Goal: Task Accomplishment & Management: Manage account settings

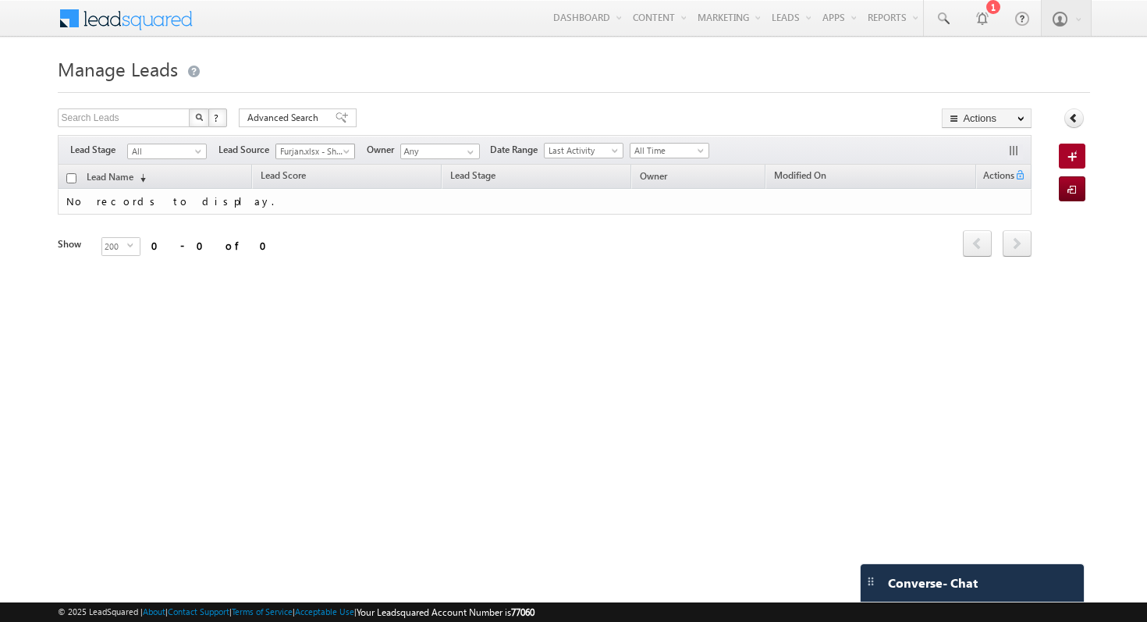
click at [322, 155] on span "Furjan.xlsx - Sheet1" at bounding box center [313, 151] width 74 height 14
click at [346, 151] on span at bounding box center [348, 154] width 12 height 12
click at [317, 165] on link "All" at bounding box center [315, 168] width 79 height 14
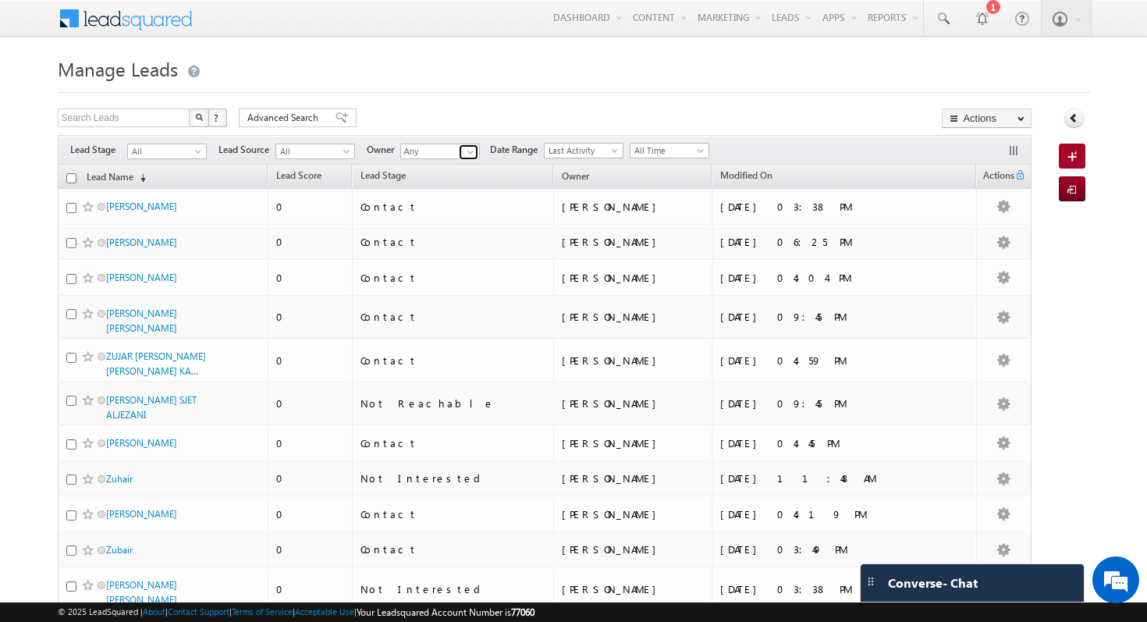
click at [474, 151] on span at bounding box center [470, 152] width 12 height 12
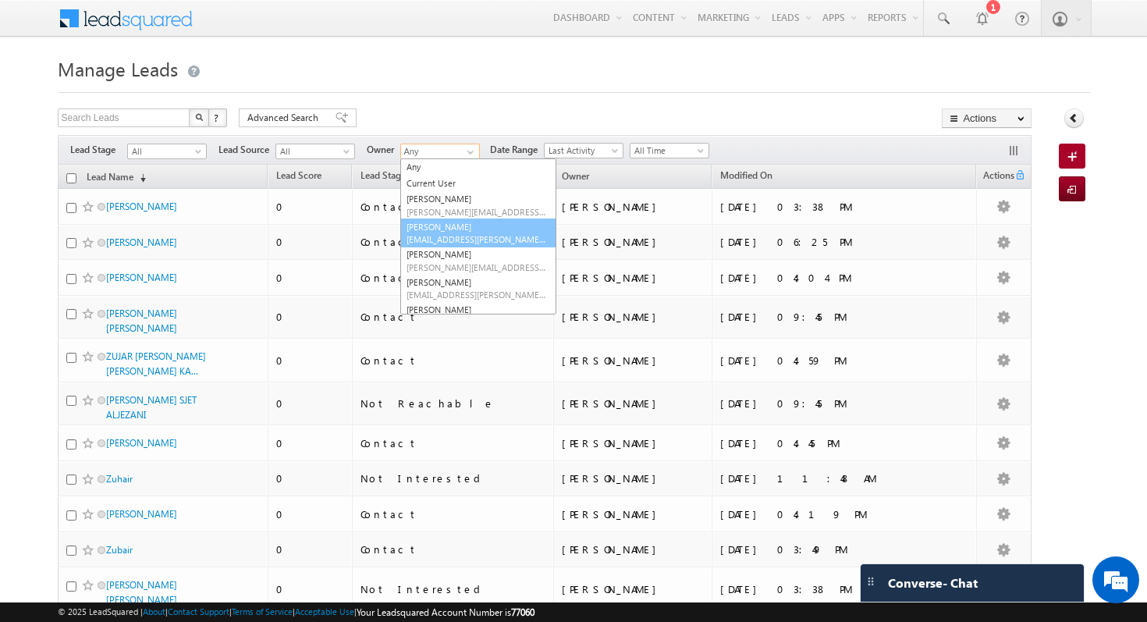
click at [478, 233] on link "[PERSON_NAME] [PERSON_NAME][EMAIL_ADDRESS][PERSON_NAME][DOMAIN_NAME]" at bounding box center [478, 234] width 156 height 30
type input "[PERSON_NAME]"
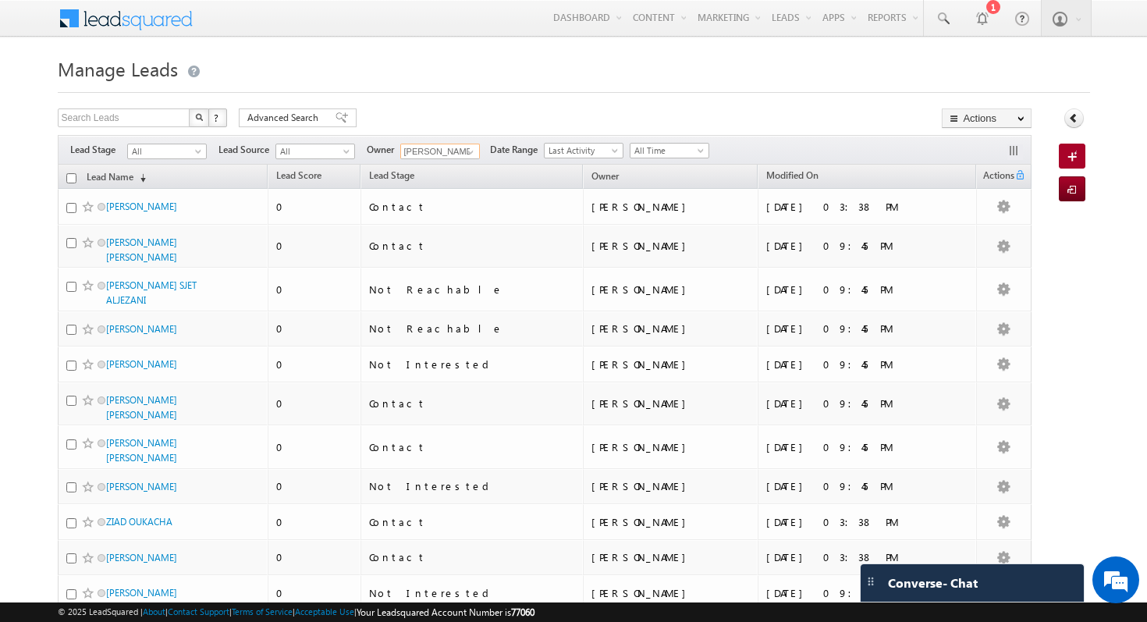
click at [65, 175] on th "Lead Name (sorted descending)" at bounding box center [163, 177] width 211 height 24
click at [72, 177] on input "checkbox" at bounding box center [71, 178] width 10 height 10
checkbox input "true"
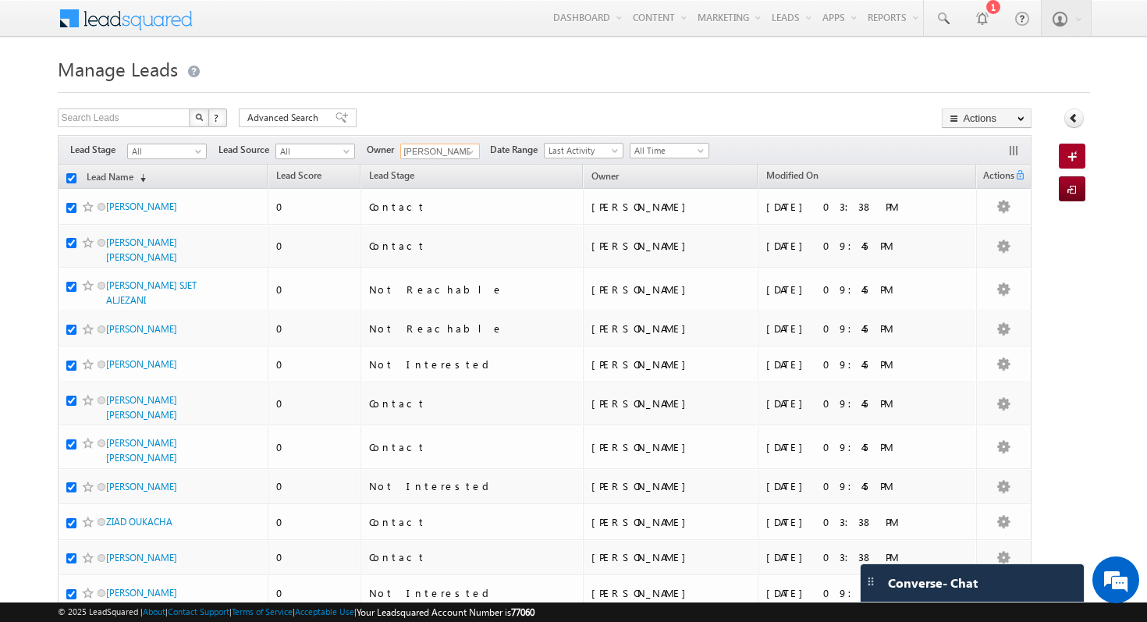
checkbox input "true"
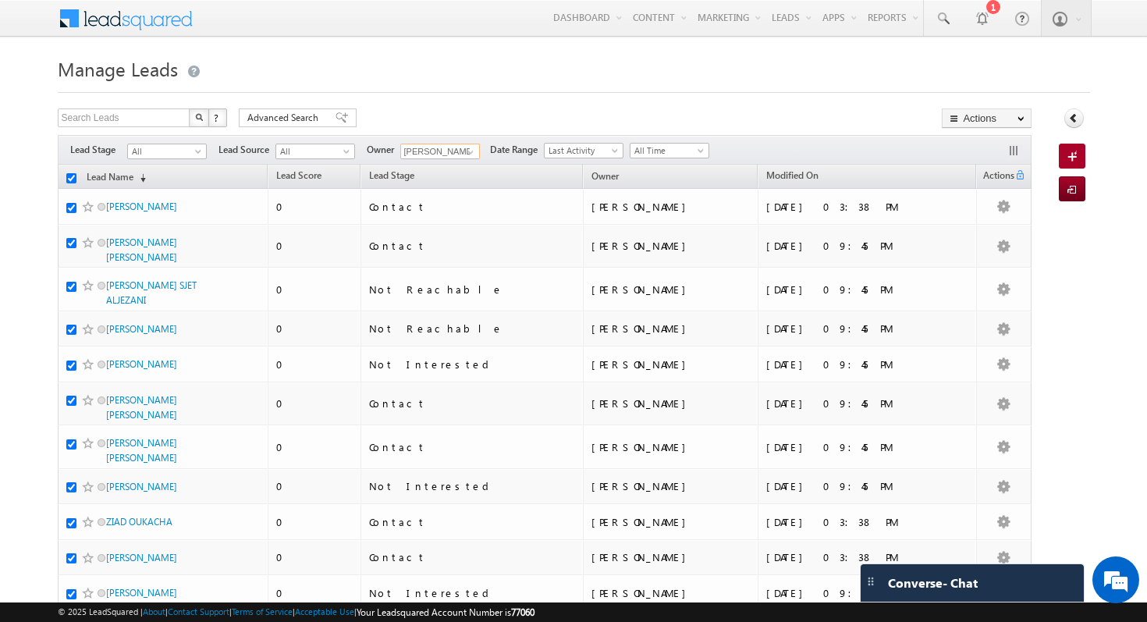
checkbox input "true"
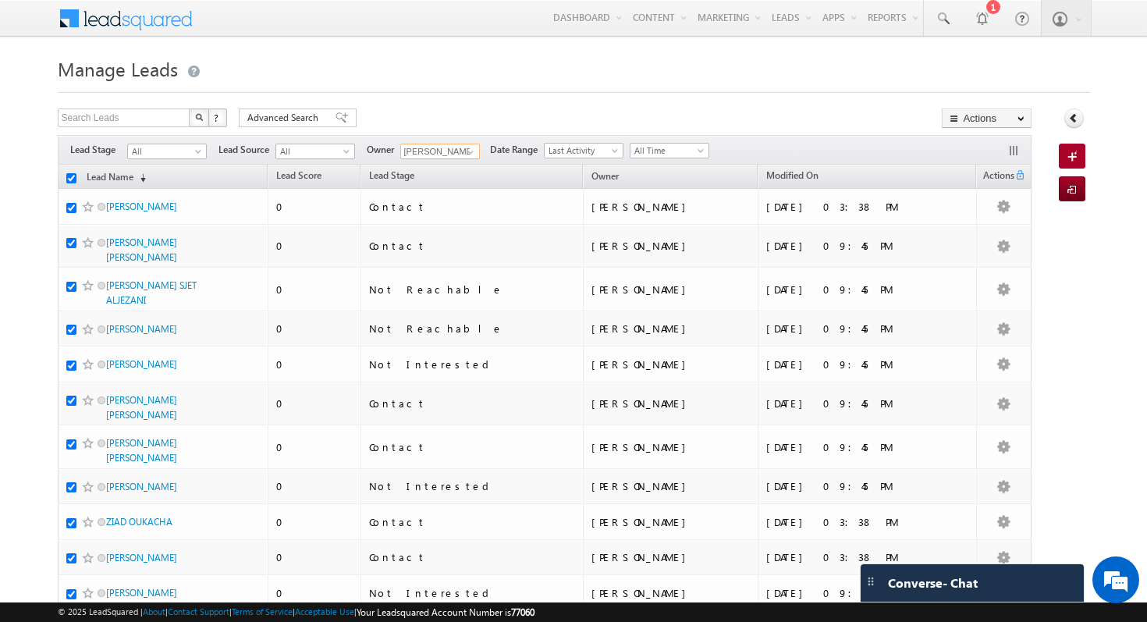
checkbox input "true"
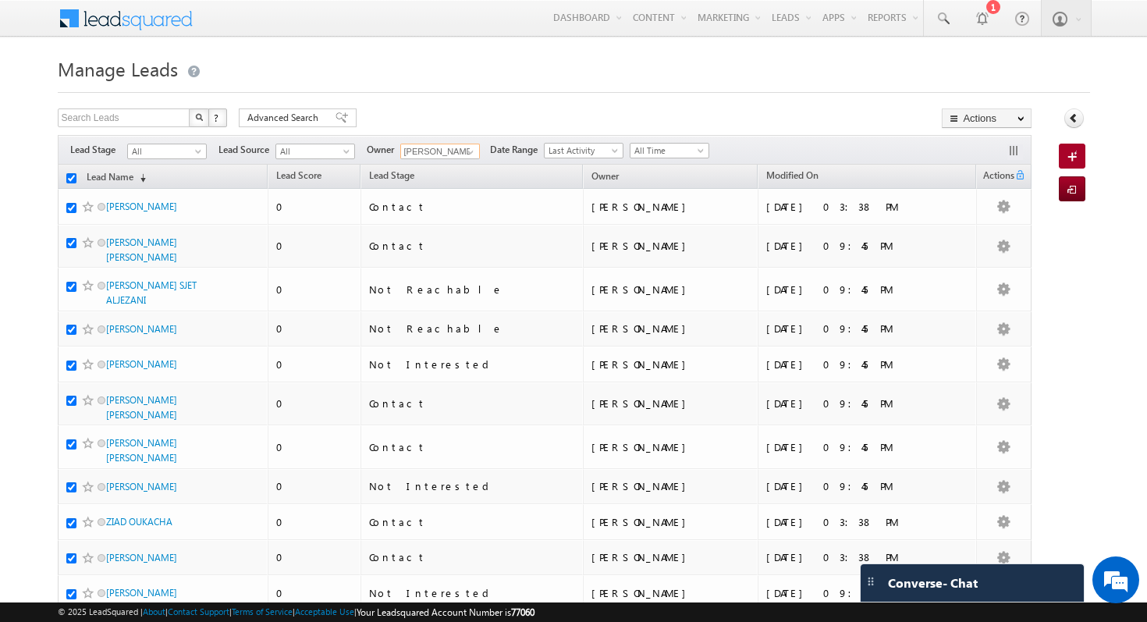
checkbox input "true"
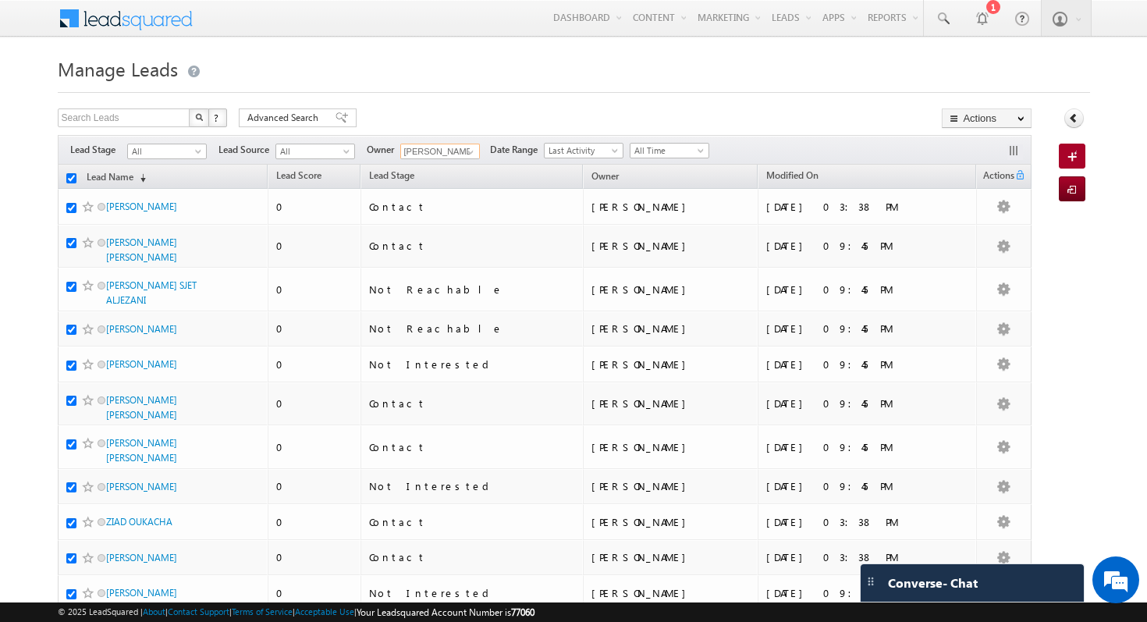
checkbox input "true"
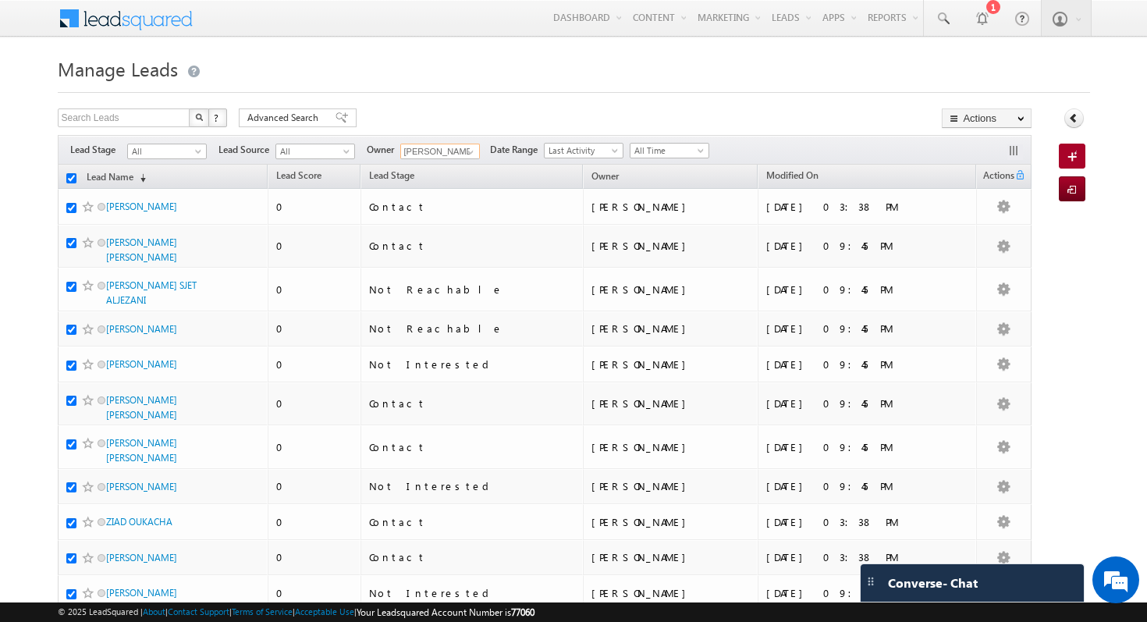
checkbox input "true"
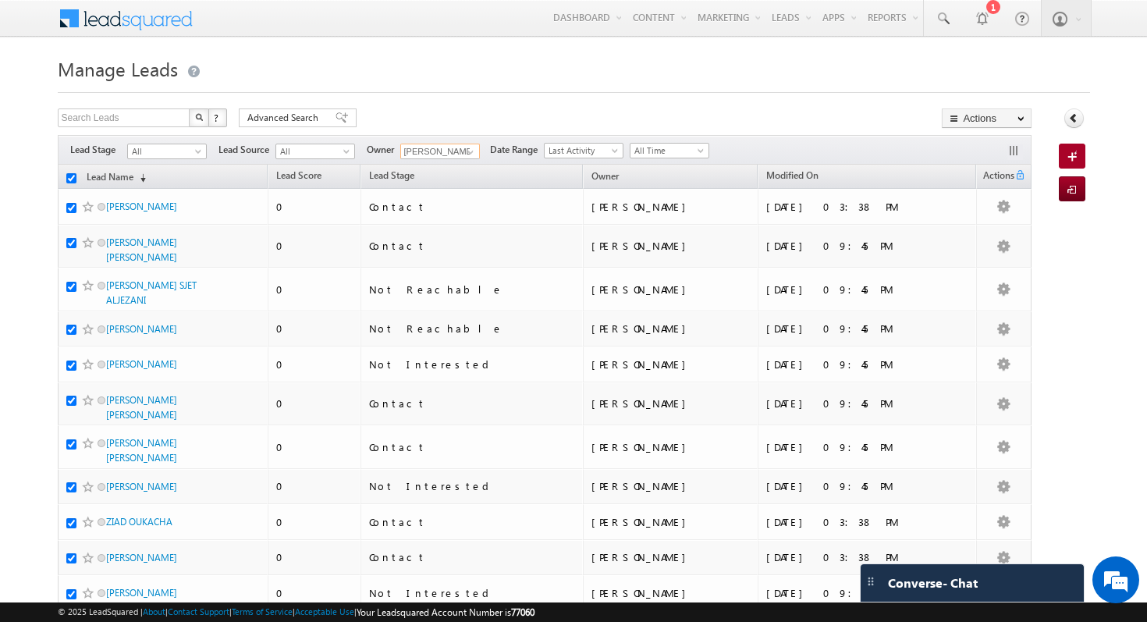
checkbox input "true"
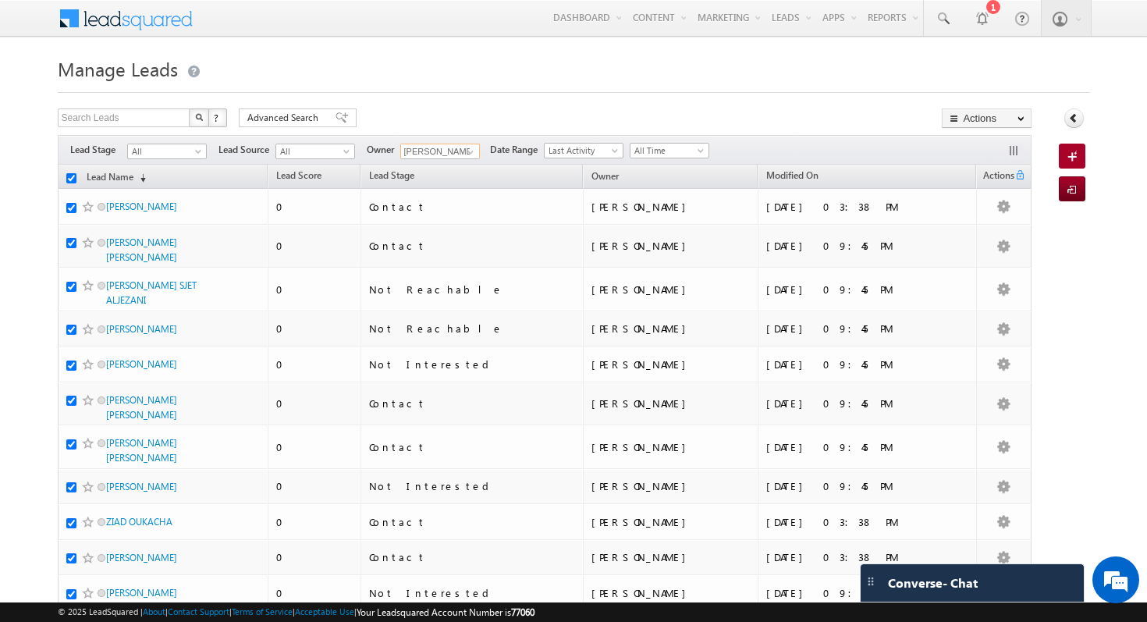
checkbox input "true"
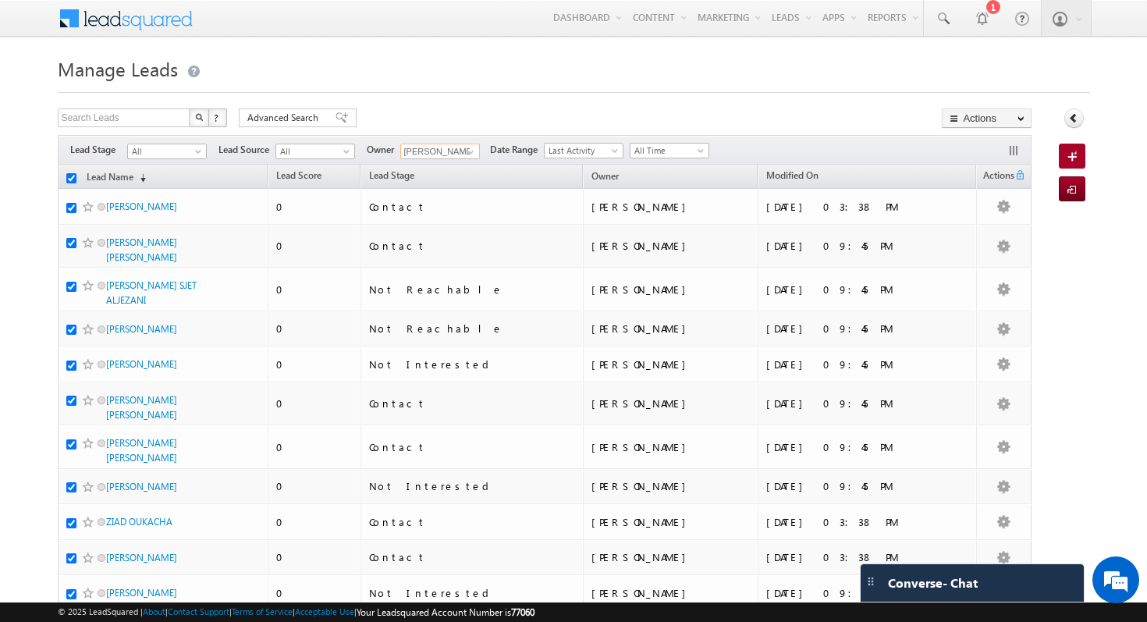
checkbox input "true"
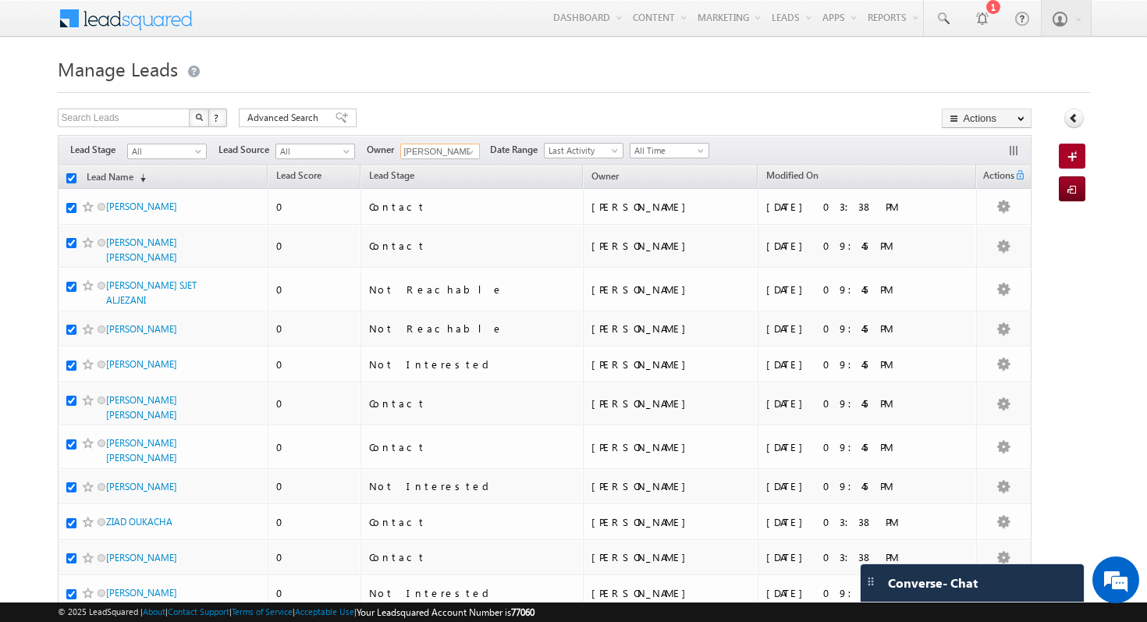
checkbox input "true"
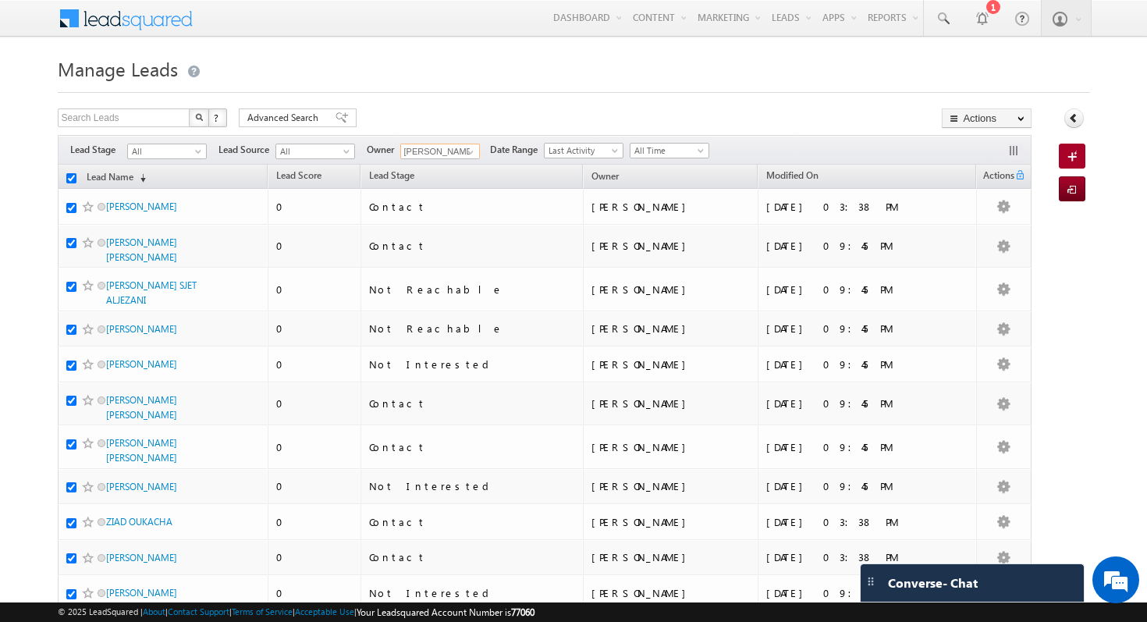
checkbox input "true"
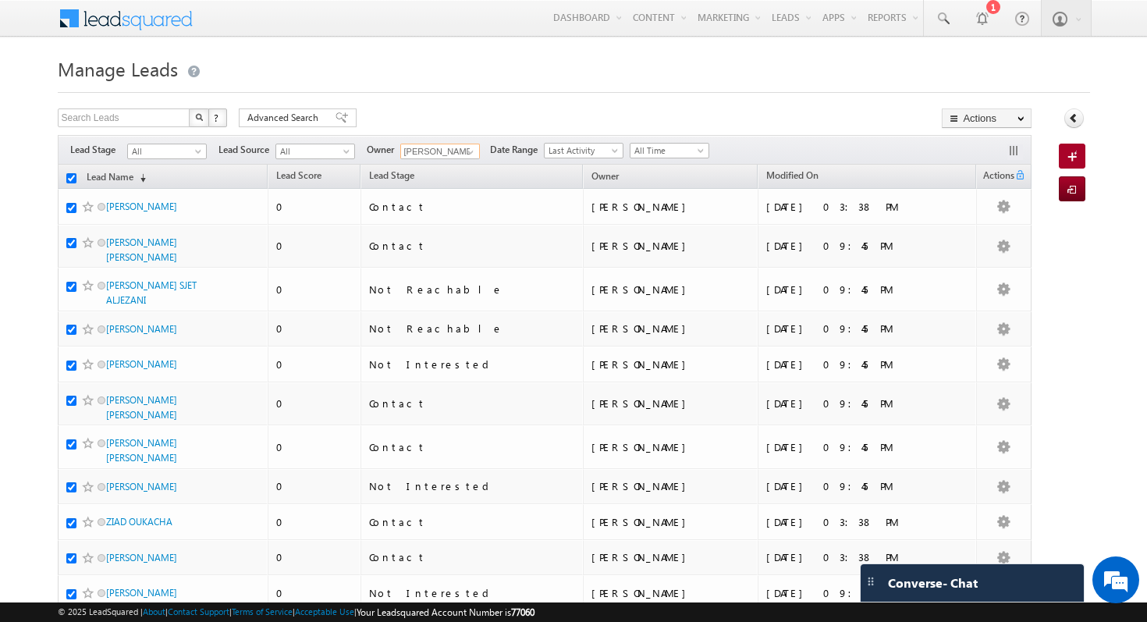
checkbox input "true"
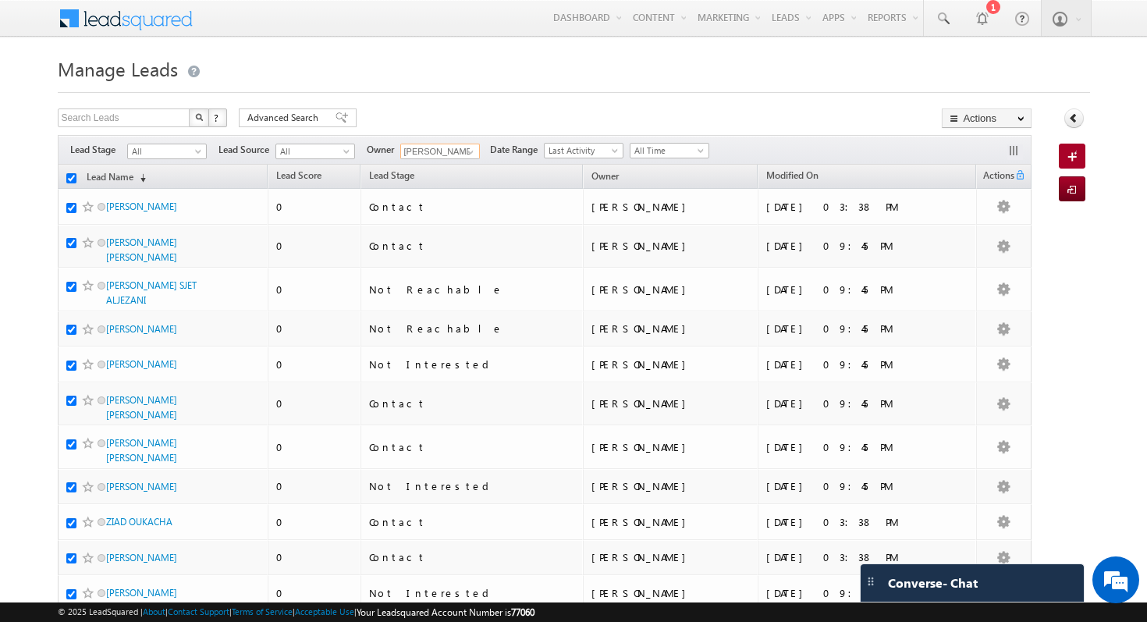
checkbox input "true"
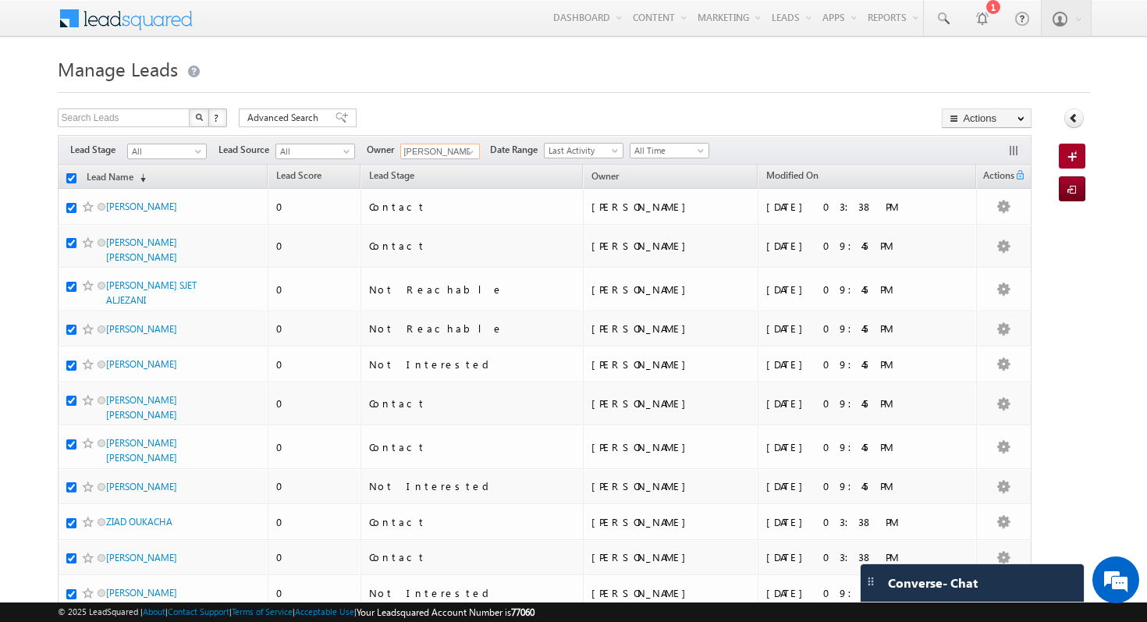
checkbox input "true"
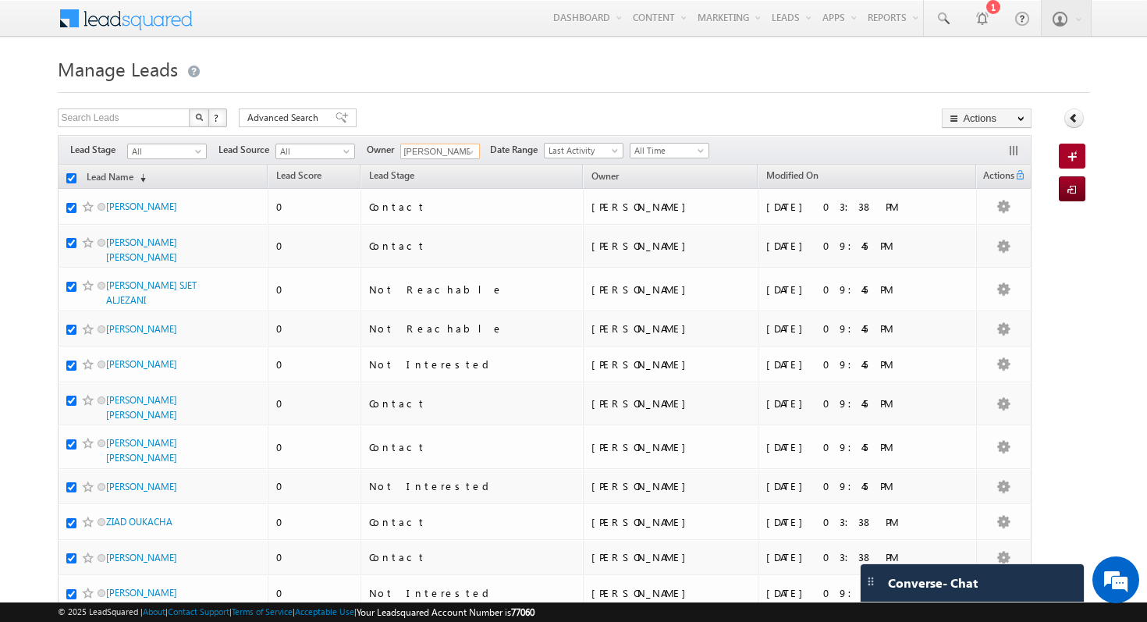
checkbox input "true"
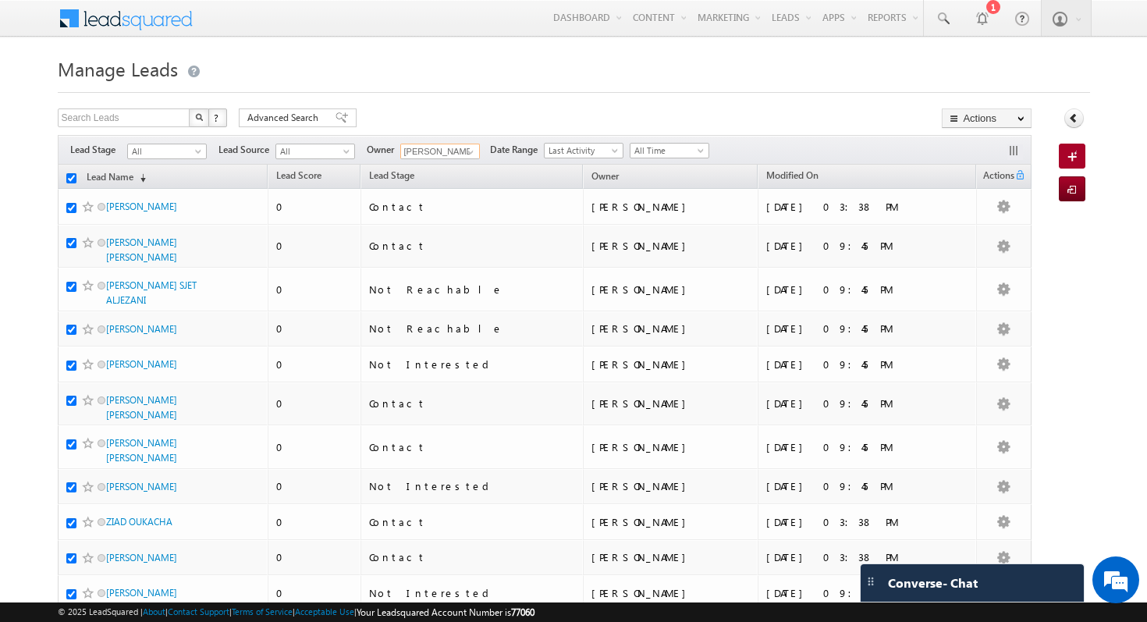
checkbox input "true"
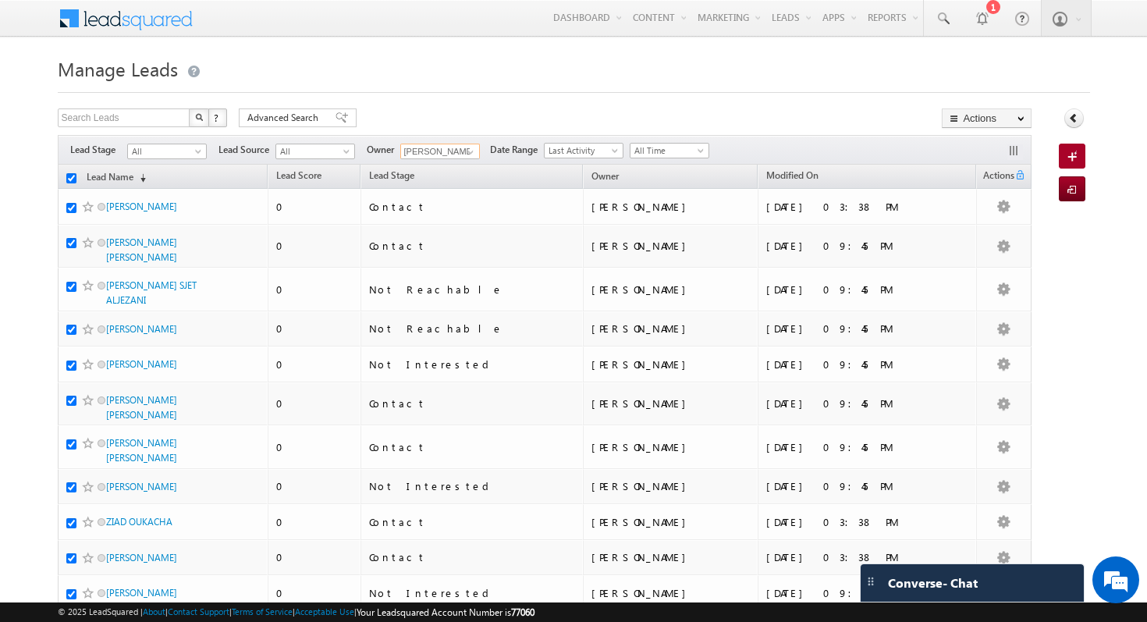
checkbox input "true"
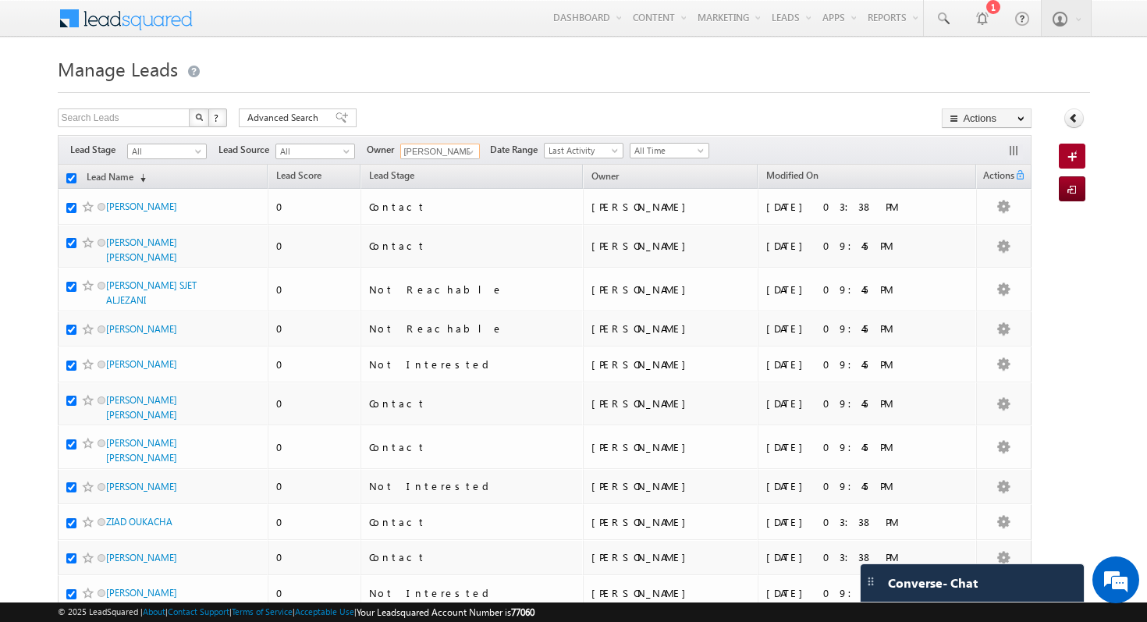
checkbox input "true"
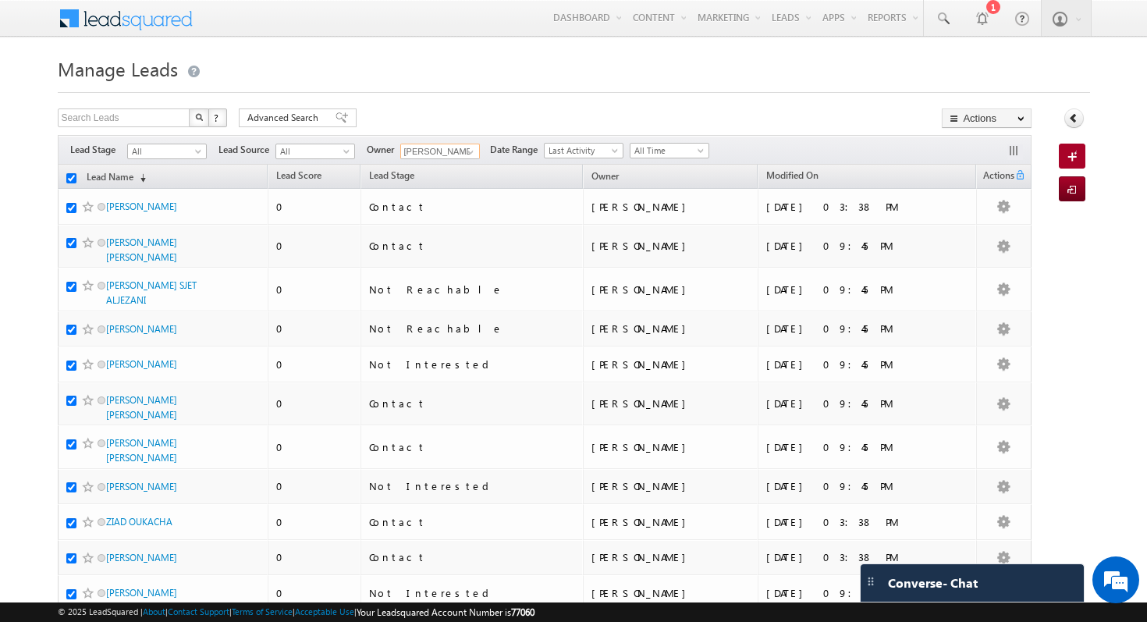
checkbox input "true"
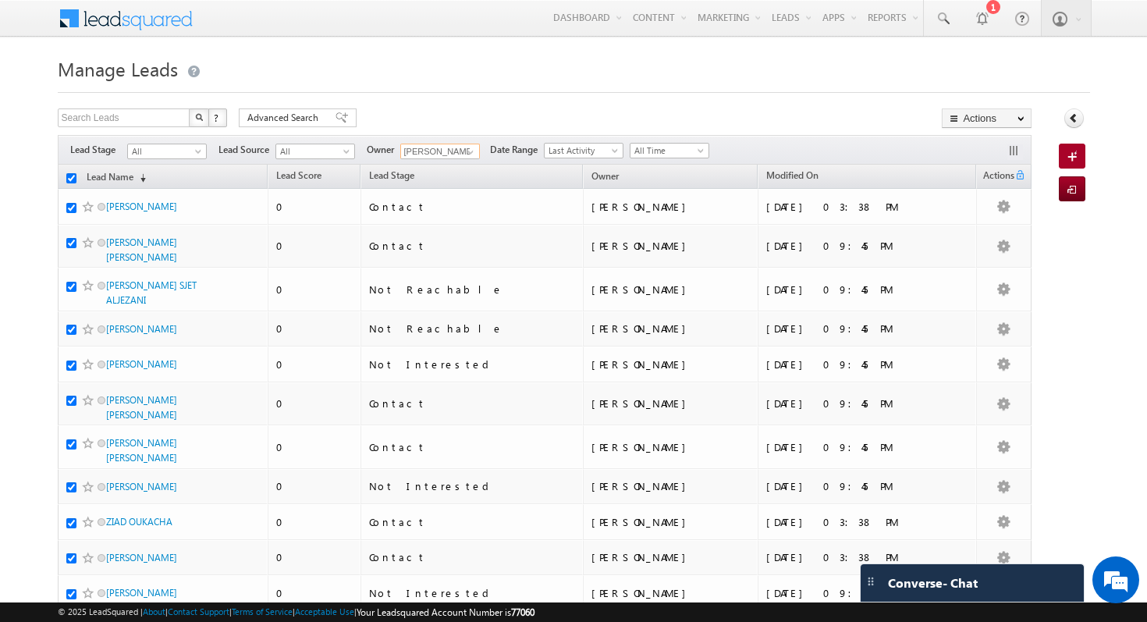
checkbox input "true"
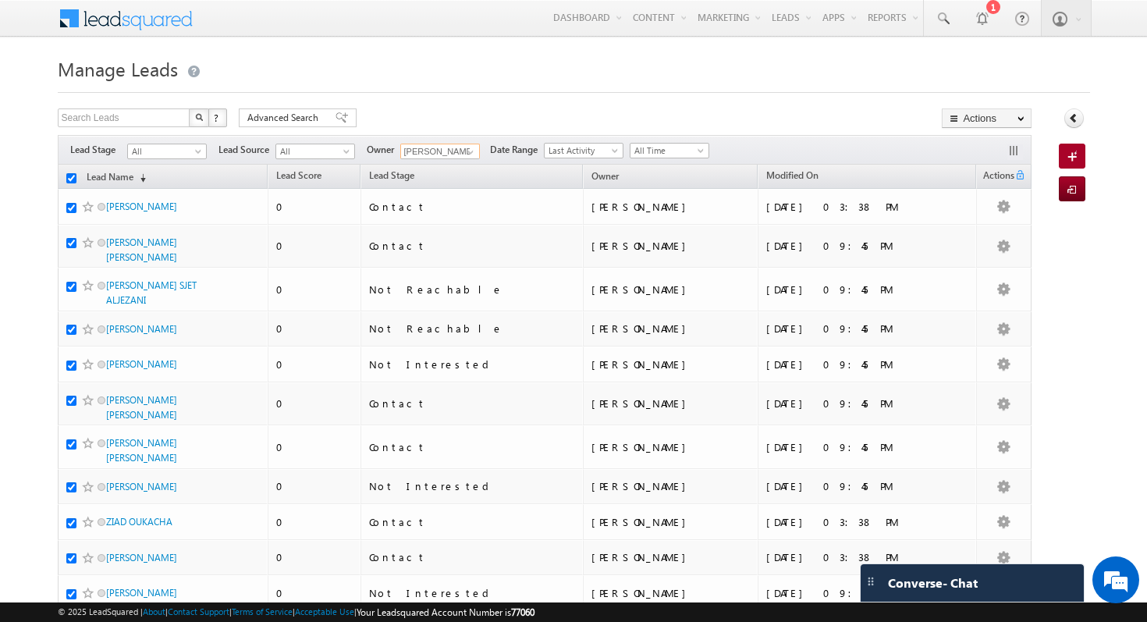
checkbox input "true"
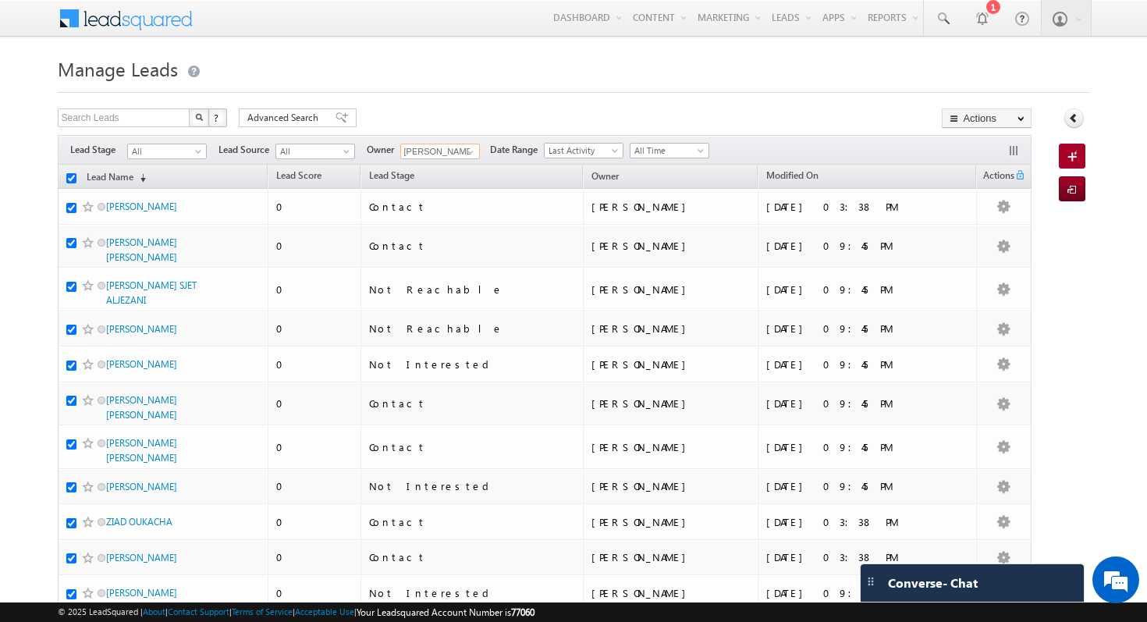
checkbox input "true"
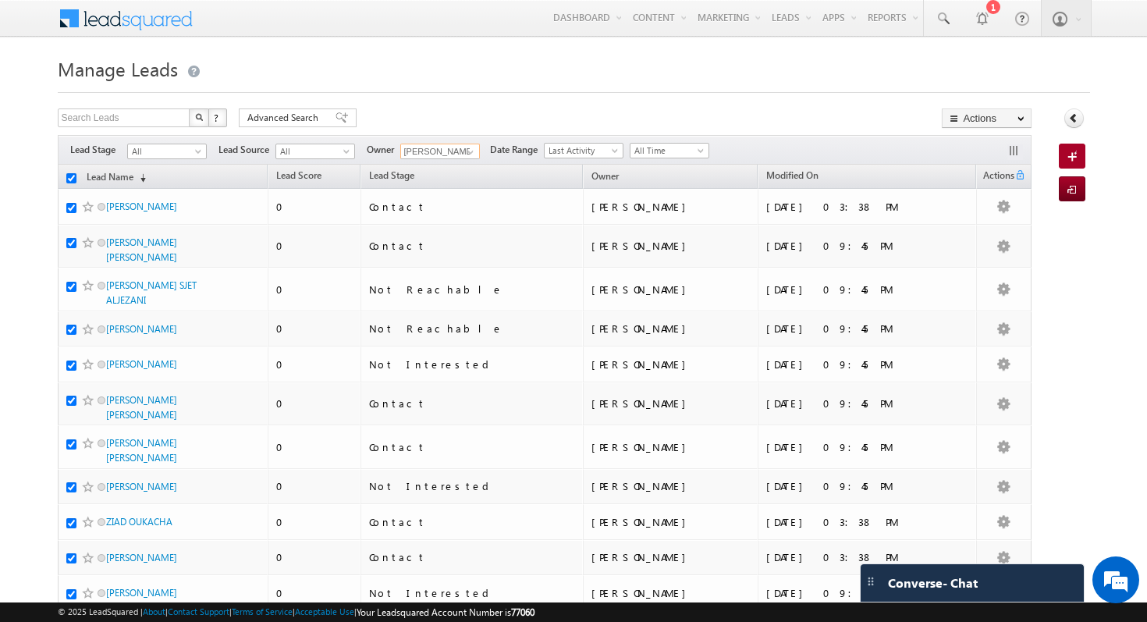
checkbox input "true"
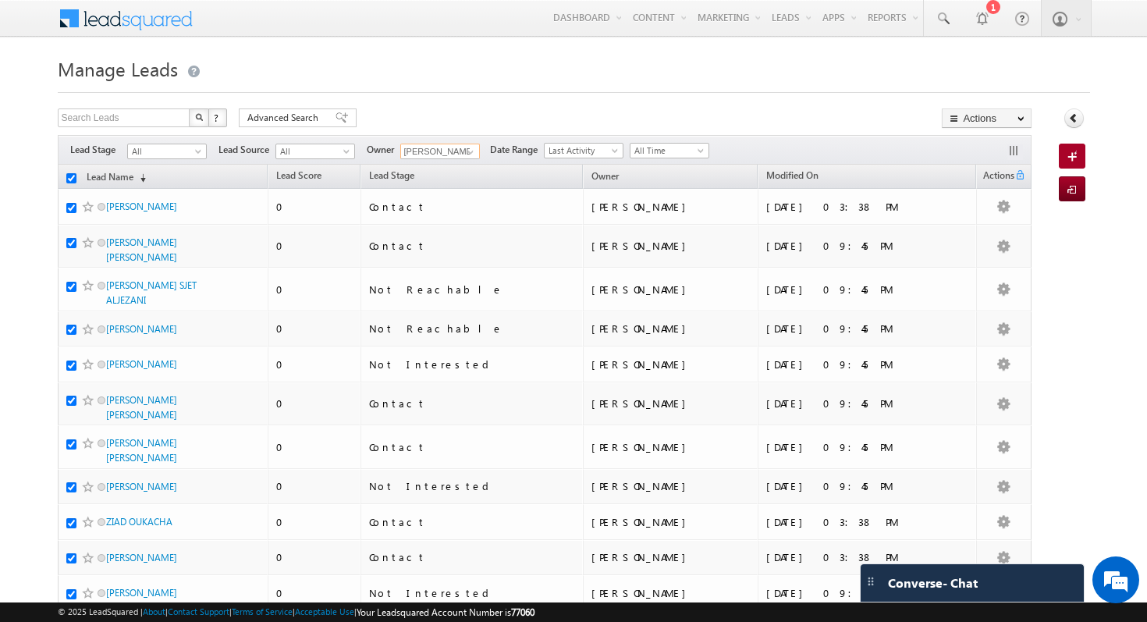
checkbox input "true"
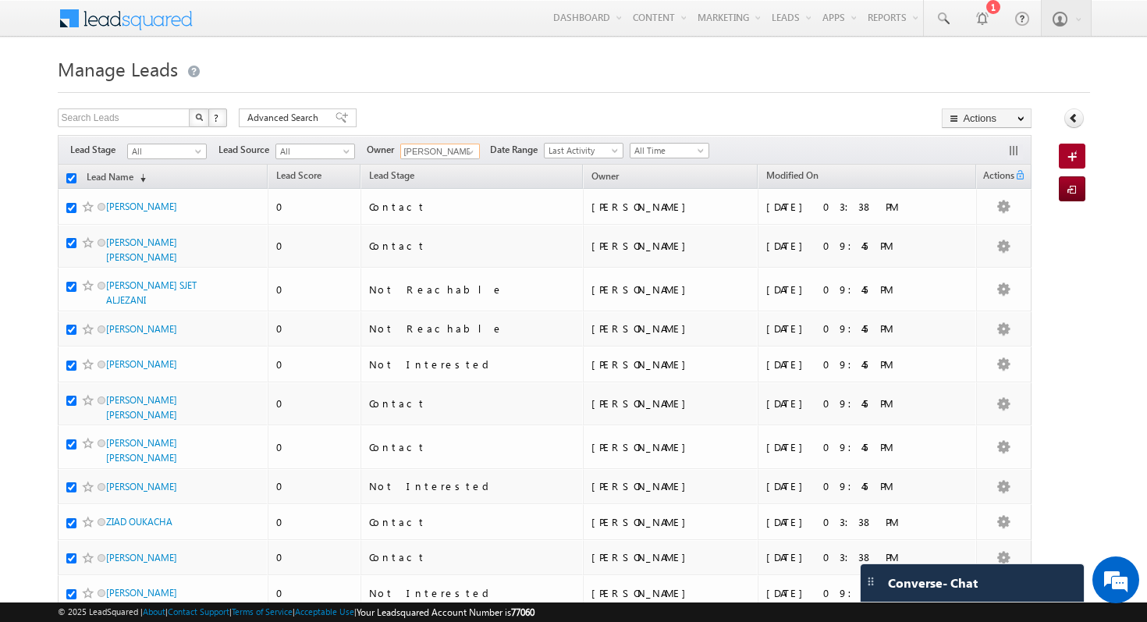
checkbox input "true"
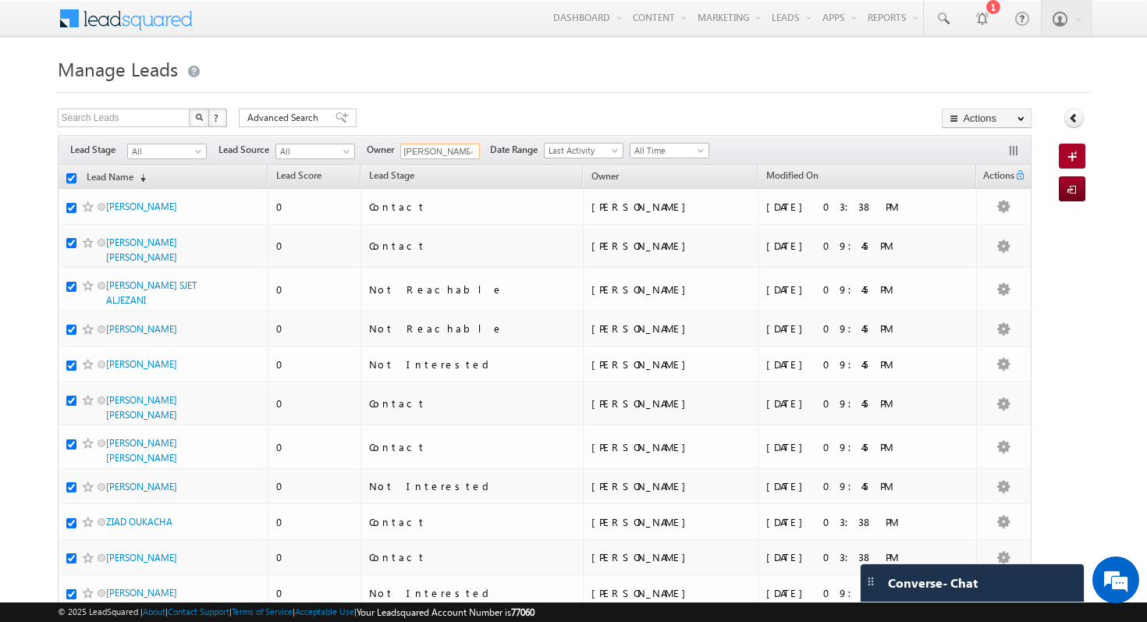
checkbox input "true"
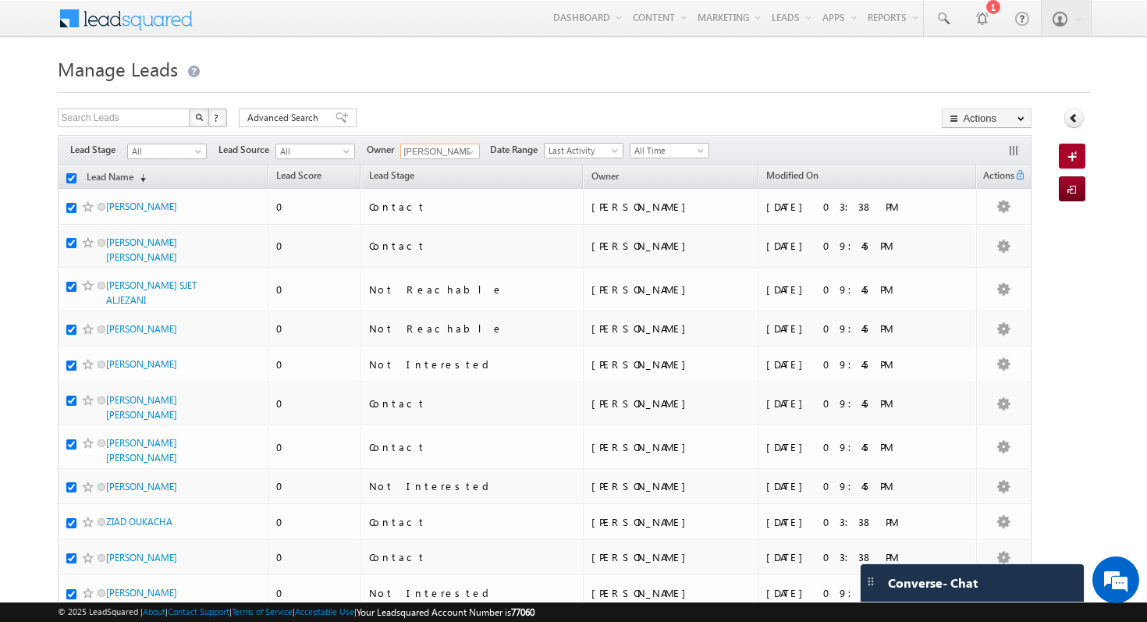
checkbox input "true"
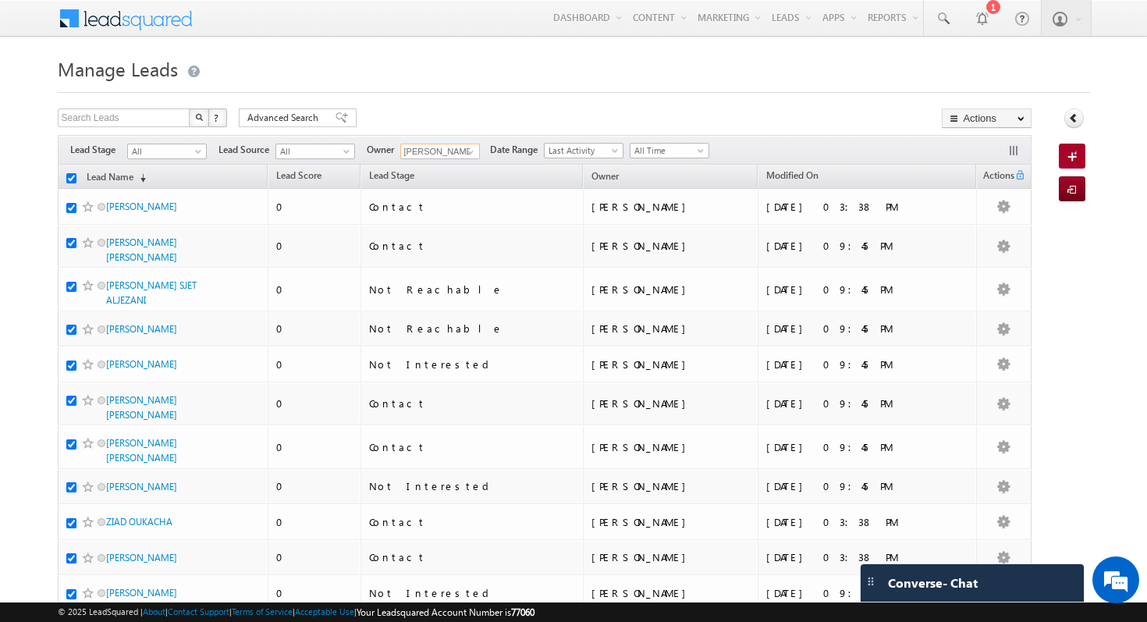
checkbox input "true"
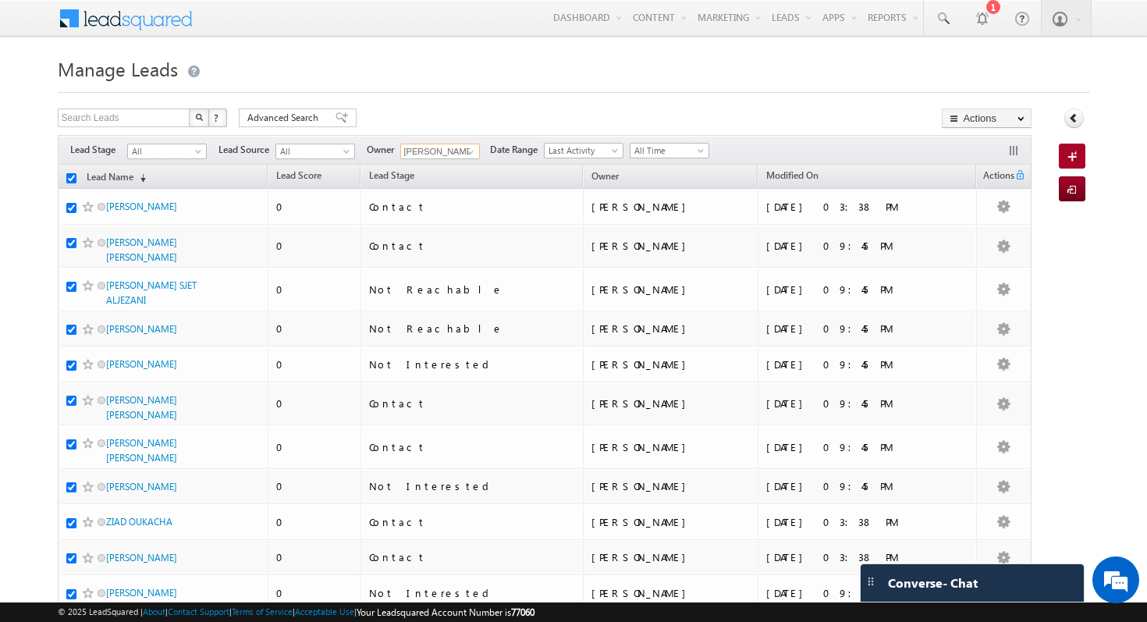
checkbox input "true"
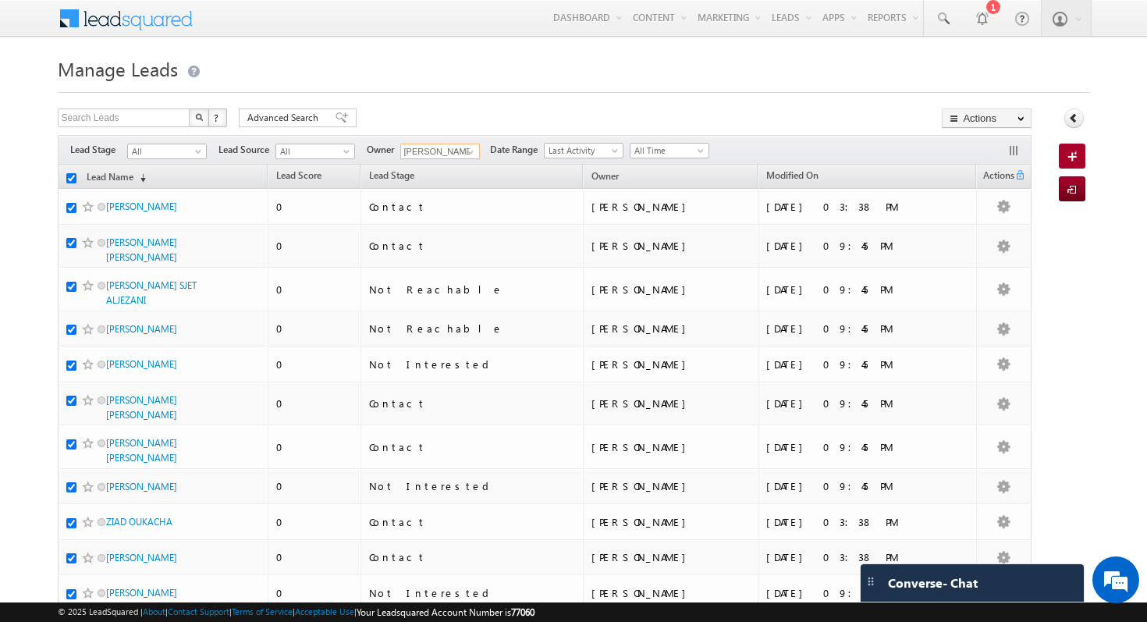
checkbox input "true"
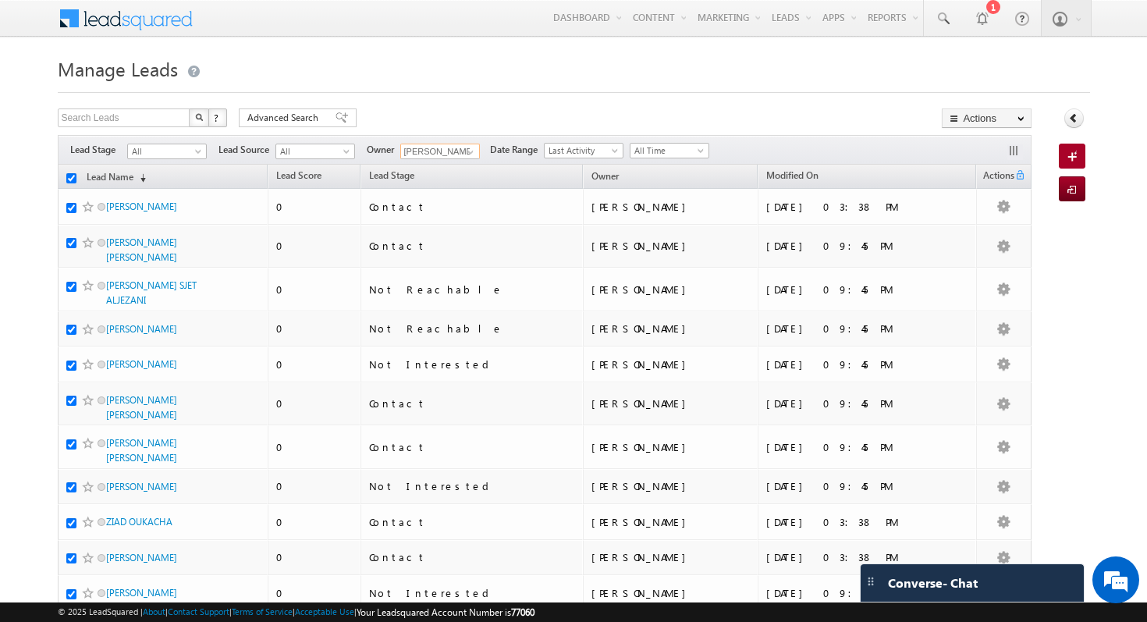
checkbox input "true"
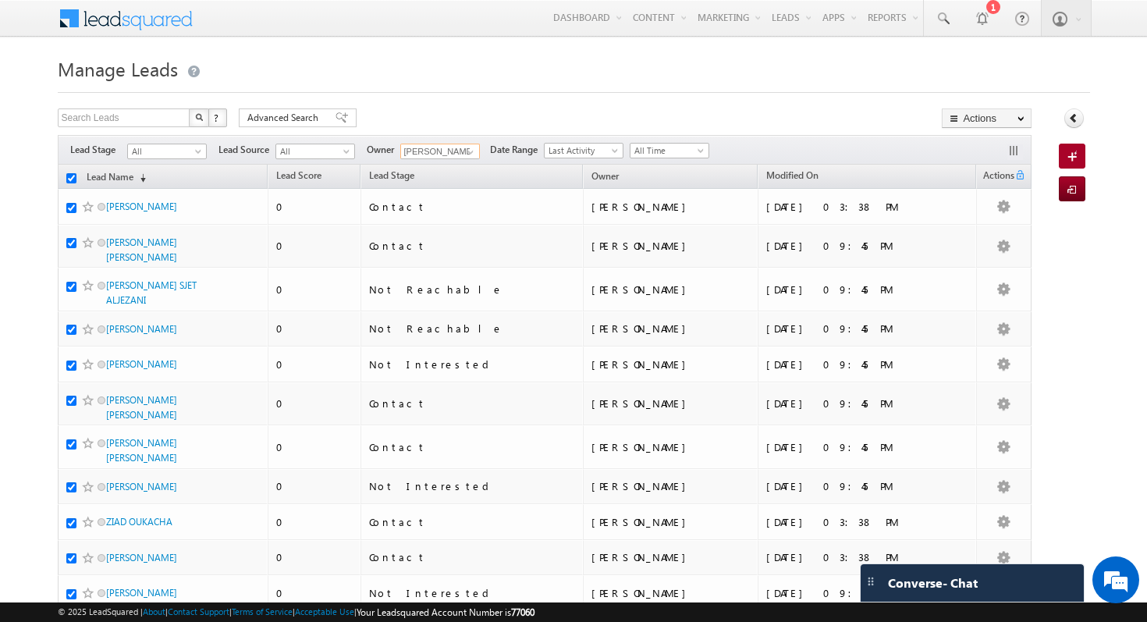
checkbox input "true"
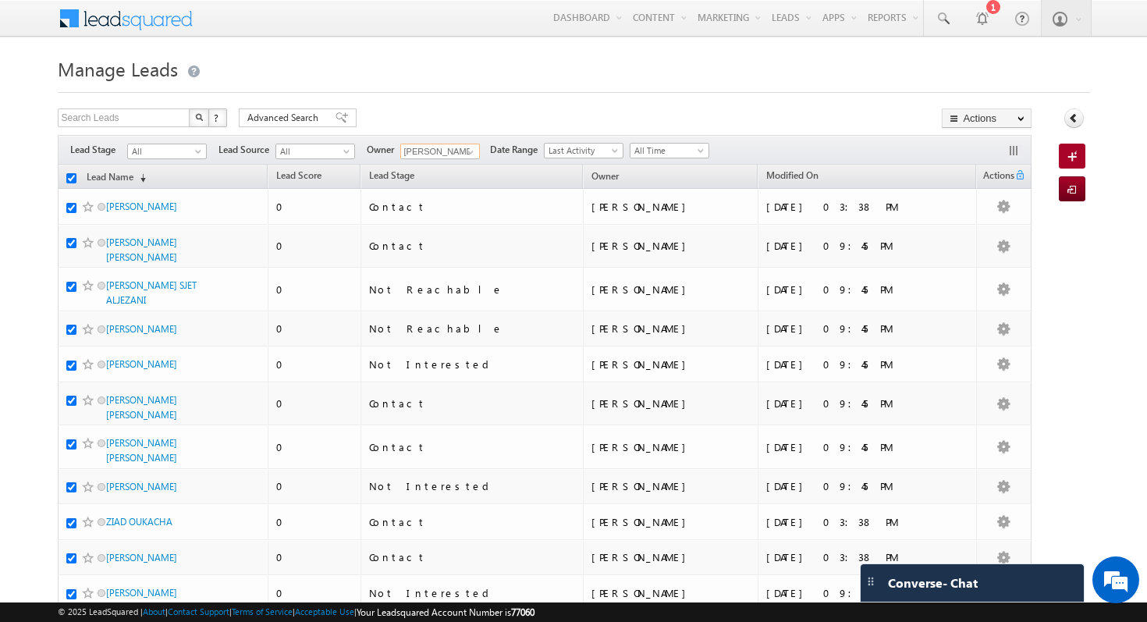
checkbox input "true"
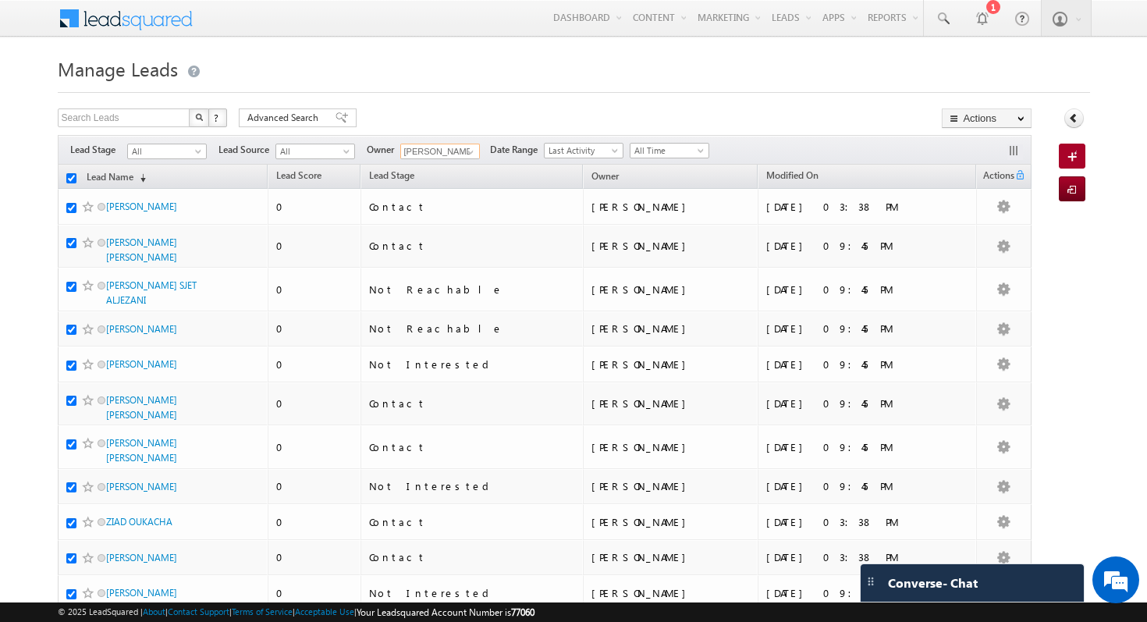
checkbox input "true"
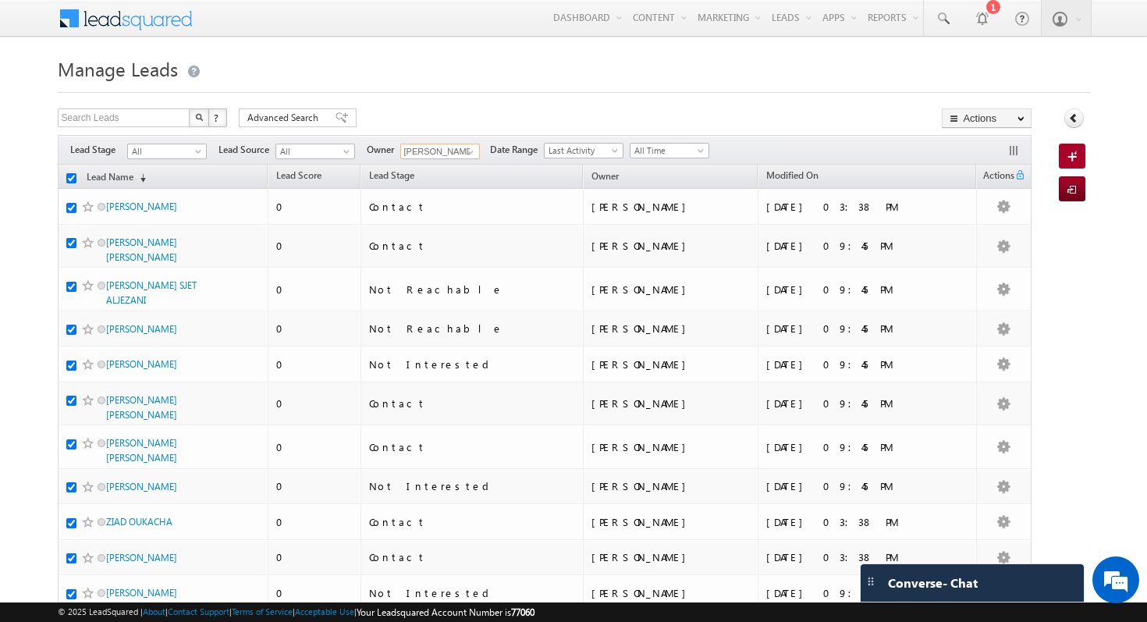
checkbox input "true"
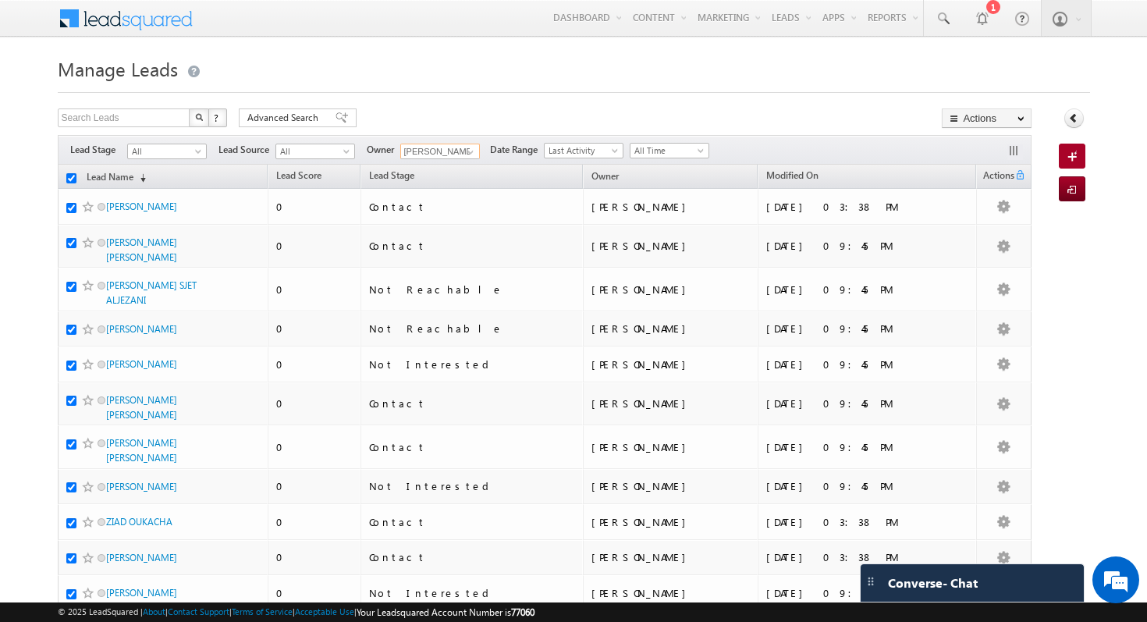
checkbox input "true"
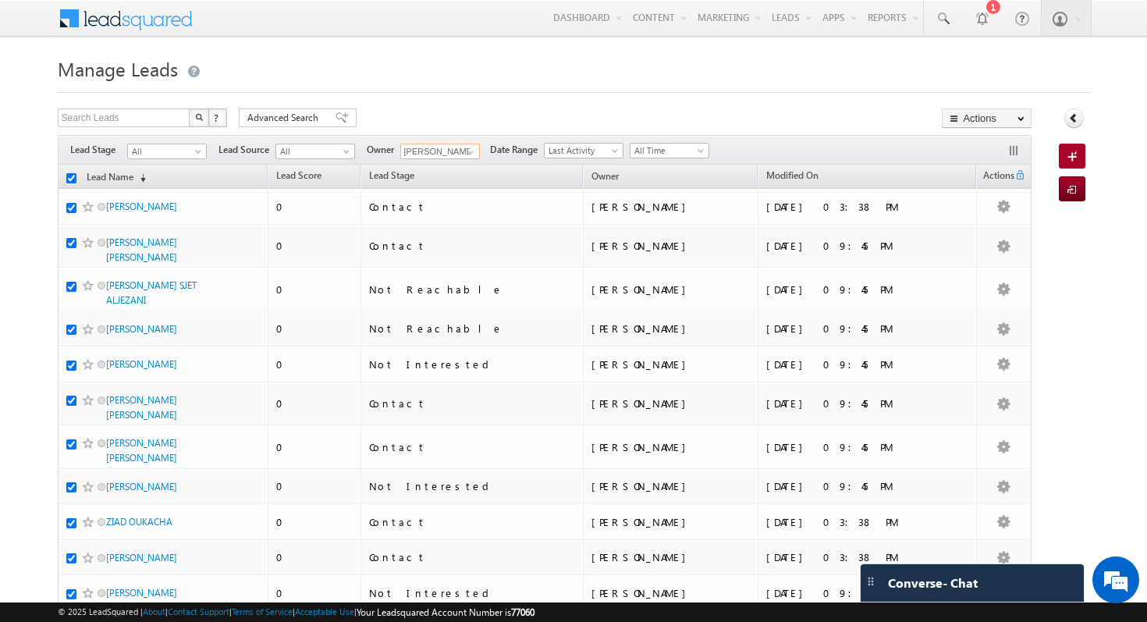
checkbox input "true"
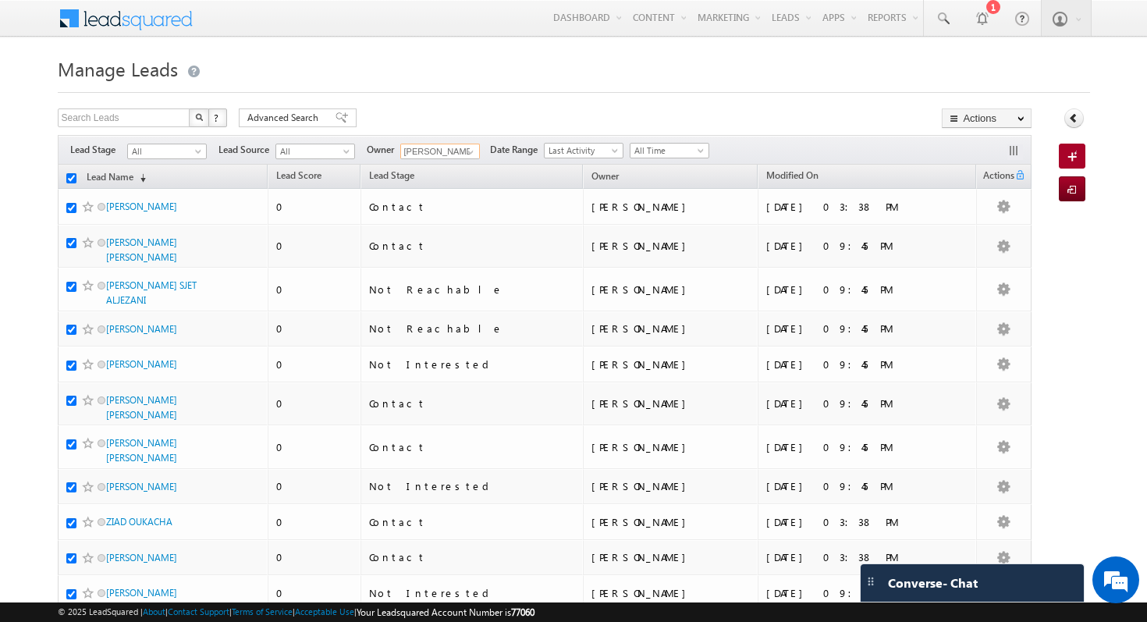
checkbox input "true"
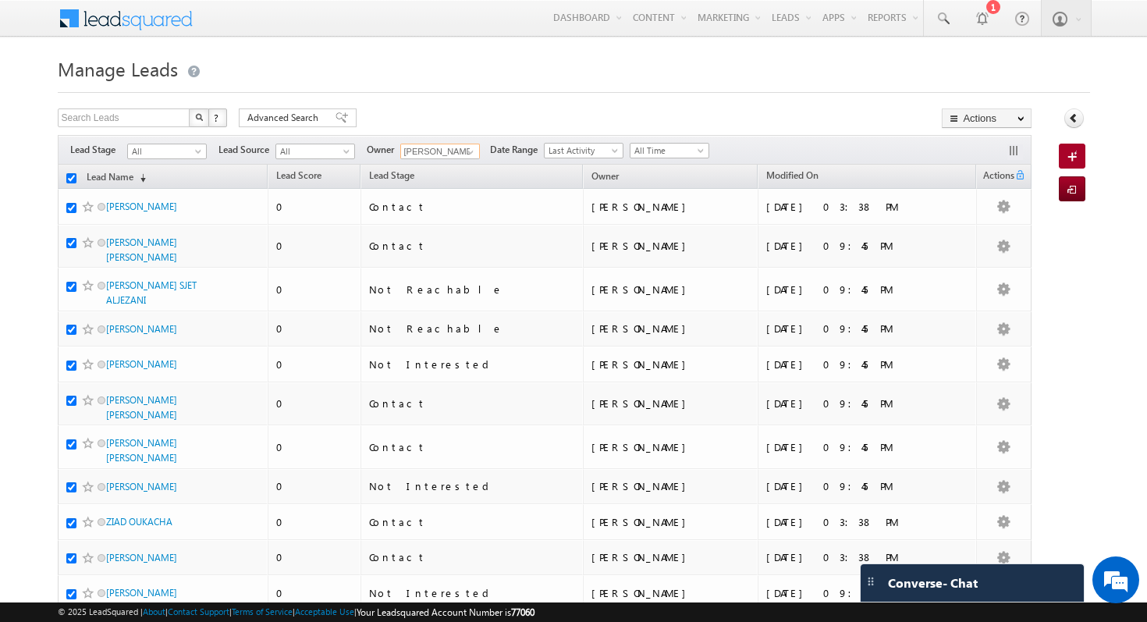
checkbox input "true"
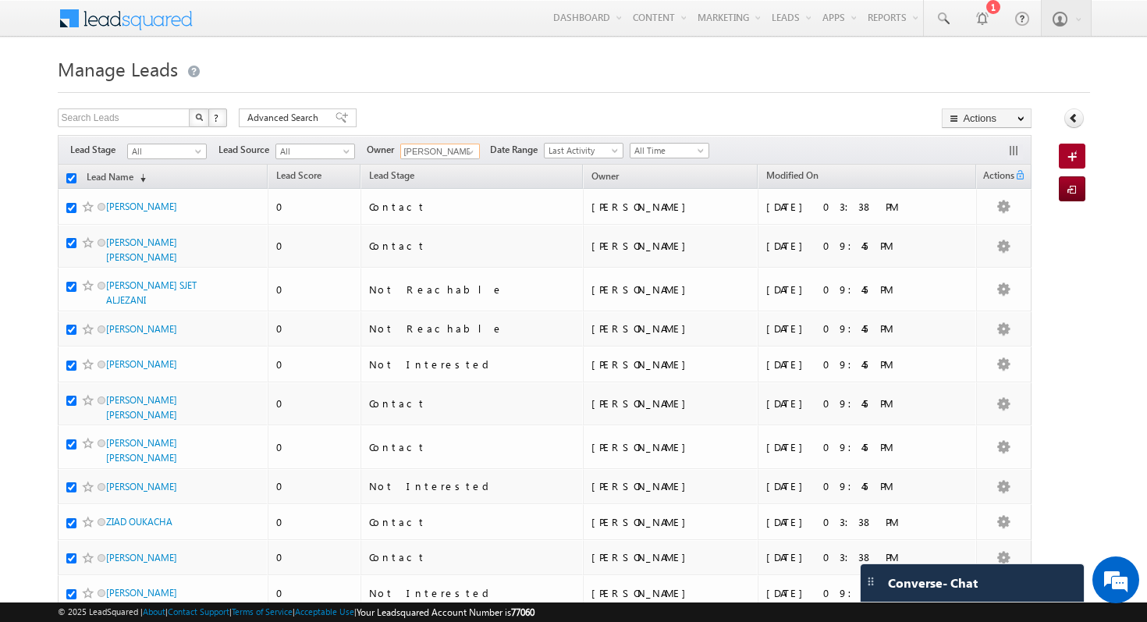
checkbox input "true"
click at [1019, 155] on button "button" at bounding box center [1016, 152] width 16 height 16
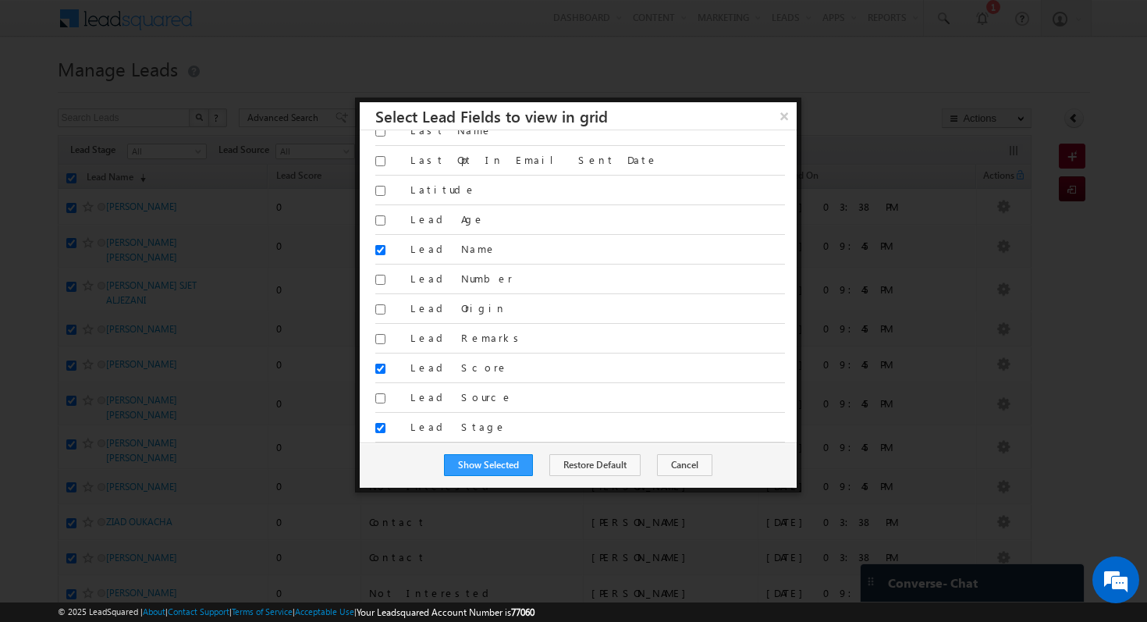
scroll to position [1207, 0]
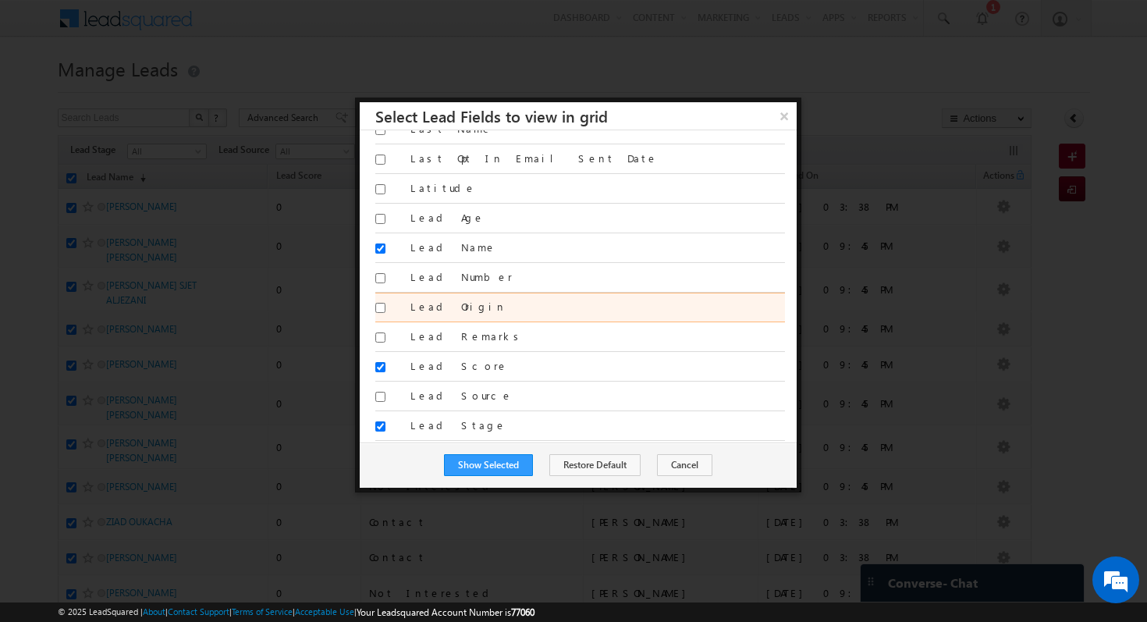
click at [457, 304] on label "Lead Origin" at bounding box center [598, 307] width 375 height 14
click at [386, 304] on input "Lead Origin" at bounding box center [380, 308] width 10 height 10
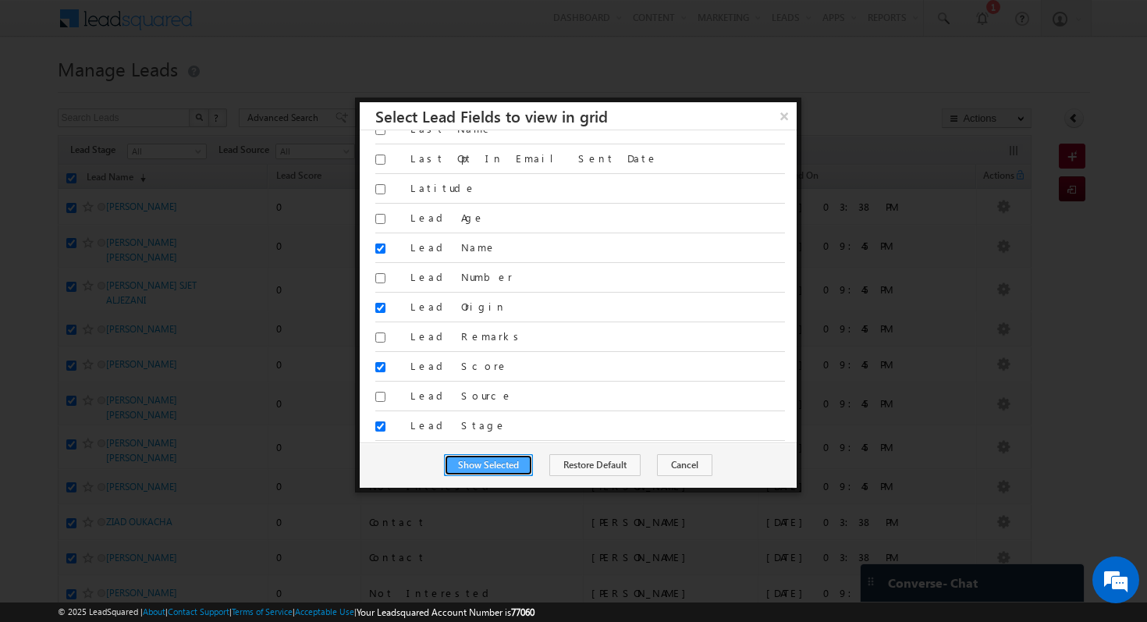
click at [505, 464] on button "Show Selected" at bounding box center [488, 465] width 89 height 22
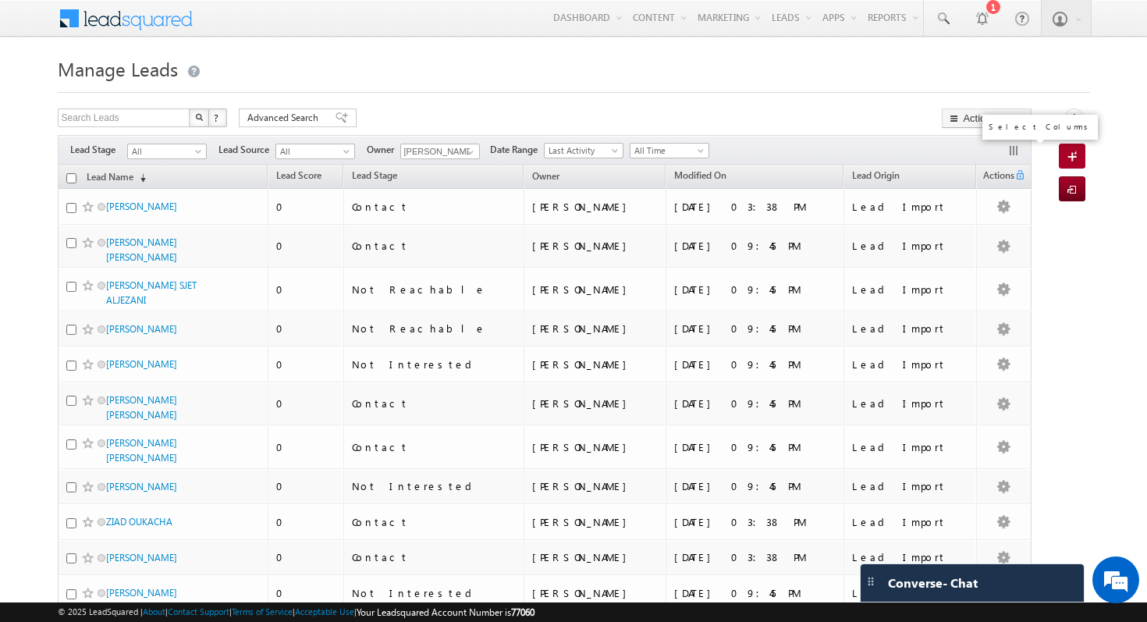
click at [1014, 149] on button "button" at bounding box center [1016, 152] width 16 height 16
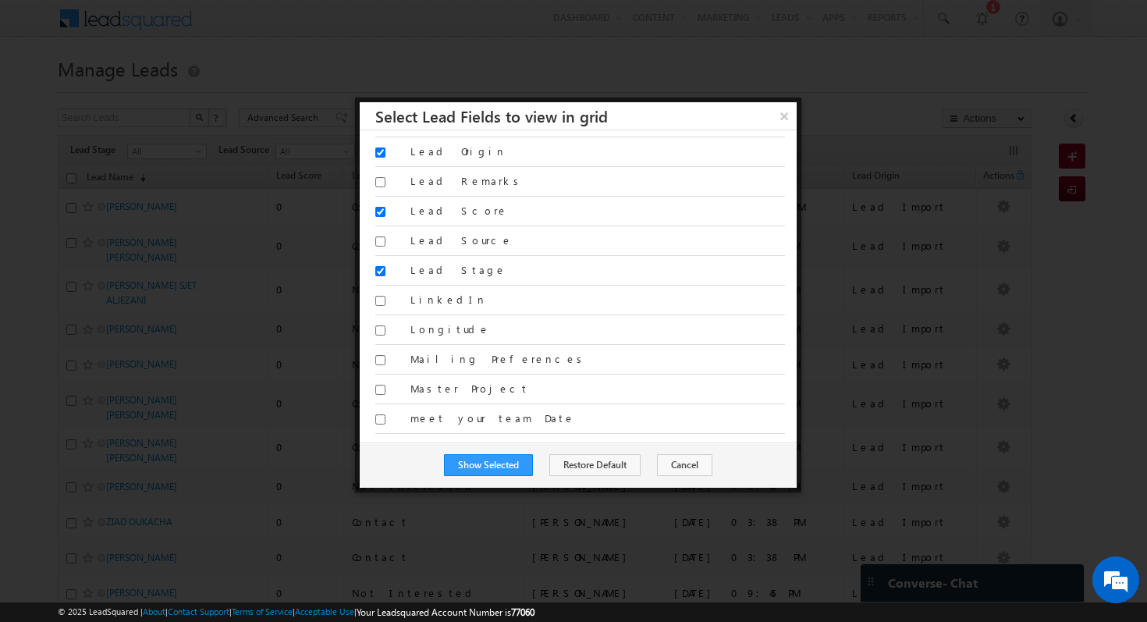
scroll to position [1361, 0]
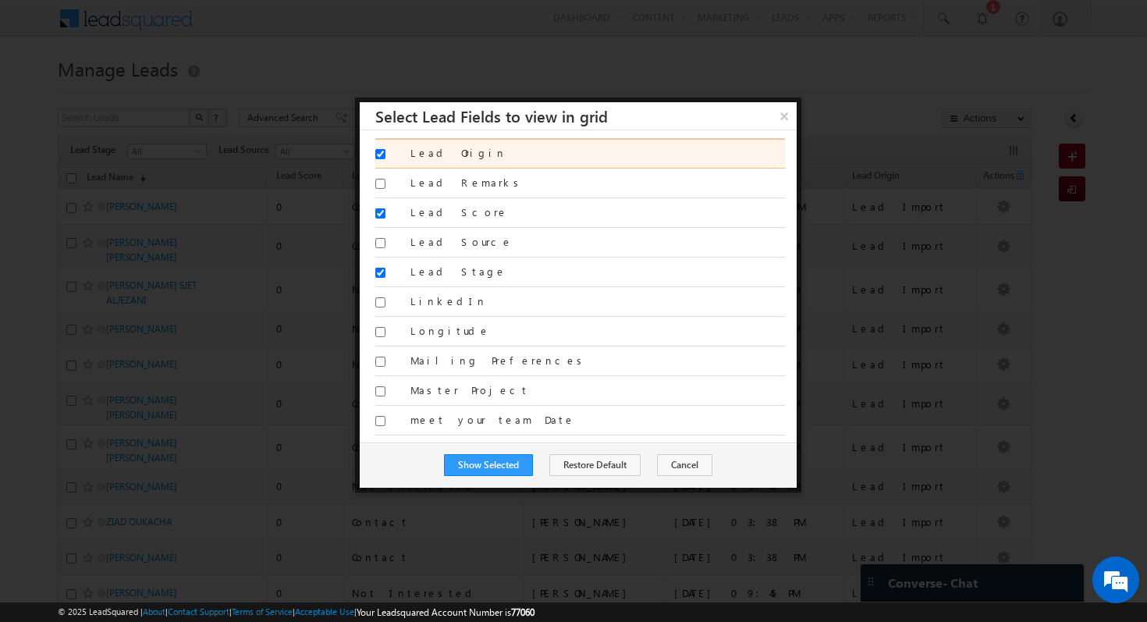
click at [441, 158] on label "Lead Origin" at bounding box center [598, 153] width 375 height 14
click at [386, 158] on input "Lead Origin" at bounding box center [380, 154] width 10 height 10
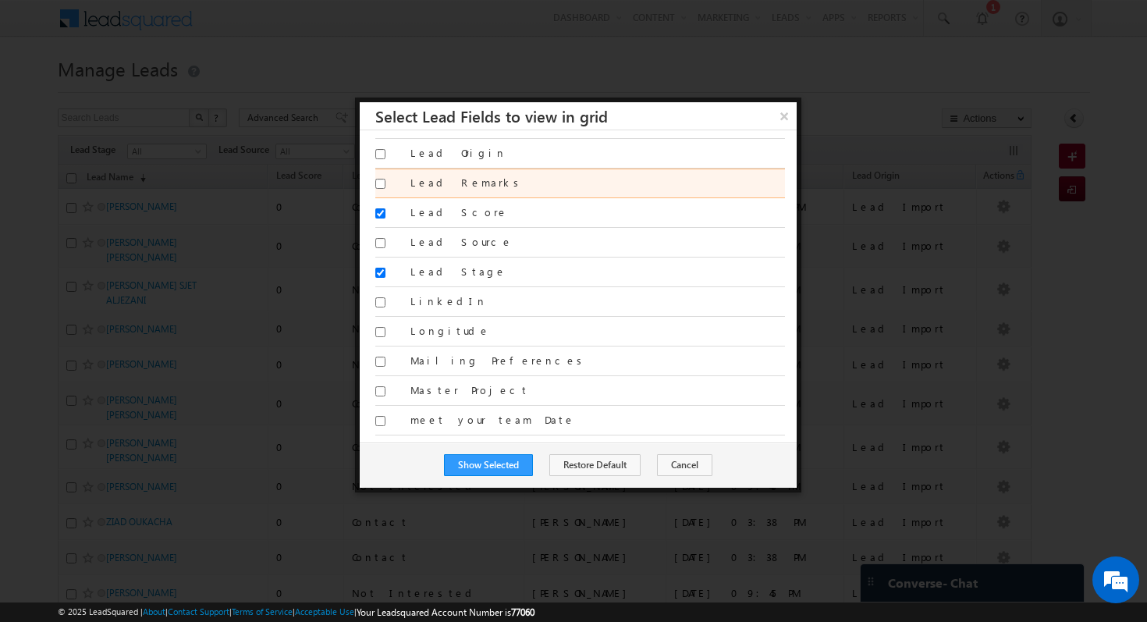
click at [461, 181] on label "Lead Remarks" at bounding box center [598, 183] width 375 height 14
click at [386, 181] on input "Lead Remarks" at bounding box center [380, 184] width 10 height 10
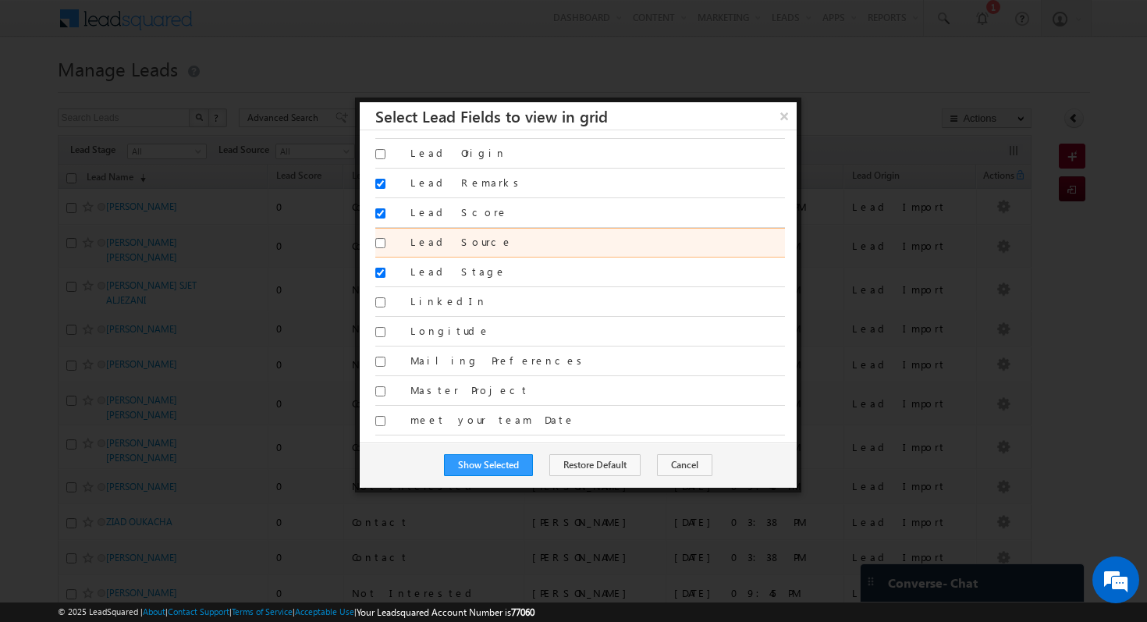
click at [430, 247] on label "Lead Source" at bounding box center [598, 242] width 375 height 14
click at [386, 247] on input "Lead Source" at bounding box center [380, 243] width 10 height 10
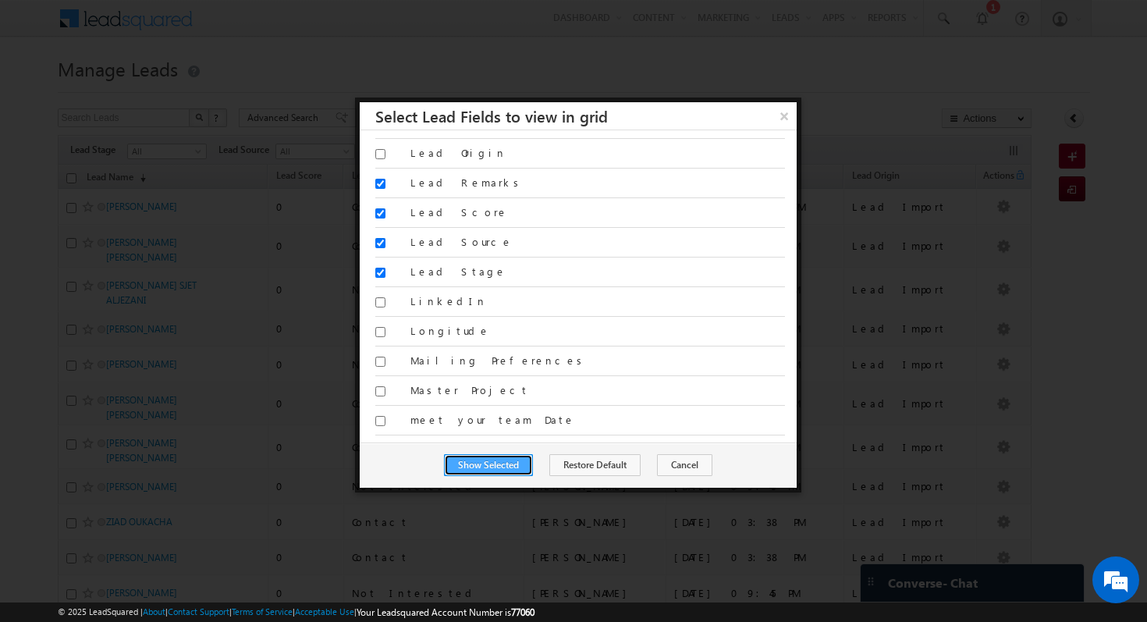
click at [489, 470] on button "Show Selected" at bounding box center [488, 465] width 89 height 22
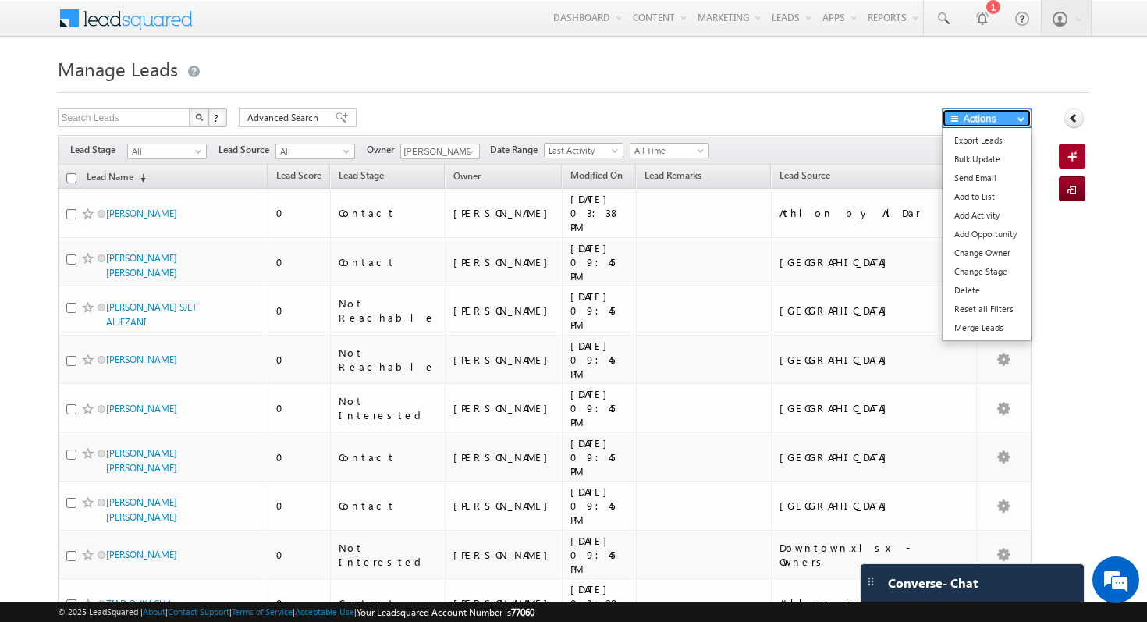
click at [992, 119] on button "Actions" at bounding box center [987, 118] width 90 height 20
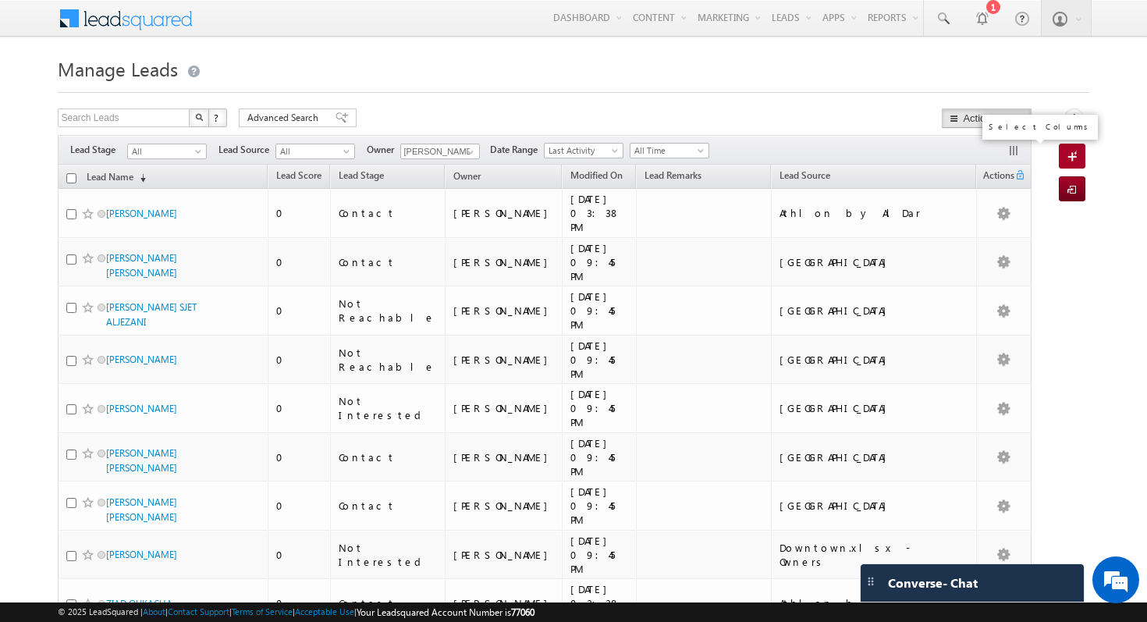
click at [1014, 156] on button "button" at bounding box center [1016, 152] width 16 height 16
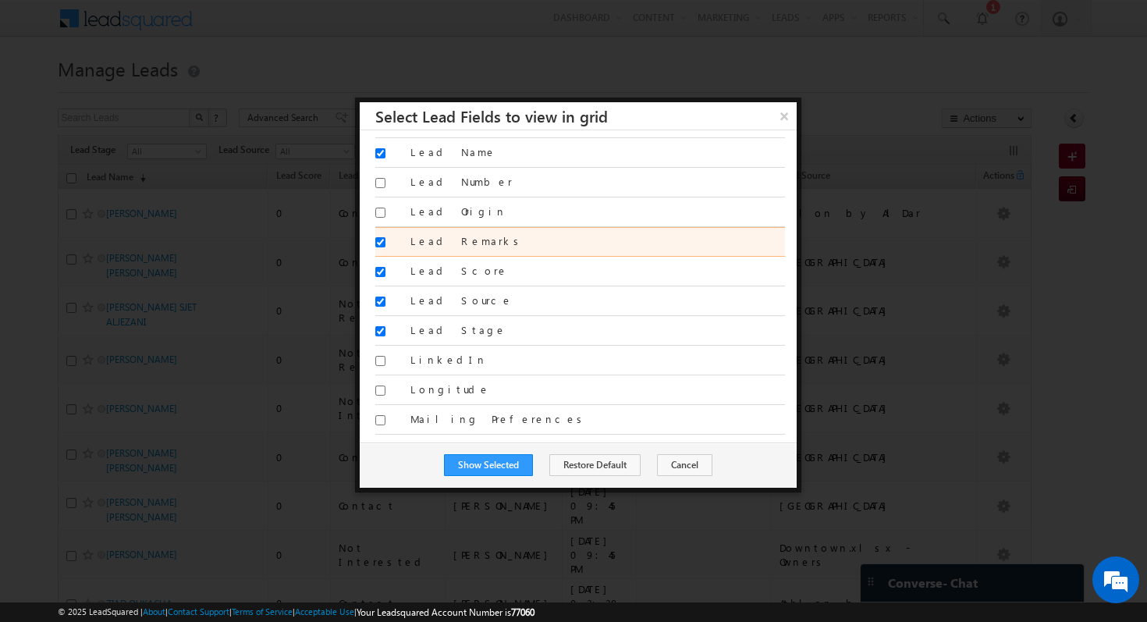
scroll to position [1302, 0]
click at [490, 237] on label "Lead Remarks" at bounding box center [598, 242] width 375 height 14
click at [386, 238] on input "Lead Remarks" at bounding box center [380, 243] width 10 height 10
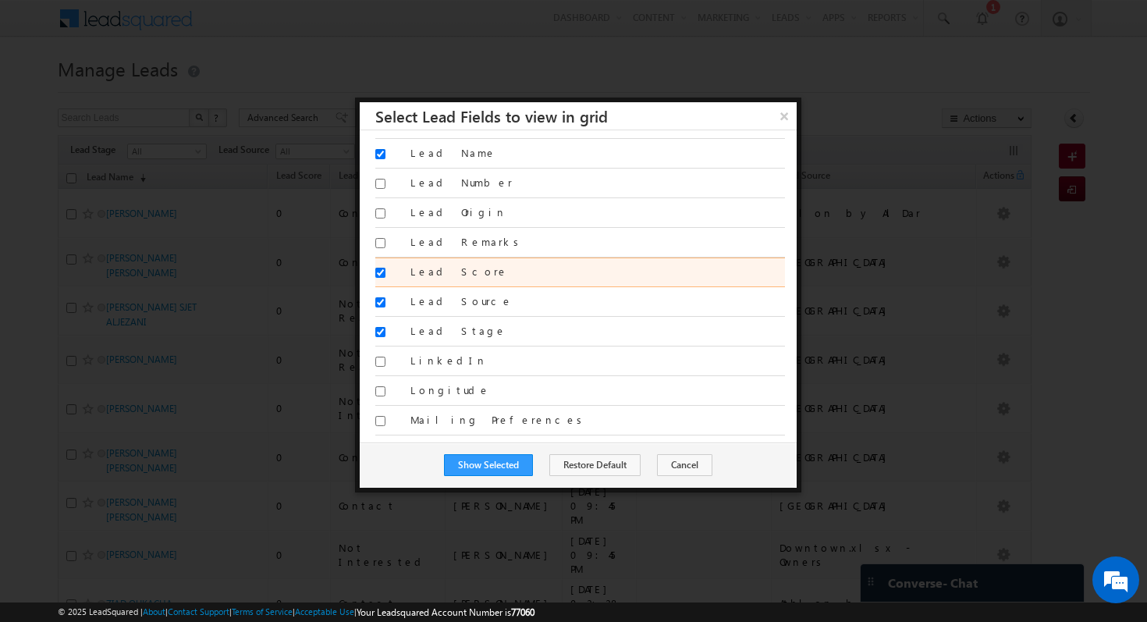
click at [450, 276] on label "Lead Score" at bounding box center [598, 272] width 375 height 14
click at [386, 276] on input "Lead Score" at bounding box center [380, 273] width 10 height 10
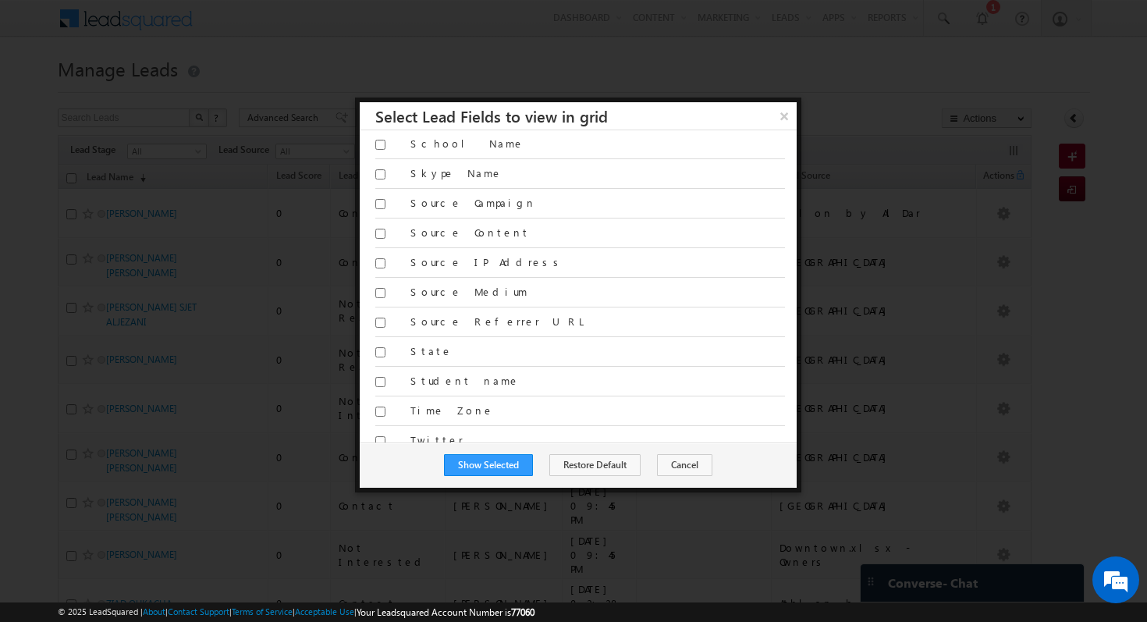
scroll to position [2908, 0]
click at [512, 451] on div "Show Selected Restore Default Cancel" at bounding box center [578, 465] width 437 height 45
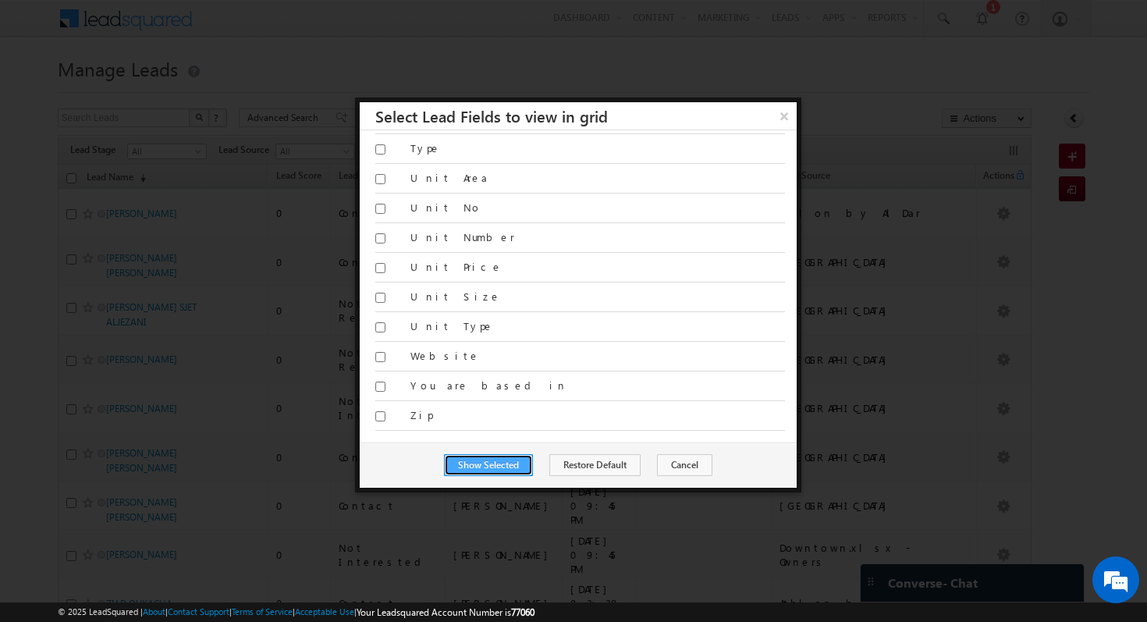
click at [512, 457] on button "Show Selected" at bounding box center [488, 465] width 89 height 22
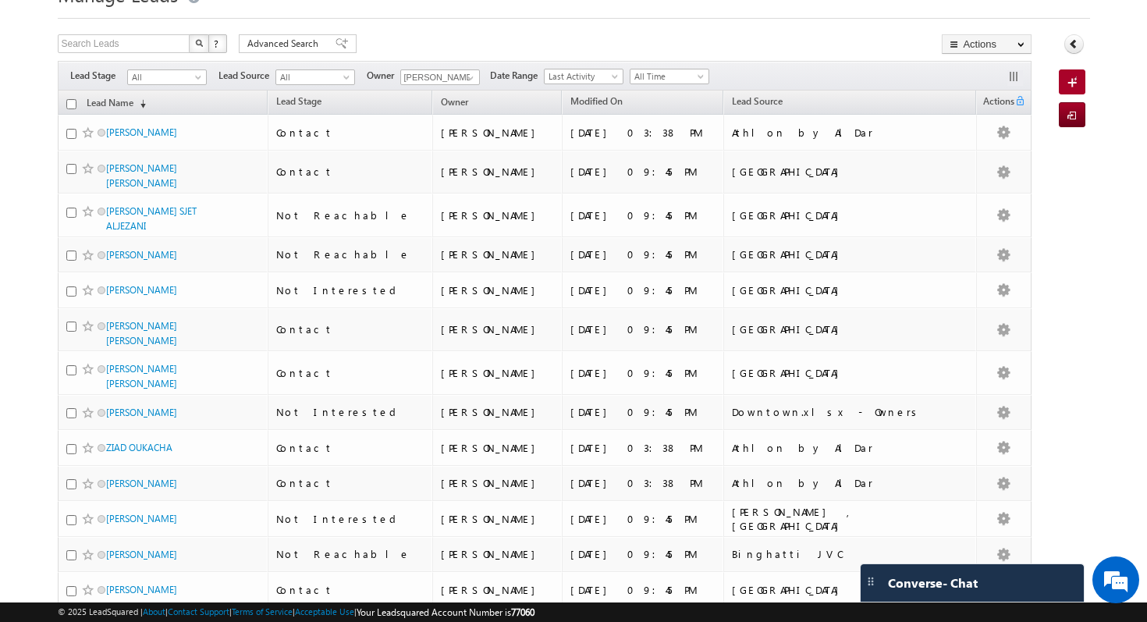
scroll to position [0, 0]
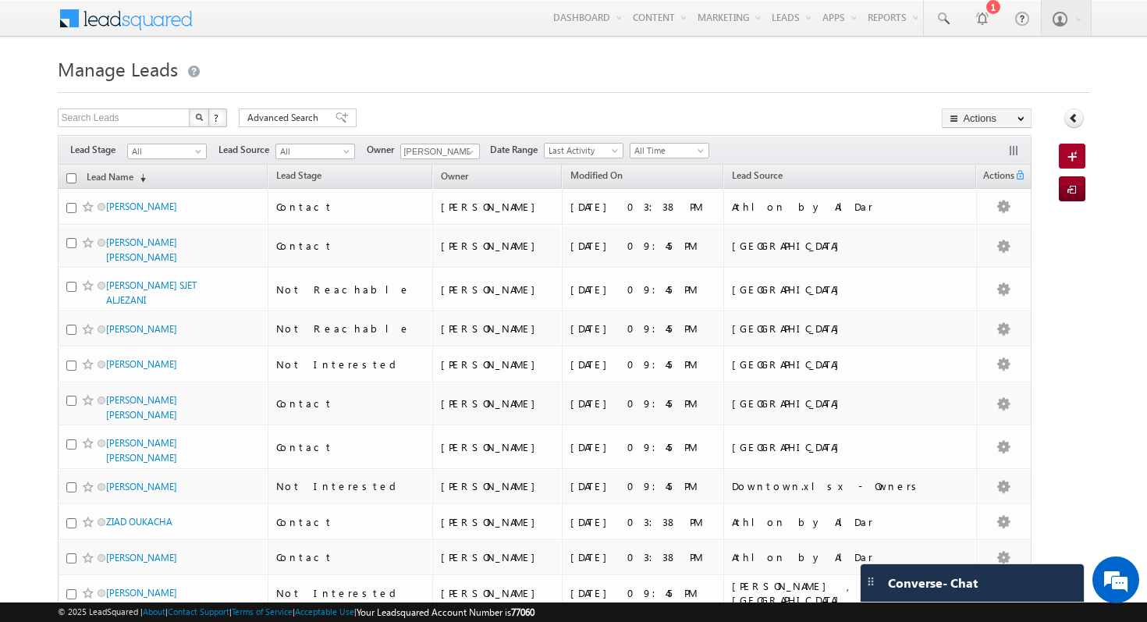
click at [645, 176] on th "Modified On" at bounding box center [643, 177] width 162 height 24
click at [571, 174] on span "Modified On" at bounding box center [597, 175] width 52 height 12
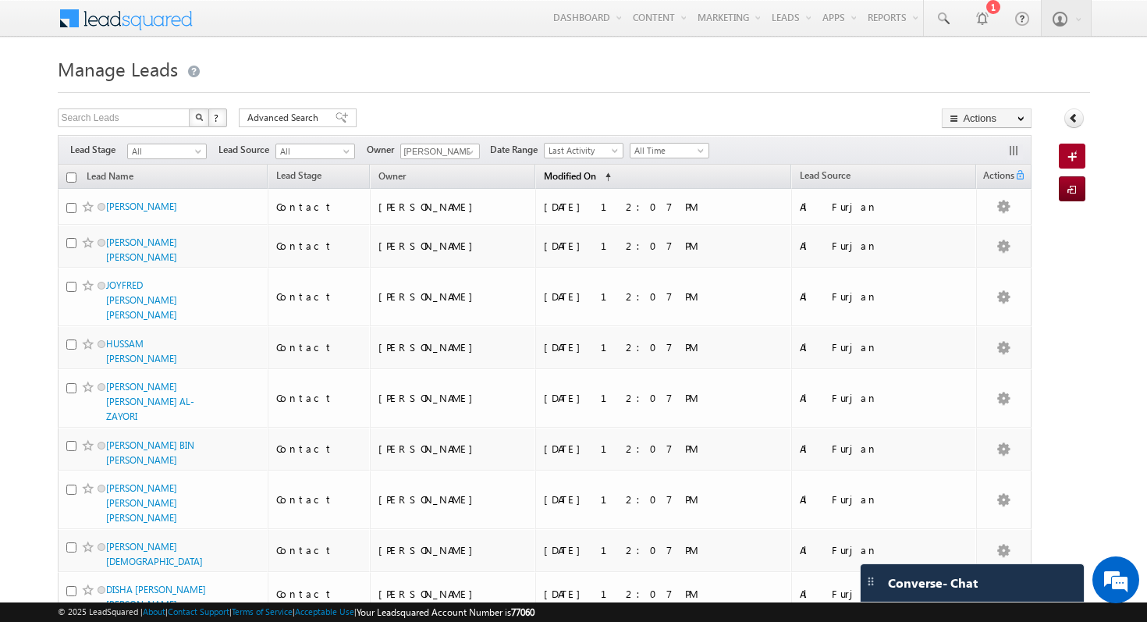
click at [596, 176] on span "Modified On" at bounding box center [570, 176] width 52 height 12
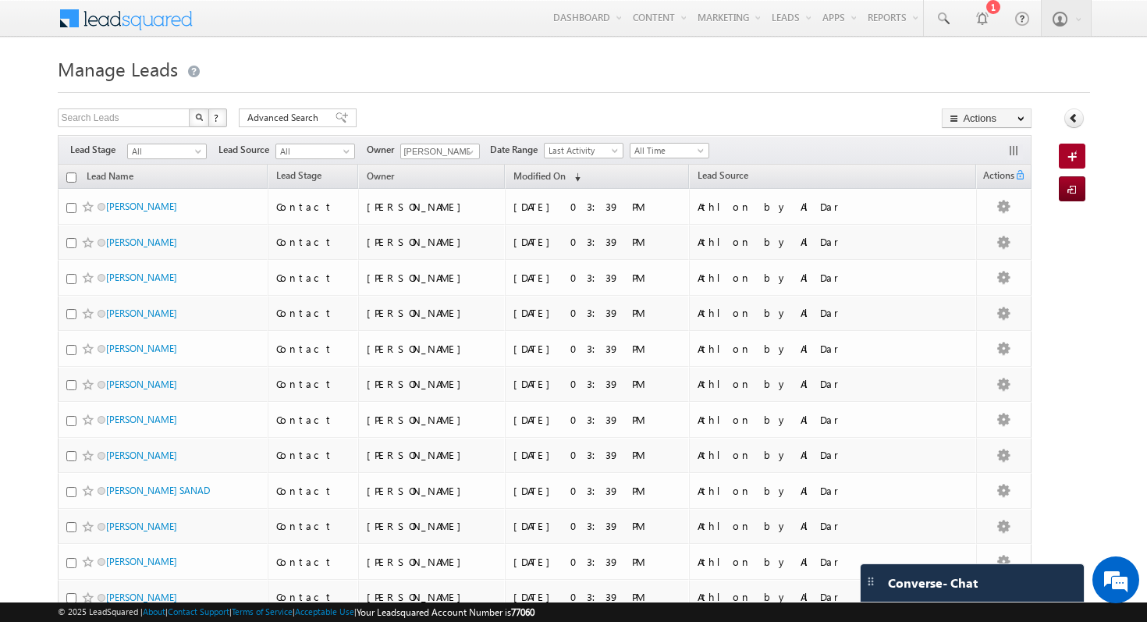
click at [69, 180] on input "checkbox" at bounding box center [71, 177] width 10 height 10
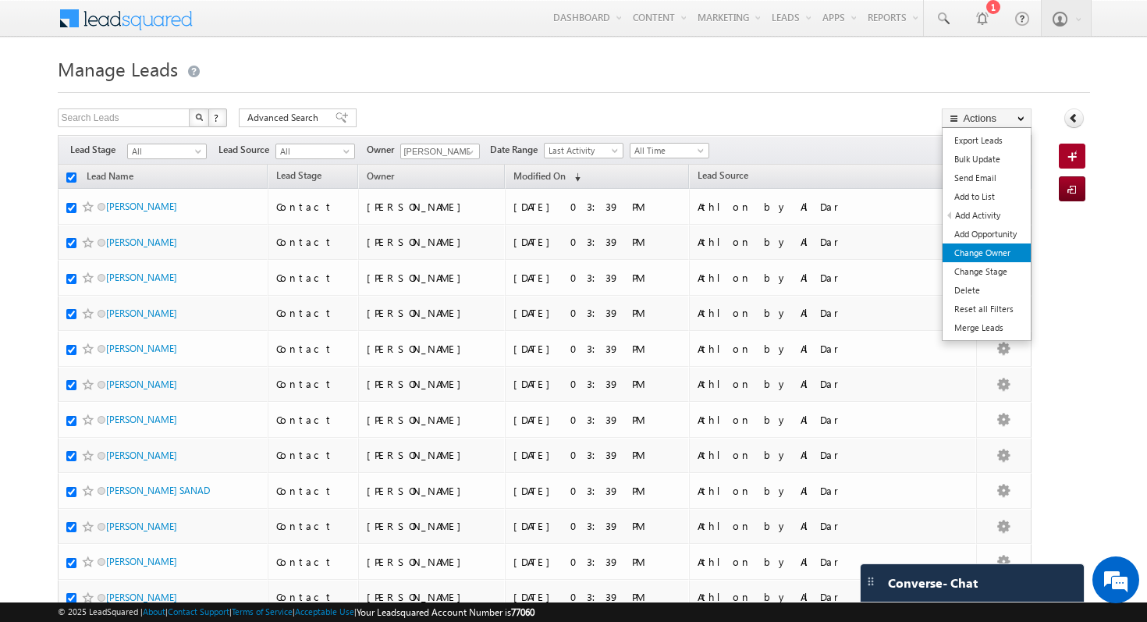
click at [1011, 260] on link "Change Owner" at bounding box center [987, 253] width 88 height 19
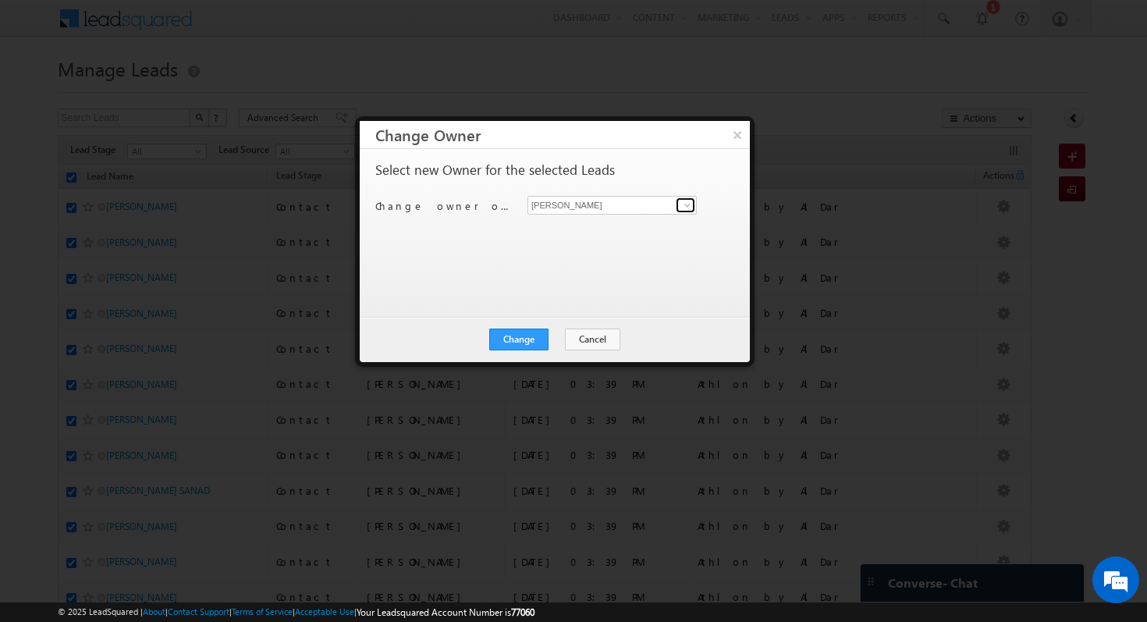
click at [686, 205] on span at bounding box center [687, 205] width 12 height 12
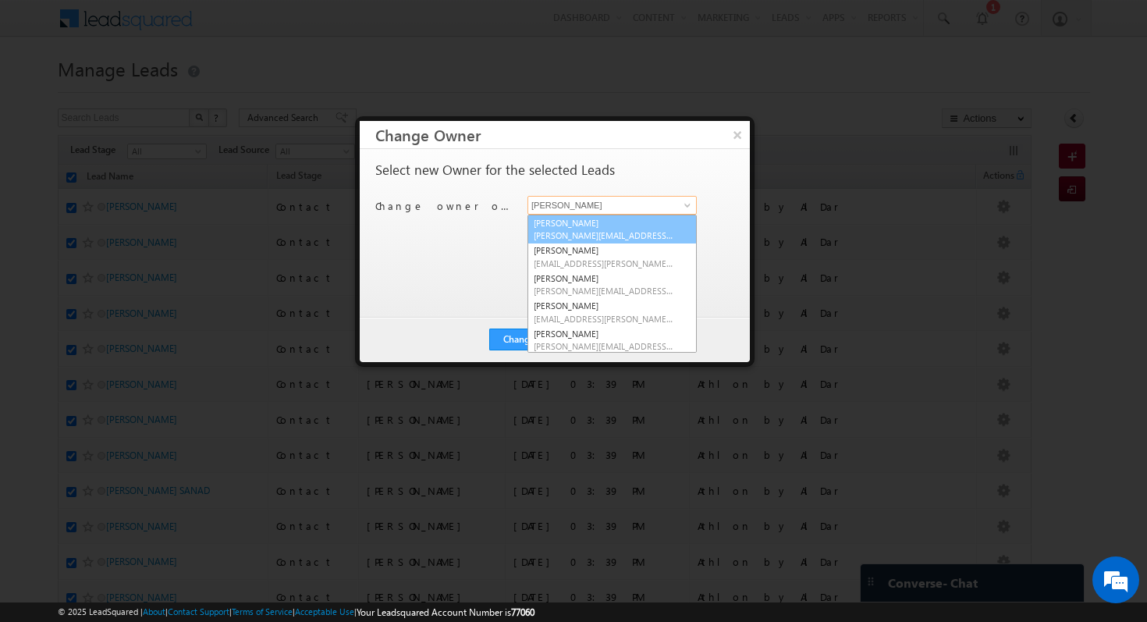
click at [663, 222] on link "Aastha Gujariya aastha.gujariya@indglobal.ae" at bounding box center [612, 230] width 169 height 30
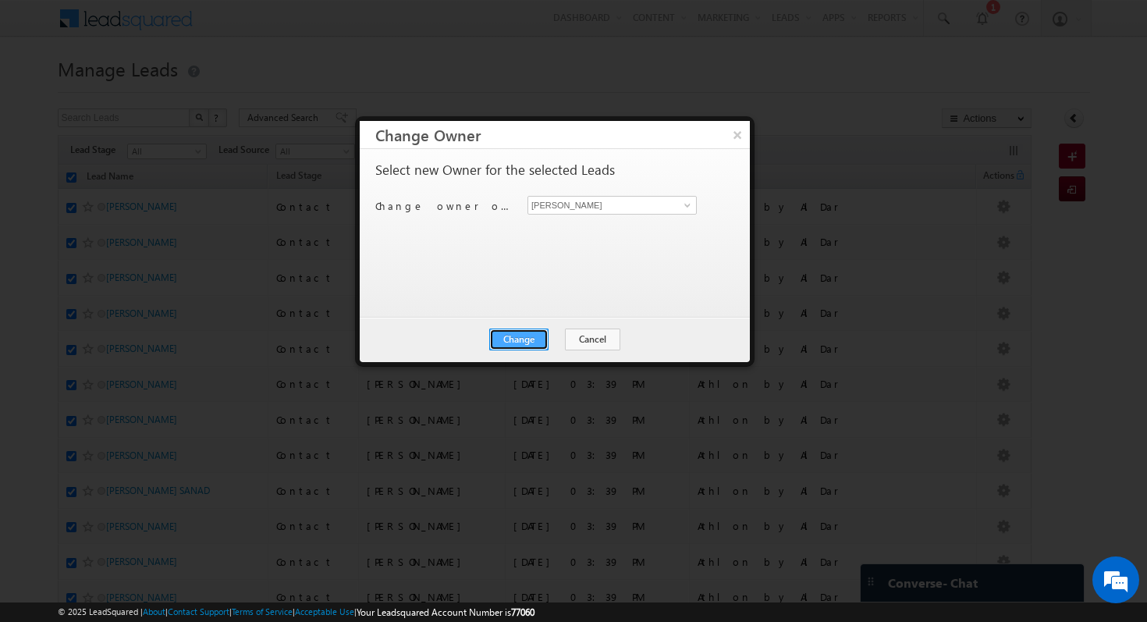
click at [539, 349] on button "Change" at bounding box center [518, 340] width 59 height 22
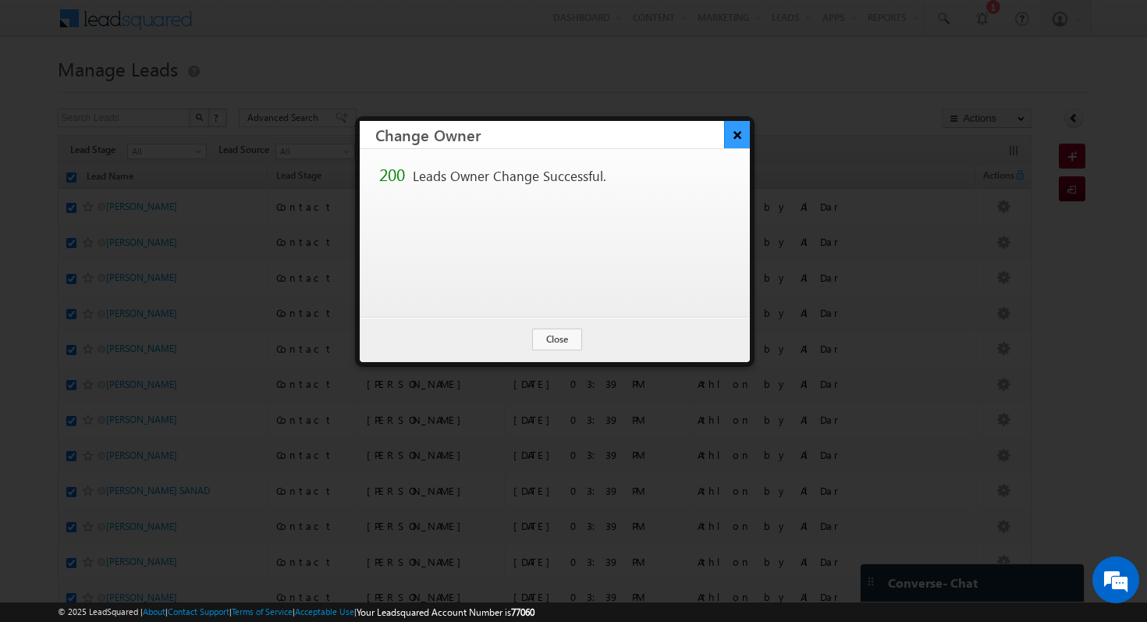
click at [743, 127] on button "×" at bounding box center [737, 134] width 26 height 27
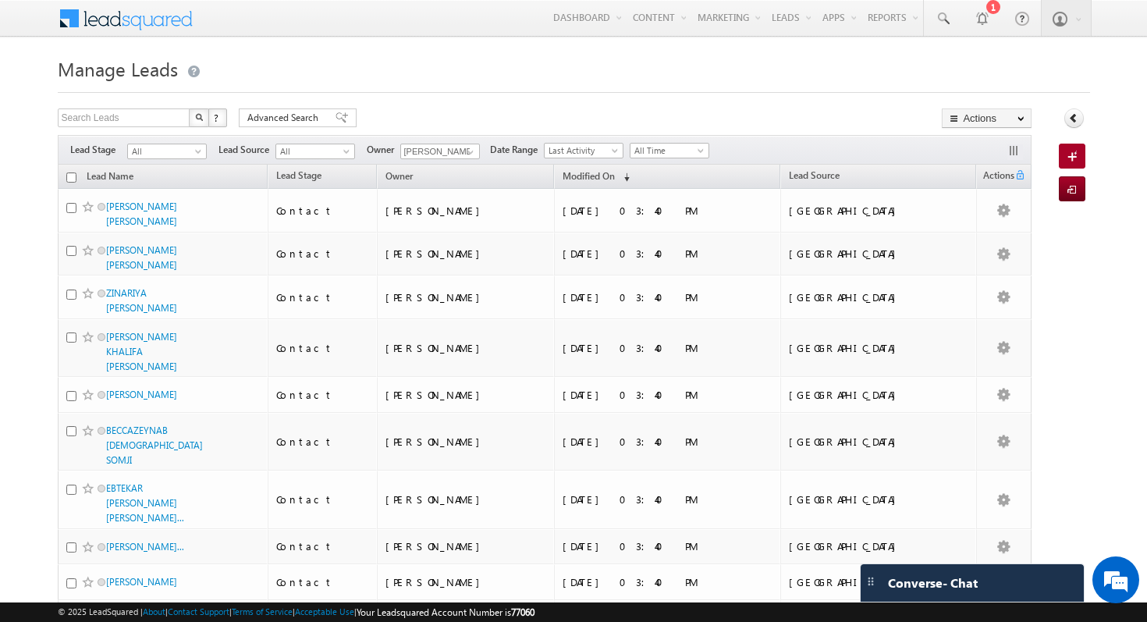
click at [73, 181] on input "checkbox" at bounding box center [71, 177] width 10 height 10
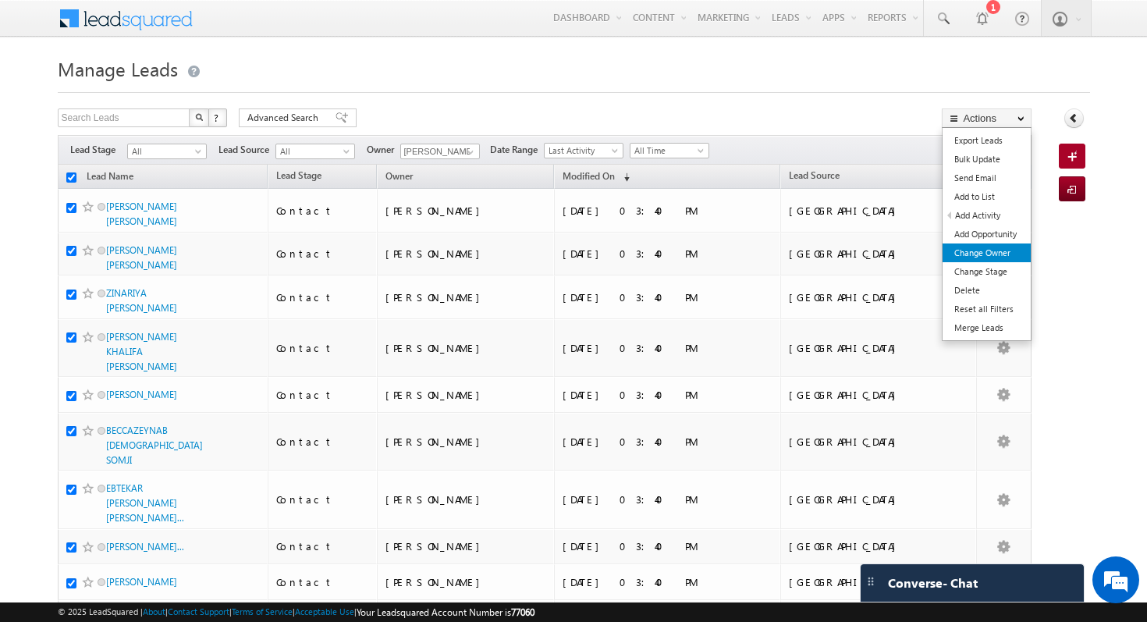
click at [980, 258] on link "Change Owner" at bounding box center [987, 253] width 88 height 19
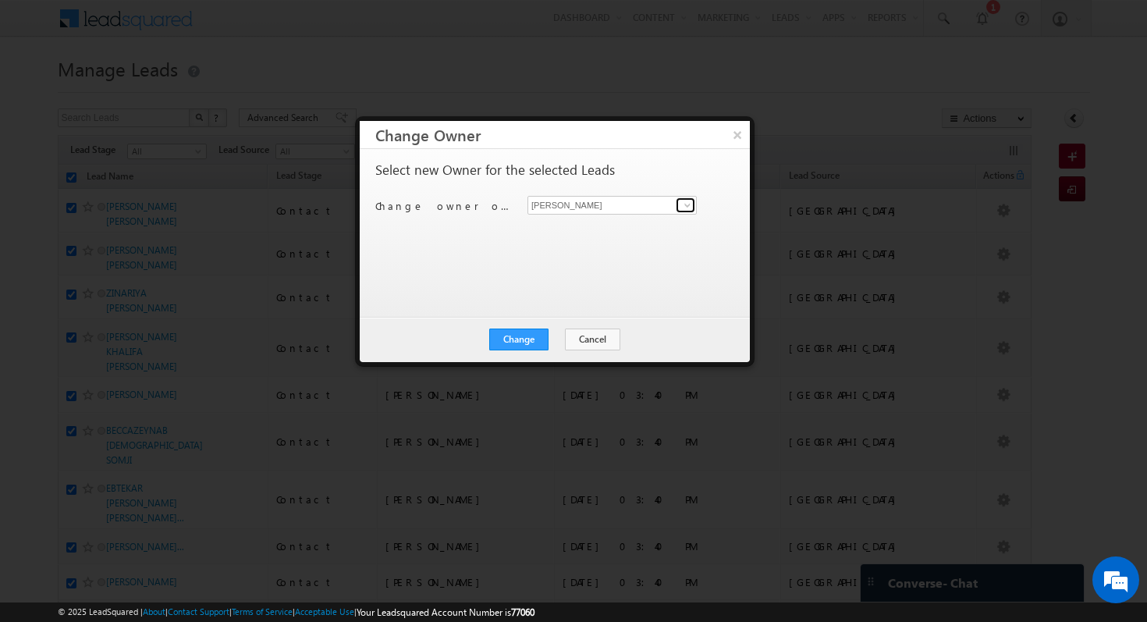
click at [677, 210] on link at bounding box center [686, 205] width 20 height 16
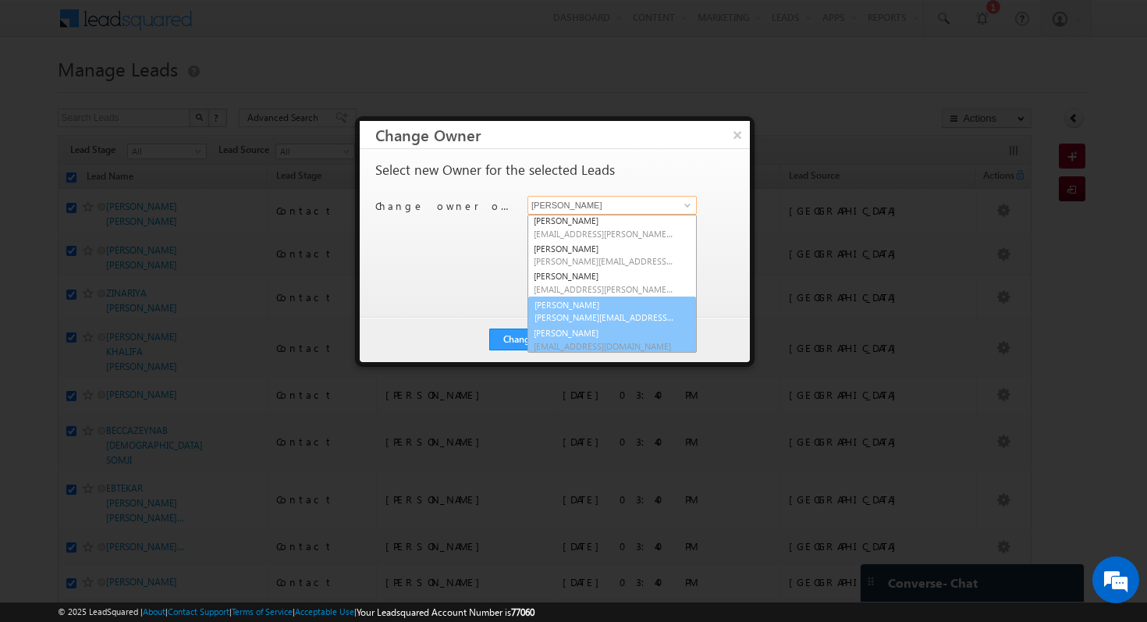
scroll to position [30, 0]
click at [607, 330] on link "vishal verma vishal.verma@indglobal.ae" at bounding box center [612, 339] width 169 height 30
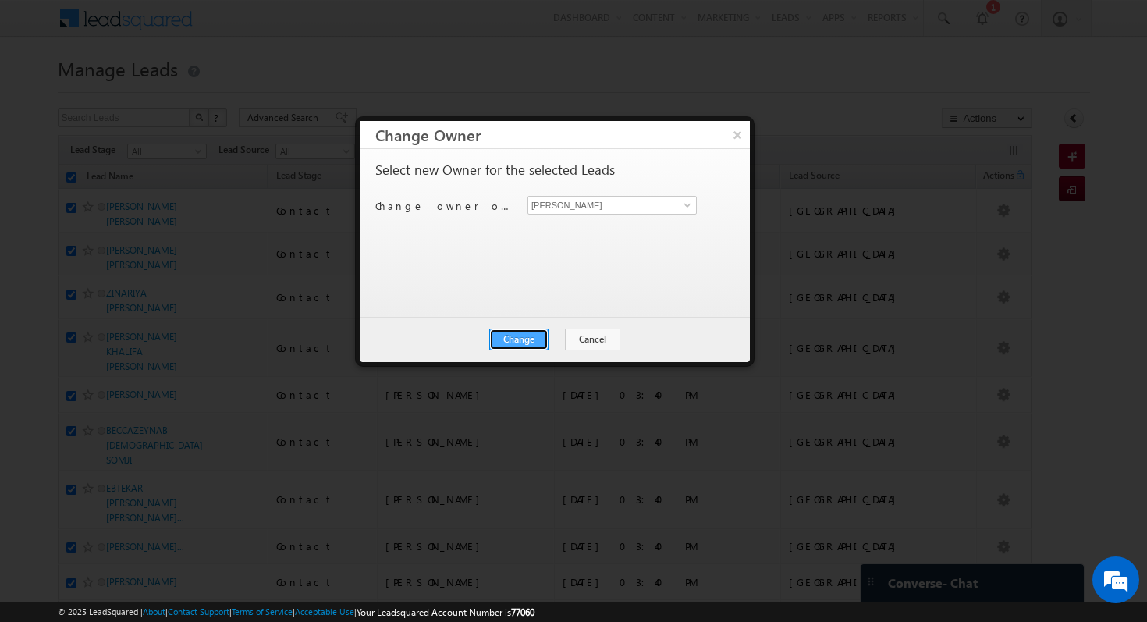
click at [532, 341] on button "Change" at bounding box center [518, 340] width 59 height 22
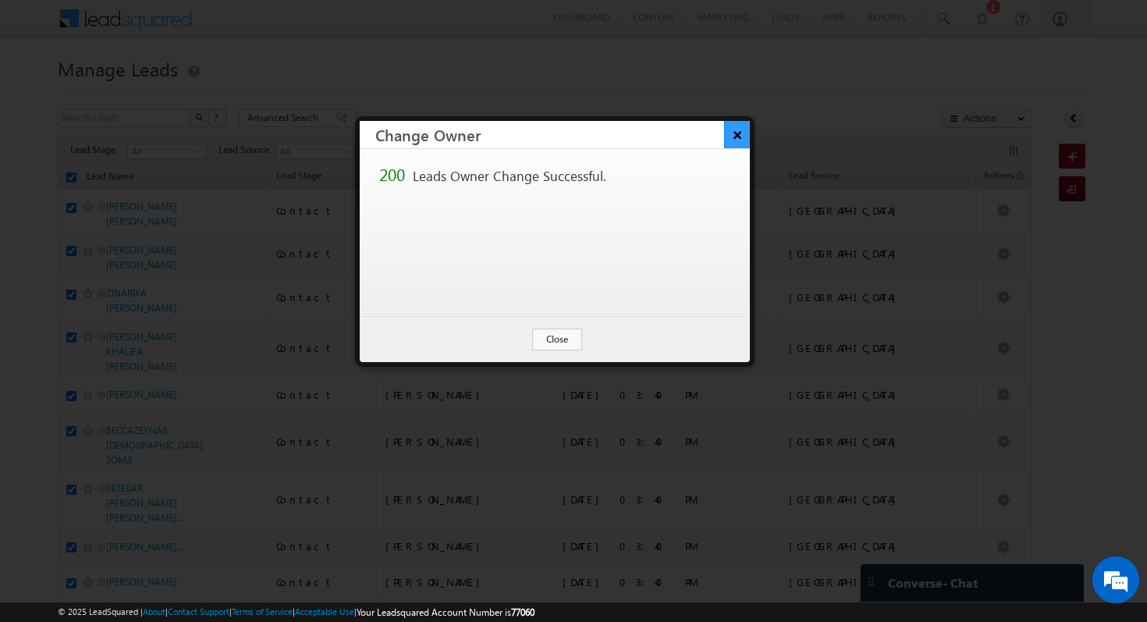
click at [744, 140] on button "×" at bounding box center [737, 134] width 26 height 27
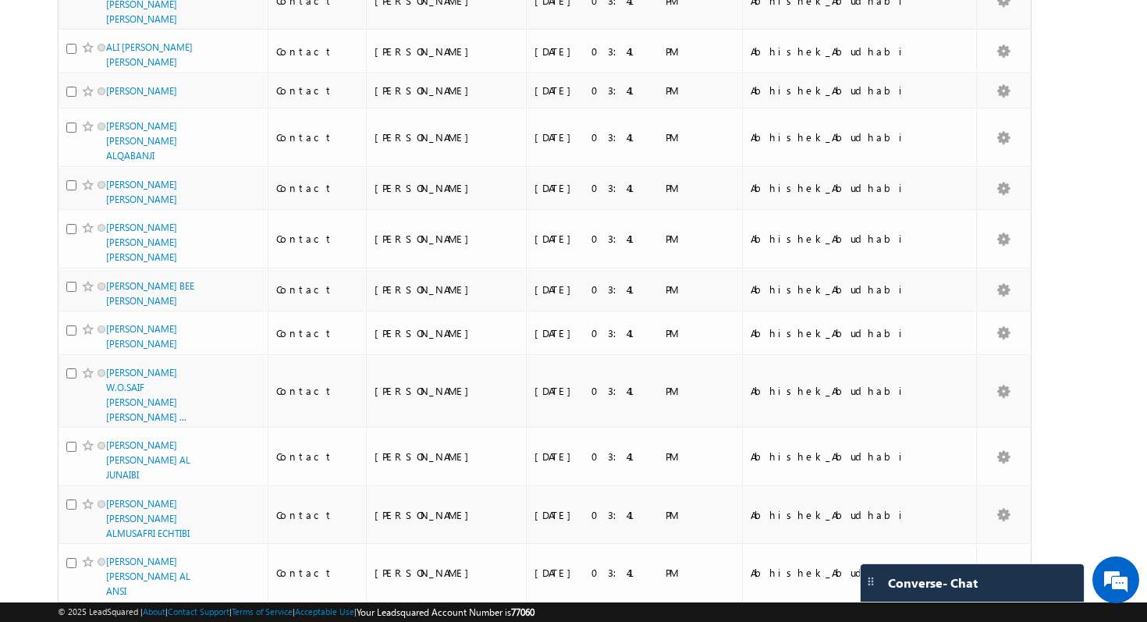
scroll to position [0, 0]
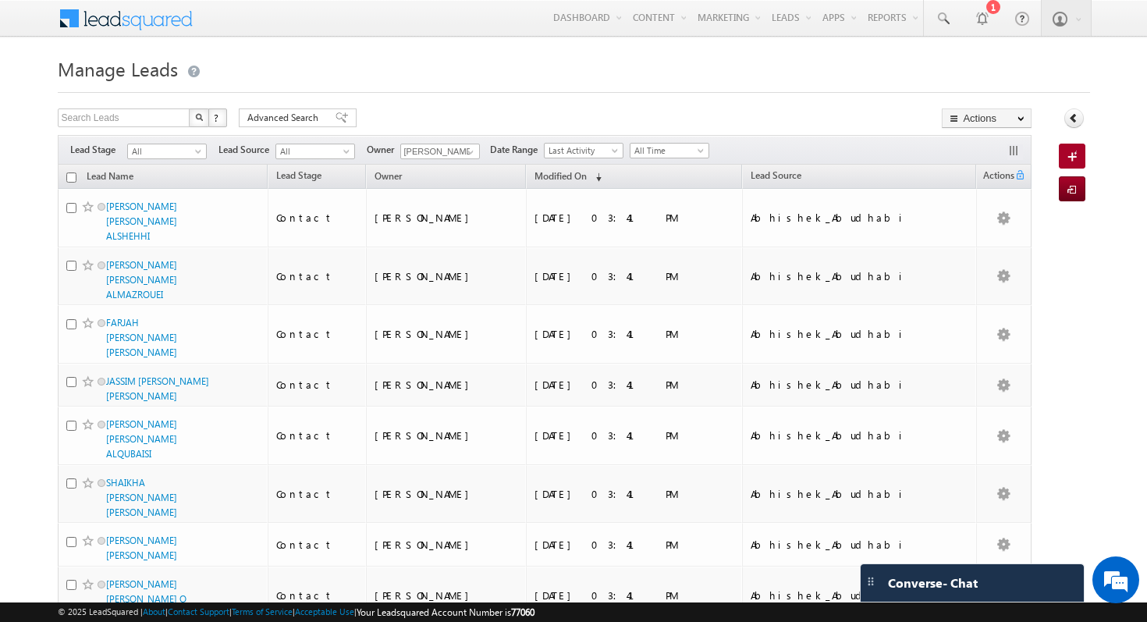
click at [74, 173] on input "checkbox" at bounding box center [71, 177] width 10 height 10
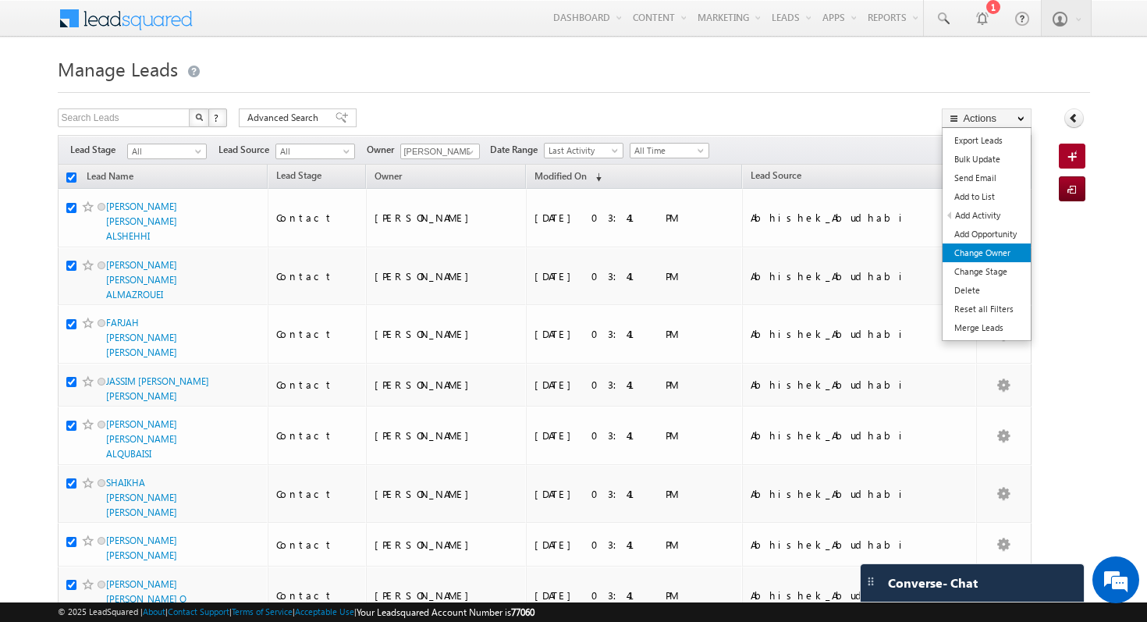
click at [1005, 257] on link "Change Owner" at bounding box center [987, 253] width 88 height 19
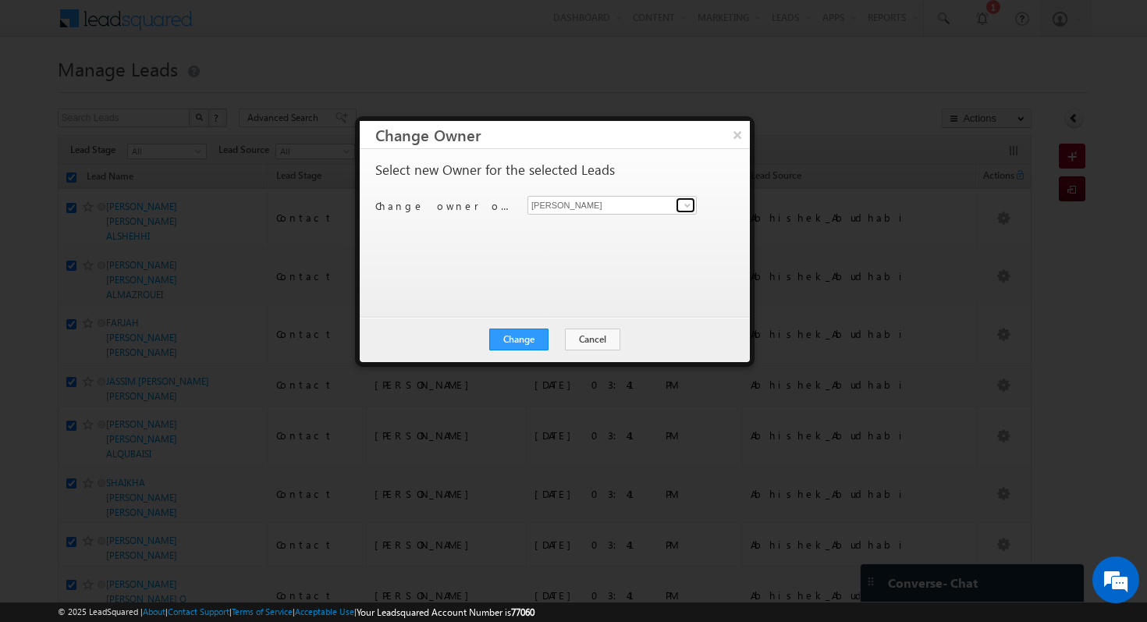
click at [681, 208] on span at bounding box center [687, 205] width 12 height 12
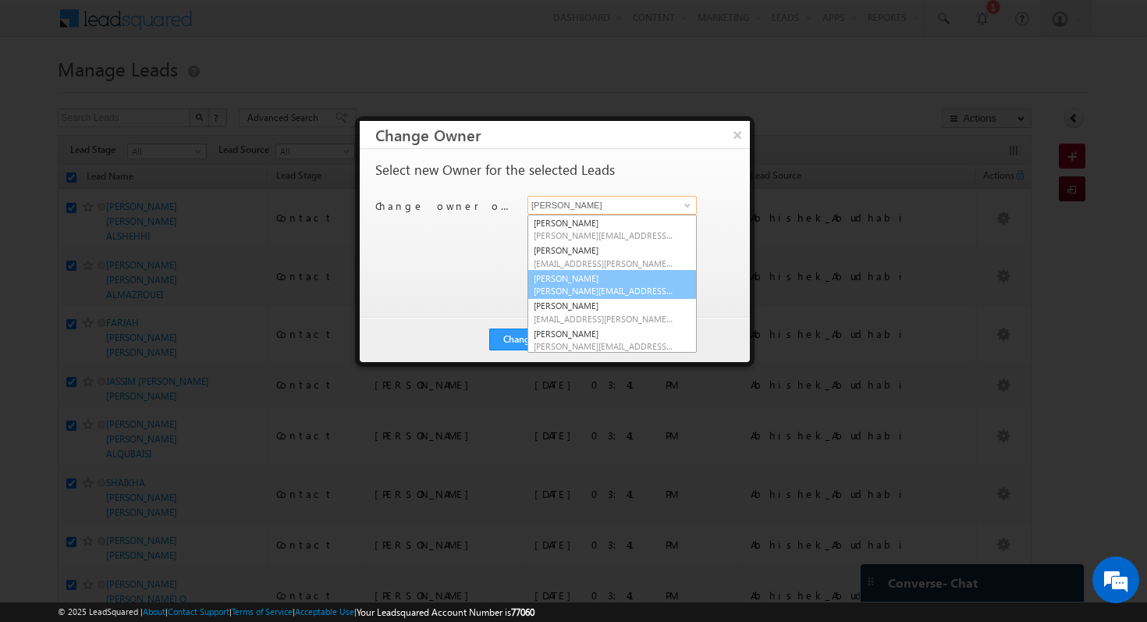
click at [619, 283] on link "Mohammad Fazalalam mohammad.fazalalam@indglobal.ae" at bounding box center [612, 285] width 169 height 30
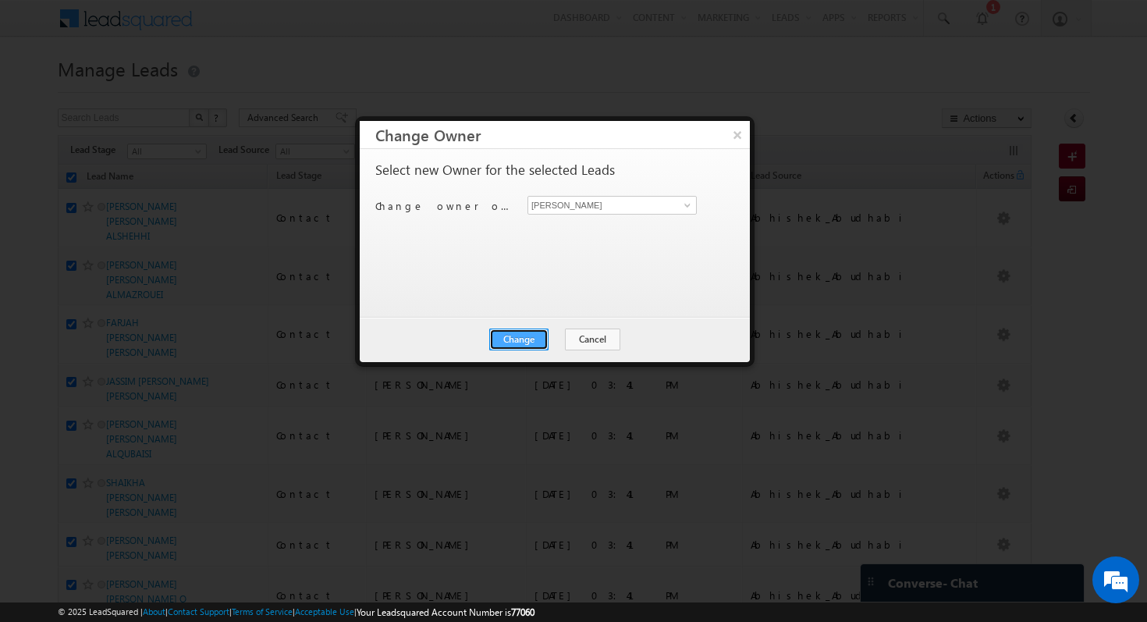
click at [518, 338] on button "Change" at bounding box center [518, 340] width 59 height 22
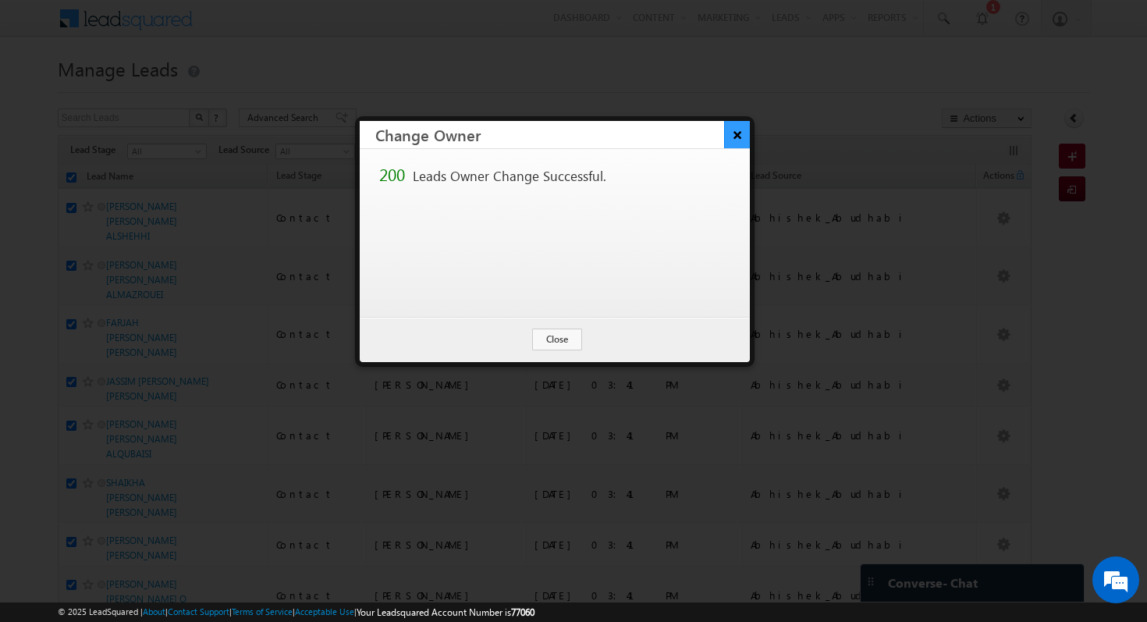
click at [738, 131] on button "×" at bounding box center [737, 134] width 26 height 27
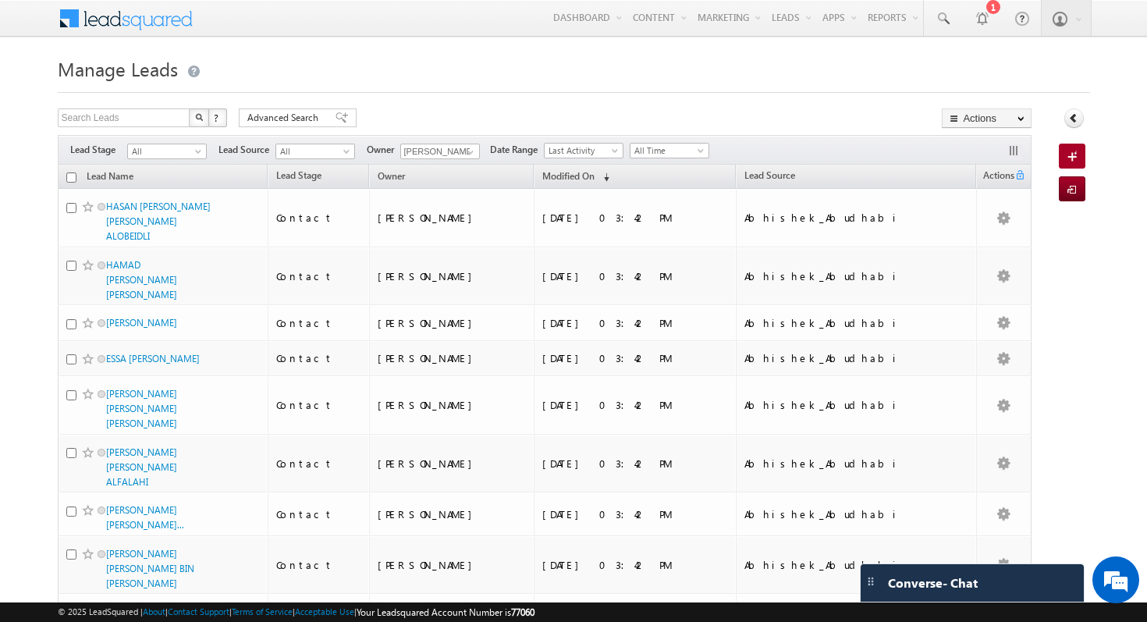
click at [70, 177] on input "checkbox" at bounding box center [71, 177] width 10 height 10
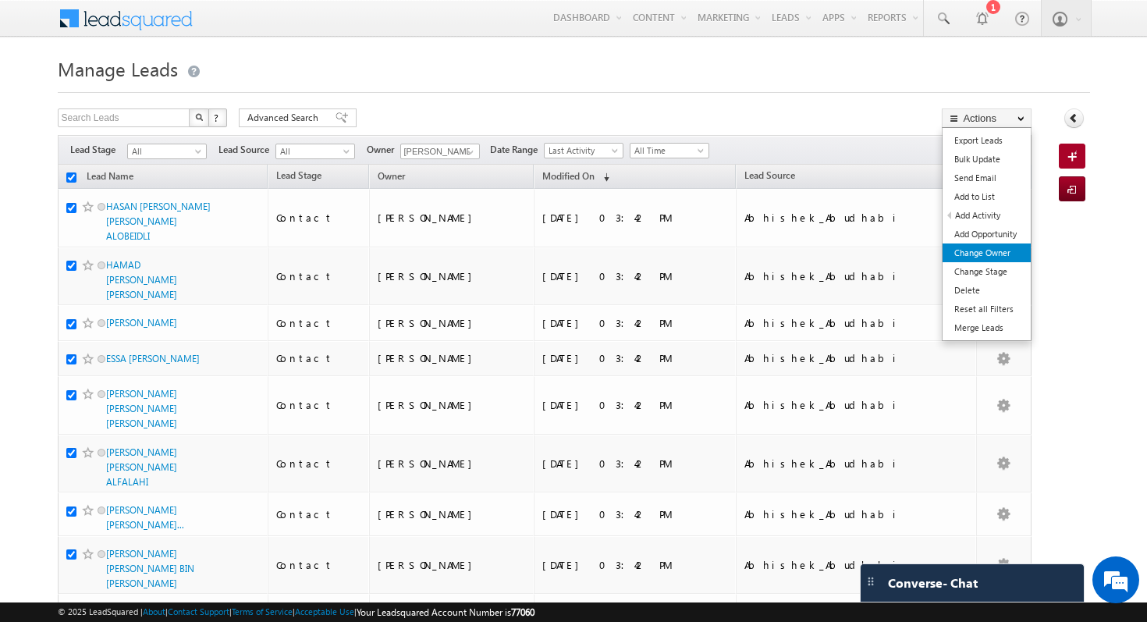
click at [1000, 258] on link "Change Owner" at bounding box center [987, 253] width 88 height 19
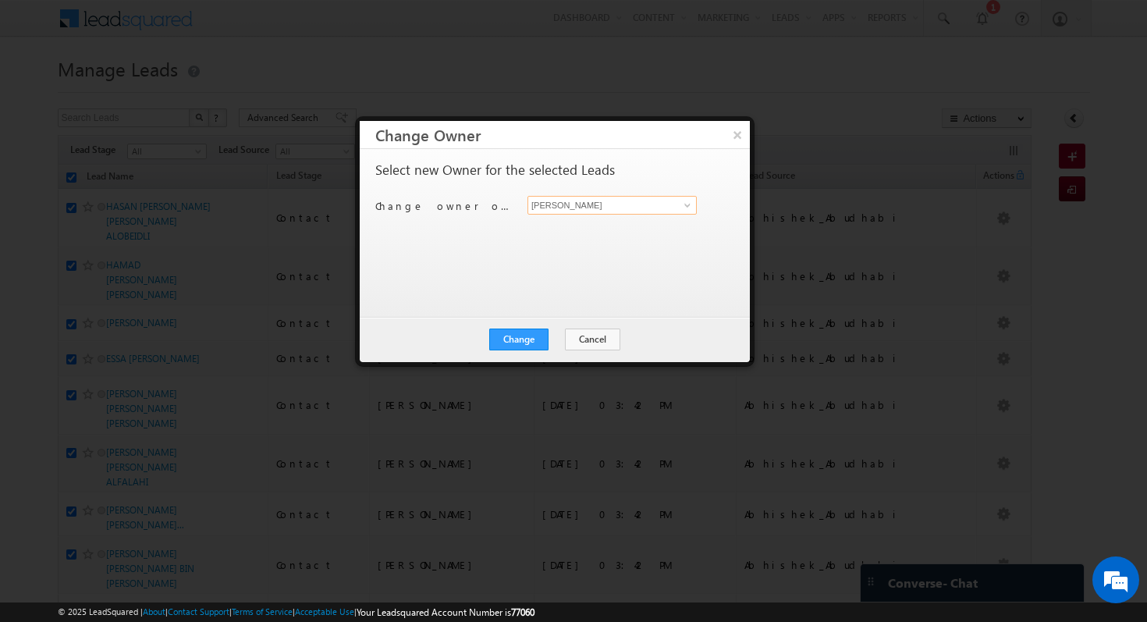
click at [580, 209] on input "[PERSON_NAME]" at bounding box center [612, 205] width 169 height 19
click at [688, 208] on span at bounding box center [687, 205] width 12 height 12
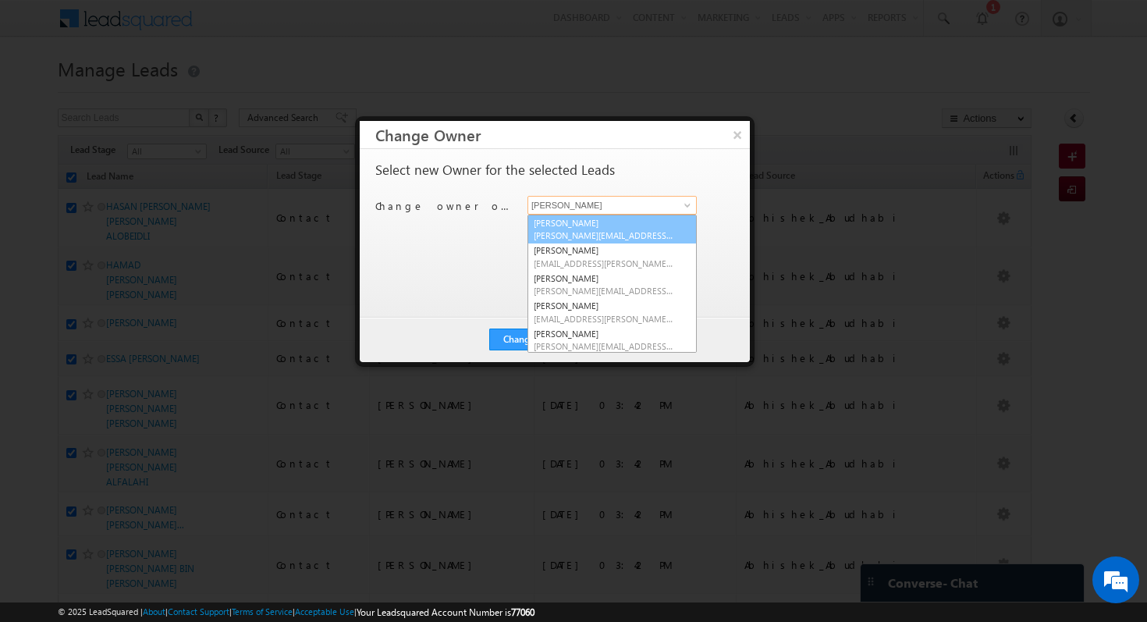
click at [628, 226] on link "Aastha Gujariya aastha.gujariya@indglobal.ae" at bounding box center [612, 230] width 169 height 30
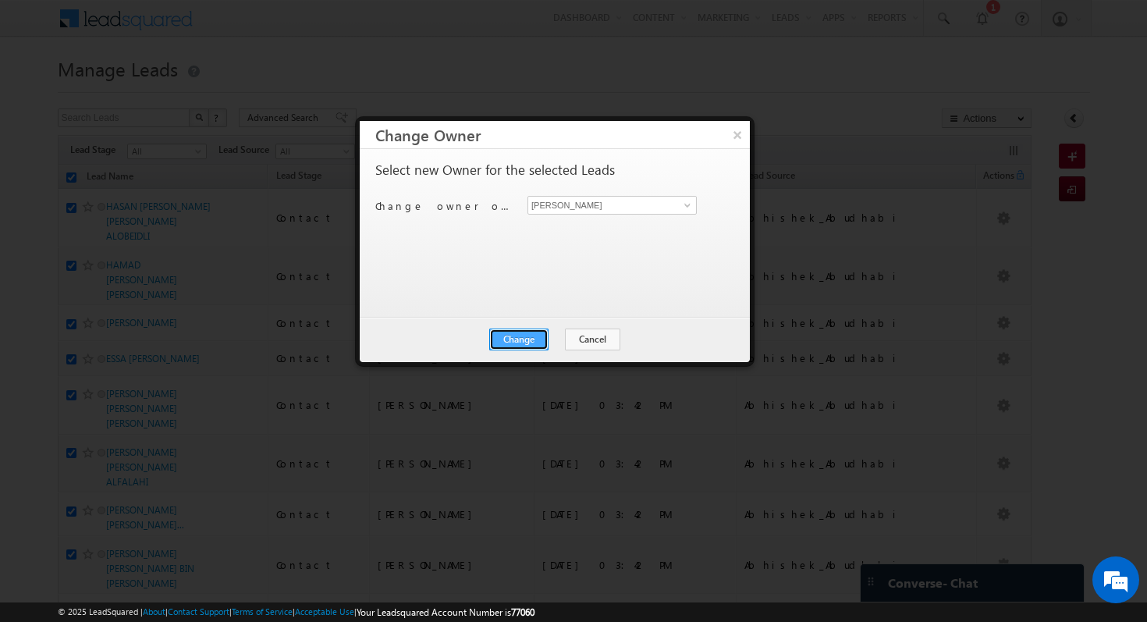
click at [519, 347] on button "Change" at bounding box center [518, 340] width 59 height 22
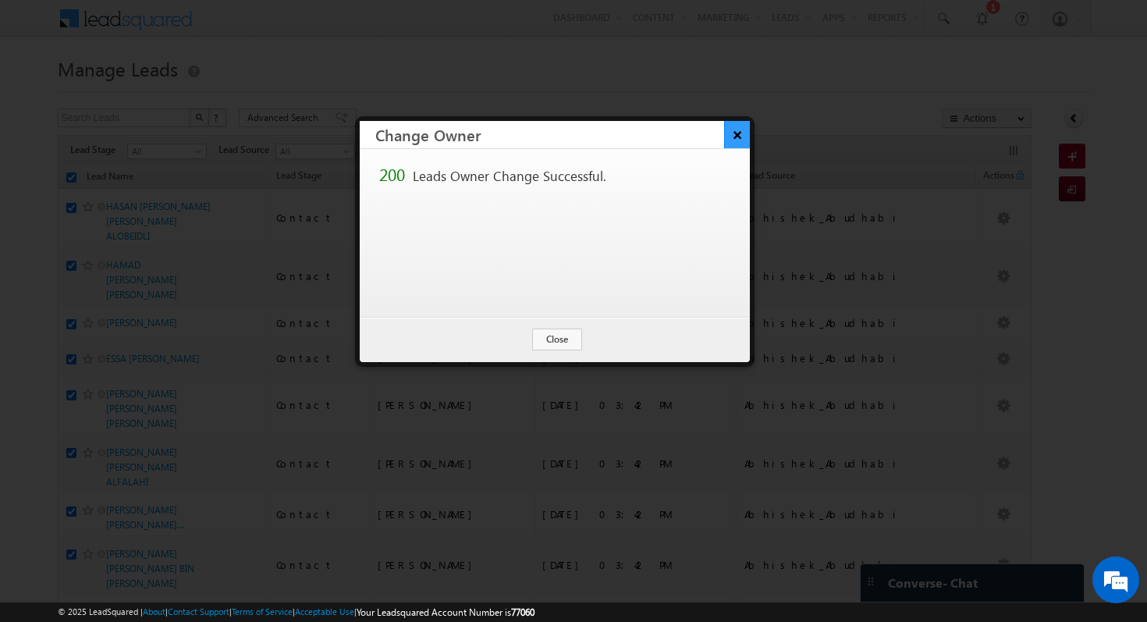
click at [738, 140] on button "×" at bounding box center [737, 134] width 26 height 27
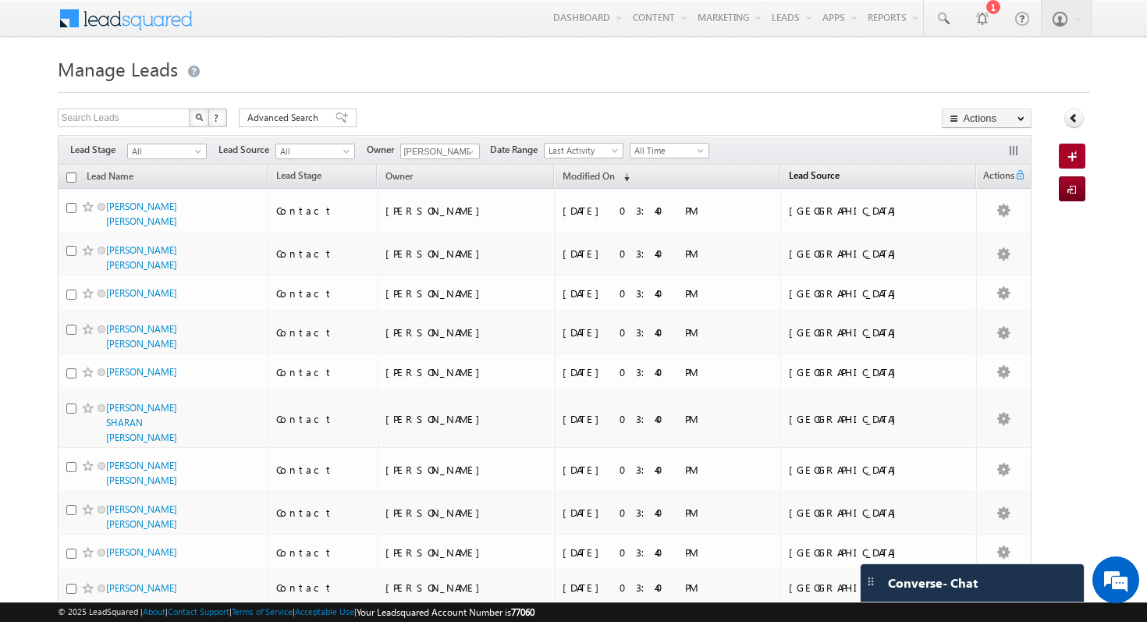
click at [840, 175] on span "Lead Source" at bounding box center [814, 175] width 51 height 12
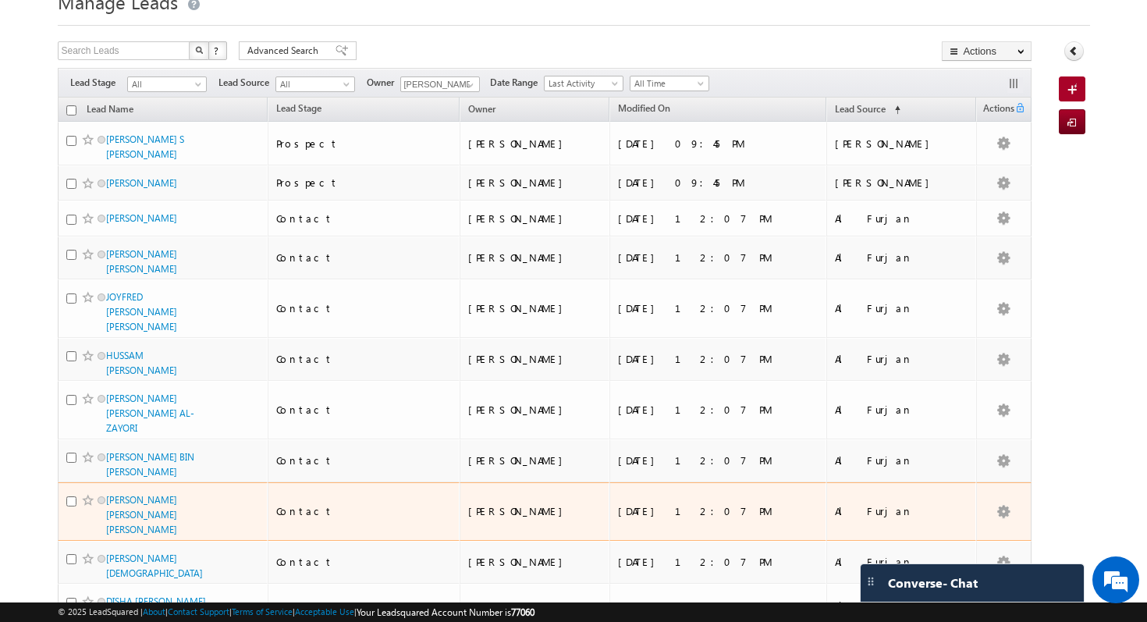
scroll to position [66, 0]
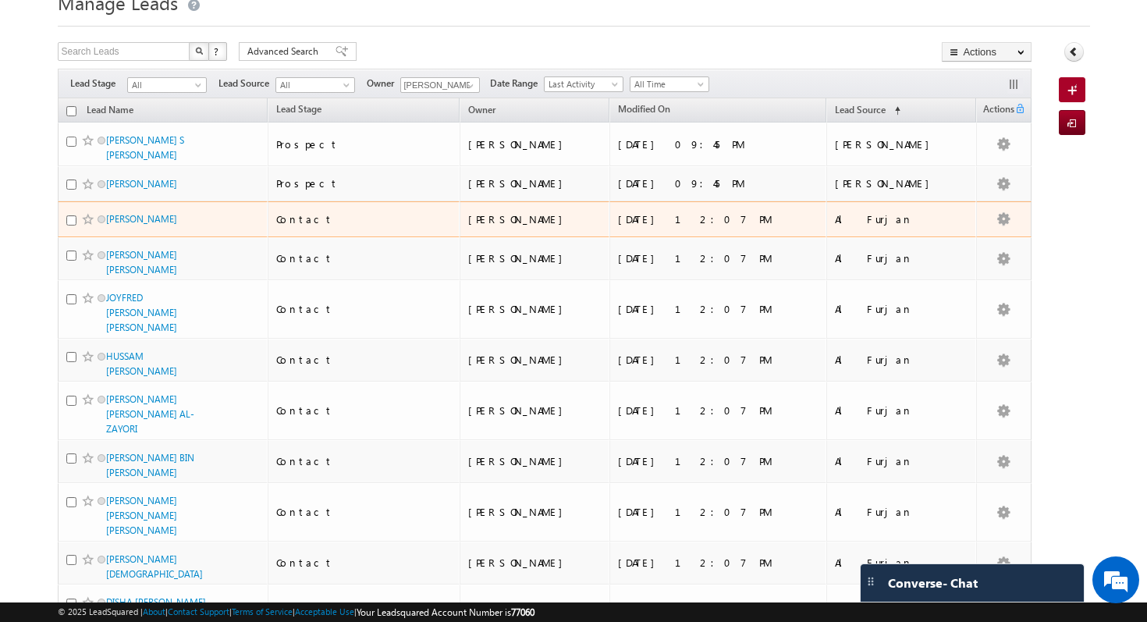
drag, startPoint x: 68, startPoint y: 139, endPoint x: 68, endPoint y: 223, distance: 84.3
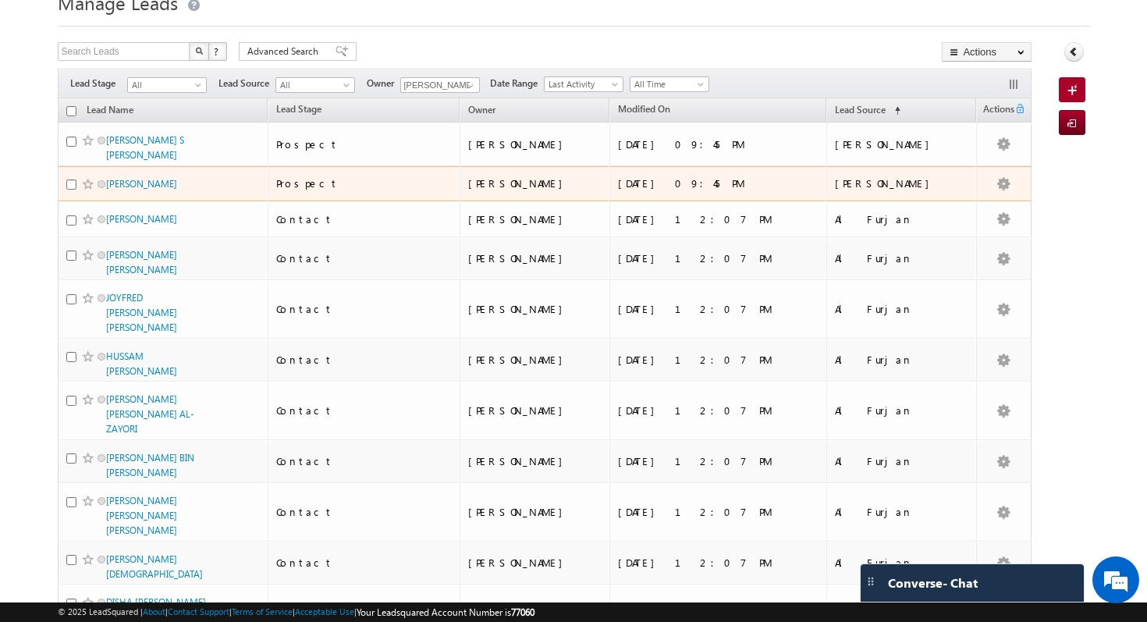
click at [134, 176] on span "[PERSON_NAME]" at bounding box center [158, 183] width 105 height 15
click at [143, 184] on link "[PERSON_NAME]" at bounding box center [141, 184] width 71 height 12
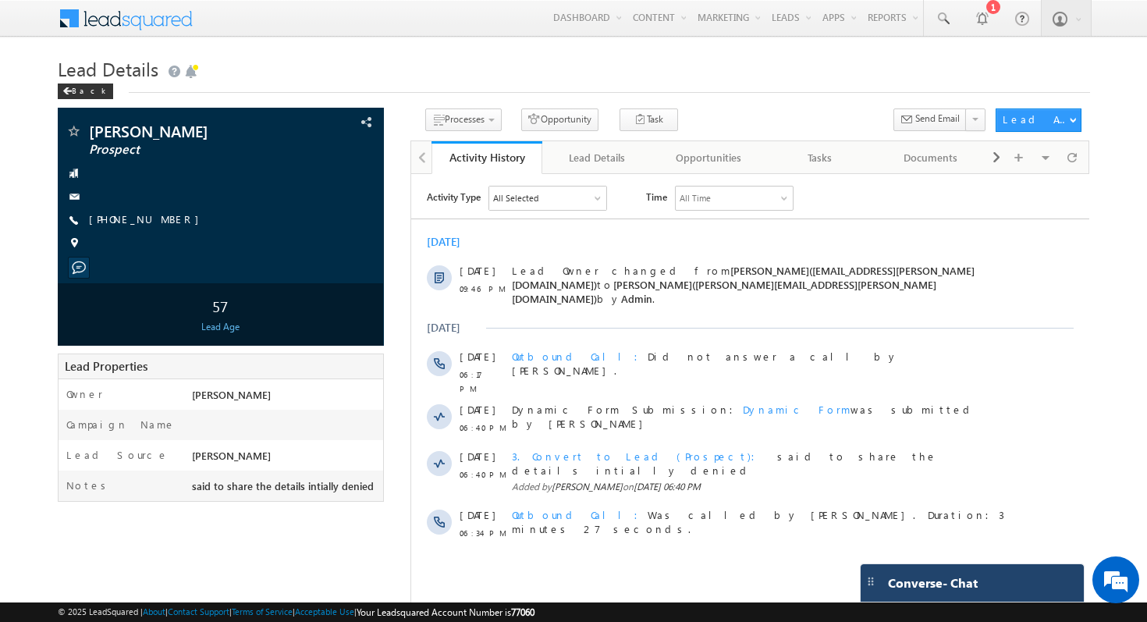
click at [975, 591] on div "Converse - Chat" at bounding box center [972, 582] width 223 height 37
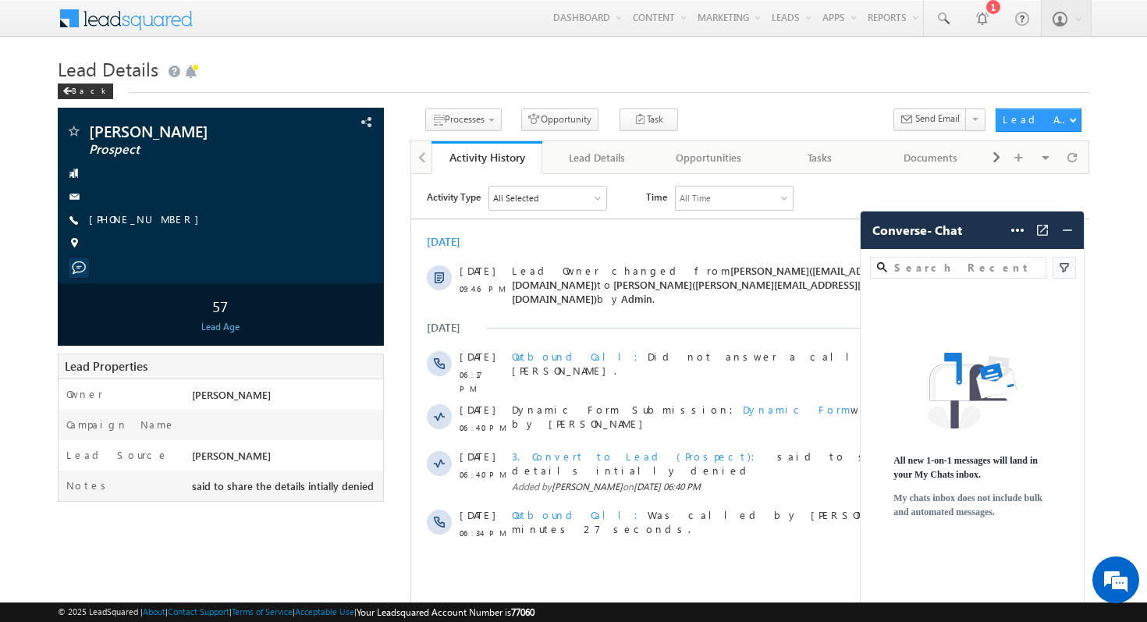
click at [1116, 239] on body "Menu Aman Ramani aman. raman i@ind globa l.ae obal." at bounding box center [573, 403] width 1147 height 806
click at [709, 229] on div "Yesterday 14 Sep 09:46 PM Lead Owner changed from Priya Kumra(priya.kumra@indgl…" at bounding box center [750, 386] width 678 height 321
click at [1073, 231] on img at bounding box center [1068, 230] width 16 height 16
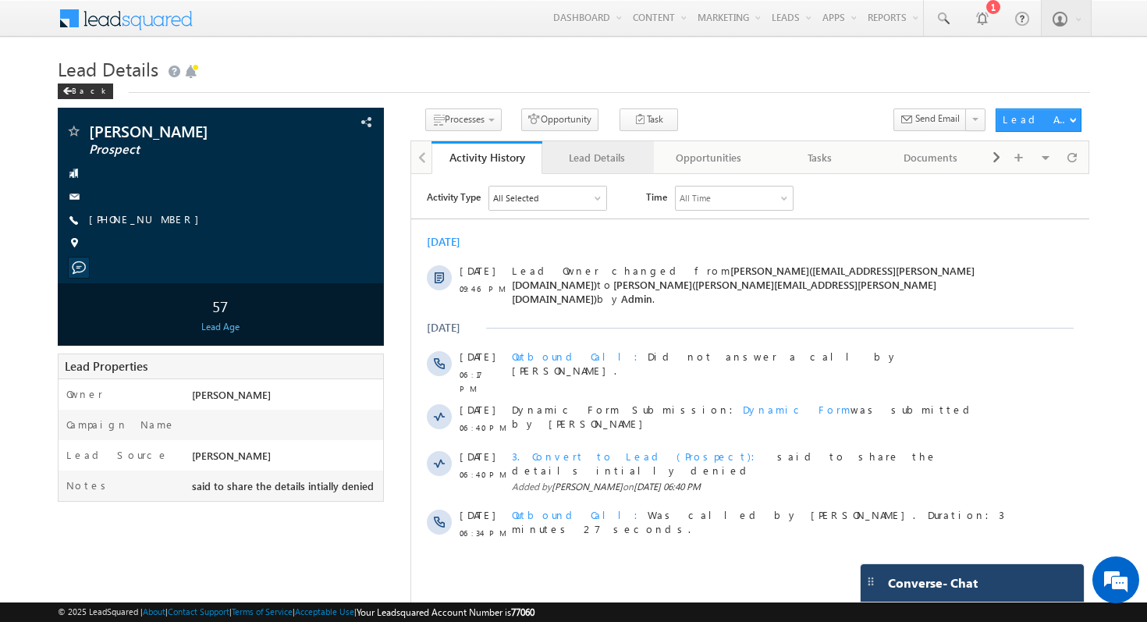
click at [604, 157] on div "Lead Details" at bounding box center [597, 157] width 84 height 19
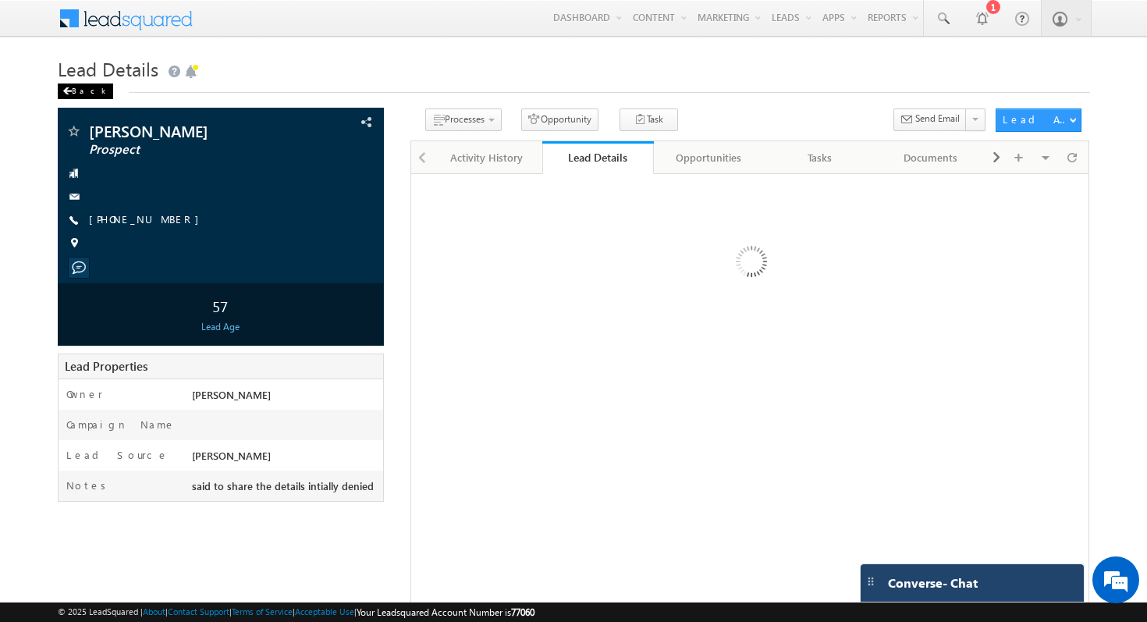
click at [71, 92] on div "Back" at bounding box center [85, 92] width 55 height 16
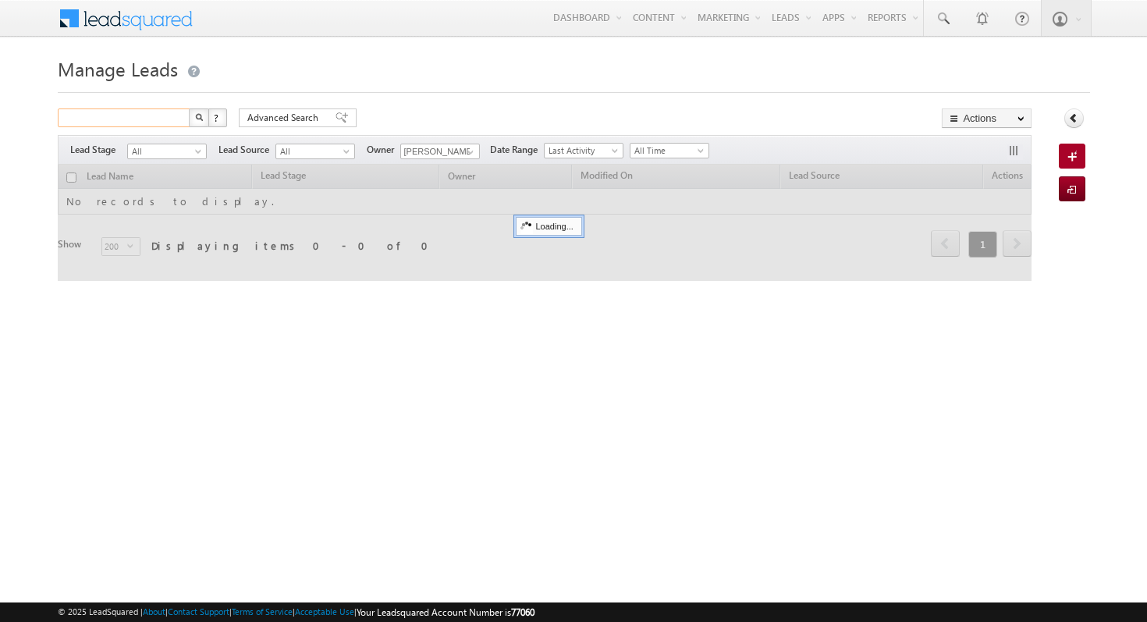
click at [116, 122] on input "text" at bounding box center [124, 117] width 133 height 19
